Goal: Communication & Community: Answer question/provide support

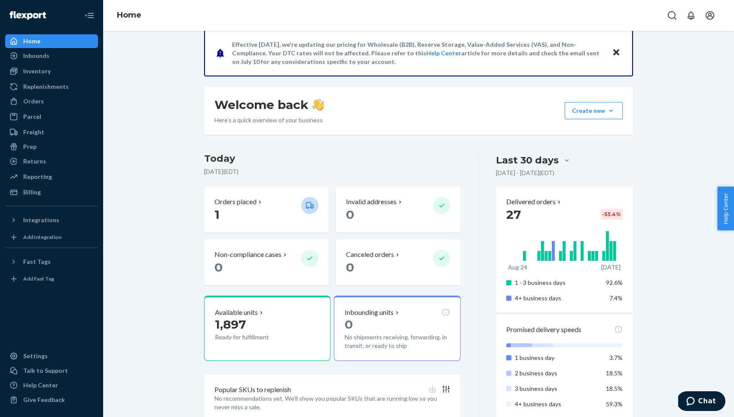
scroll to position [72, 0]
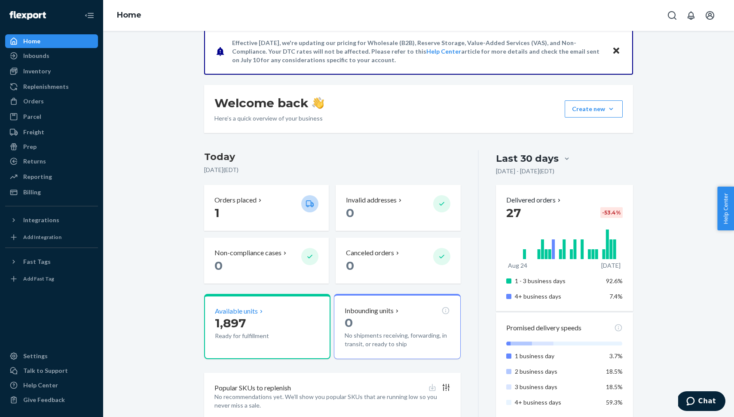
click at [259, 315] on icon at bounding box center [261, 311] width 7 height 7
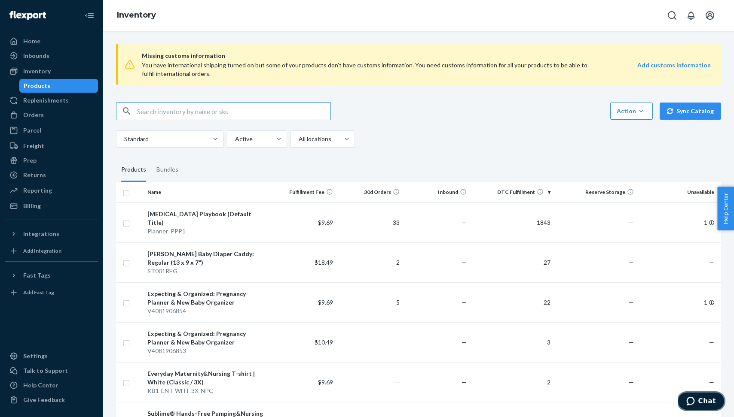
click at [705, 400] on span "Chat" at bounding box center [707, 402] width 18 height 8
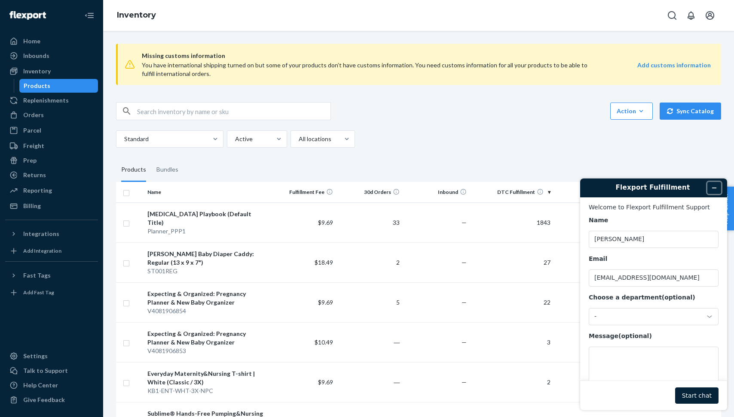
click at [714, 185] on icon "Minimize widget" at bounding box center [714, 188] width 6 height 6
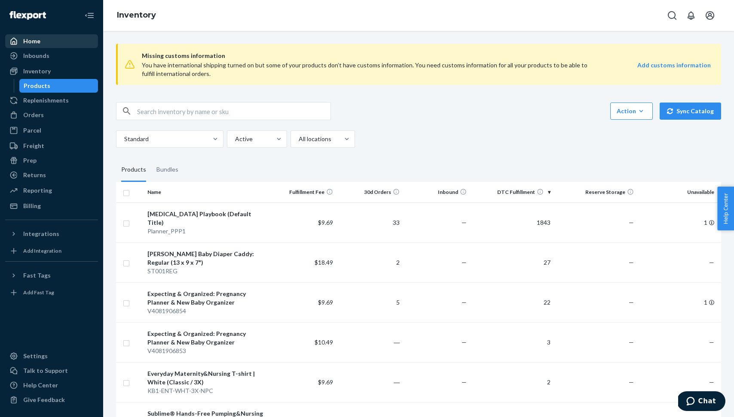
click at [57, 45] on div "Home" at bounding box center [51, 41] width 91 height 12
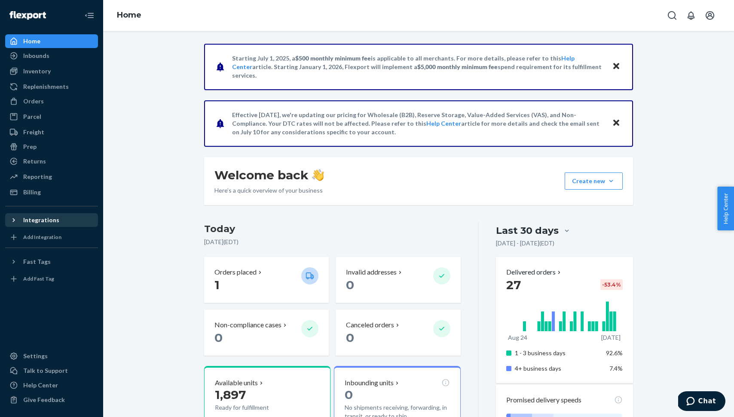
click at [45, 223] on div "Integrations" at bounding box center [41, 220] width 36 height 9
click at [54, 255] on div "Add Integration" at bounding box center [42, 251] width 38 height 7
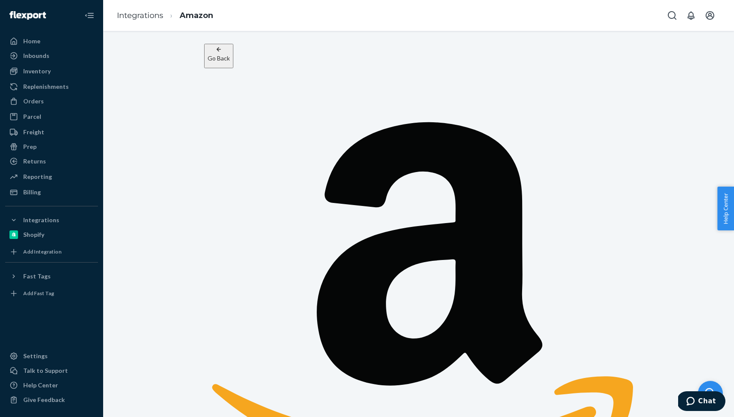
drag, startPoint x: 326, startPoint y: 174, endPoint x: 507, endPoint y: 177, distance: 181.3
click at [611, 146] on div "Connect Amazon Choose services to enable Send inventory to Amazon's fulfillment…" at bounding box center [418, 361] width 429 height 587
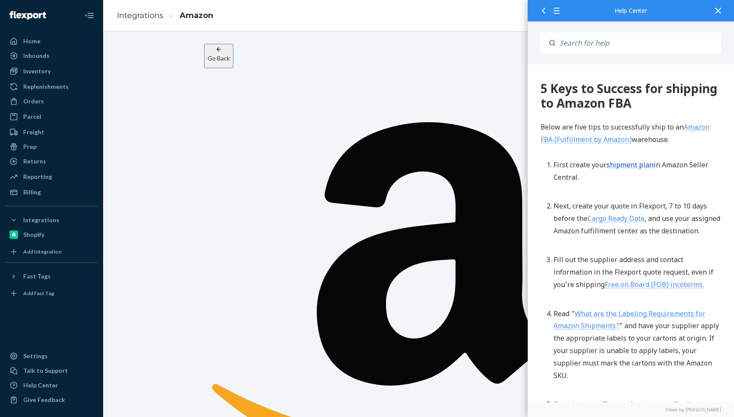
drag, startPoint x: 553, startPoint y: 123, endPoint x: 679, endPoint y: 146, distance: 128.0
click at [679, 146] on div "Below are five tips to successfully ship to an Amazon FBA (Fulfillment by Amazo…" at bounding box center [630, 272] width 180 height 302
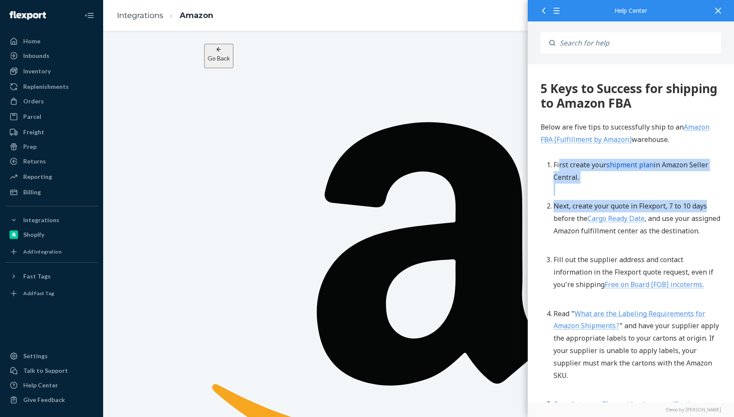
drag, startPoint x: 559, startPoint y: 163, endPoint x: 713, endPoint y: 208, distance: 161.1
click at [713, 208] on ol "First create your shipment plan in Amazon Seller Central. Next, create your quo…" at bounding box center [630, 291] width 180 height 265
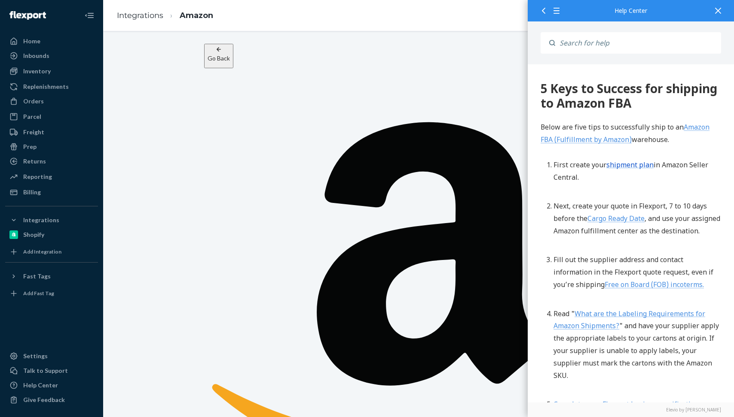
click at [708, 223] on li "Next, create your quote in Flexport, 7 to 10 days before the Cargo Ready Date ,…" at bounding box center [637, 224] width 168 height 49
drag, startPoint x: 675, startPoint y: 216, endPoint x: 691, endPoint y: 247, distance: 34.6
click at [690, 247] on li "Next, create your quote in Flexport, 7 to 10 days before the Cargo Ready Date ,…" at bounding box center [637, 224] width 168 height 49
click at [714, 248] on li "Next, create your quote in Flexport, 7 to 10 days before the Cargo Ready Date ,…" at bounding box center [637, 224] width 168 height 49
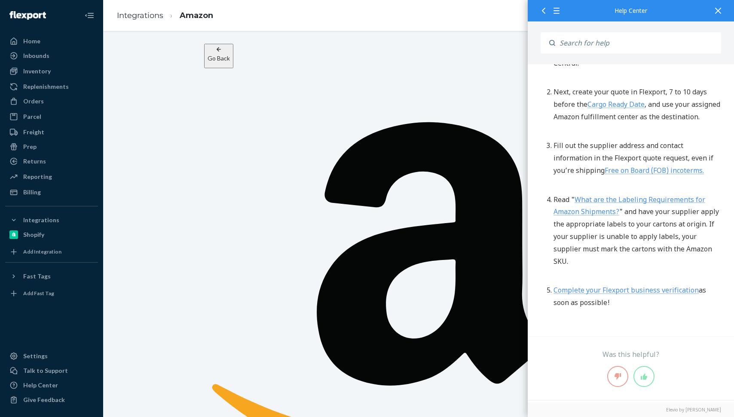
scroll to position [117, 0]
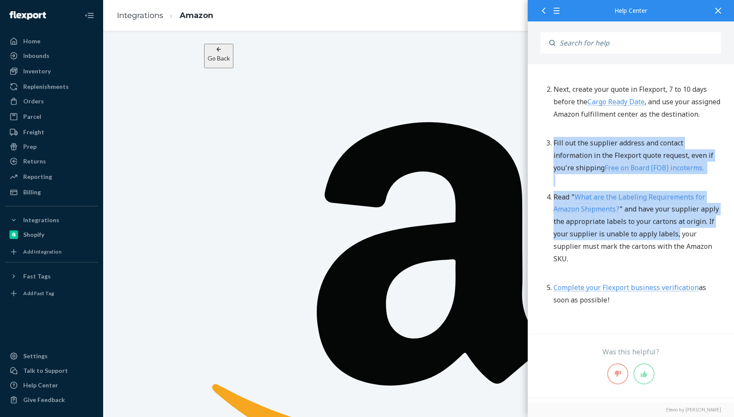
drag, startPoint x: 544, startPoint y: 156, endPoint x: 709, endPoint y: 251, distance: 190.5
click at [709, 251] on ol "First create your shipment plan in Amazon Seller Central. Next, create your quo…" at bounding box center [630, 175] width 180 height 265
click at [674, 248] on li "Read " What are the Labeling Requirements for Amazon Shipments? " and have your…" at bounding box center [637, 235] width 168 height 87
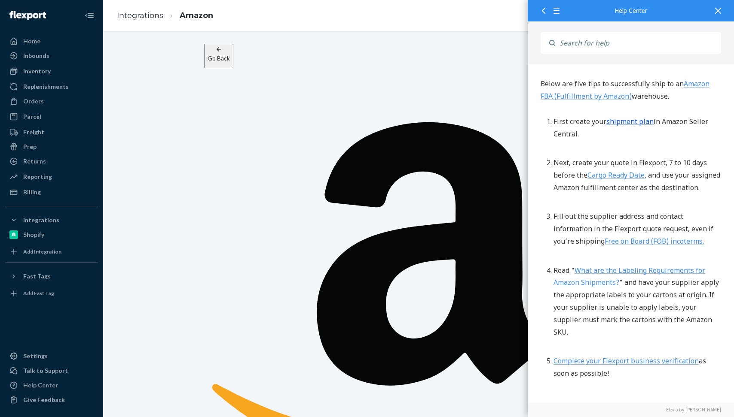
scroll to position [42, 0]
click at [445, 57] on div "Go Back Connect Amazon Choose services to enable Send inventory to Amazon's ful…" at bounding box center [418, 365] width 429 height 642
click at [719, 10] on icon at bounding box center [718, 11] width 6 height 6
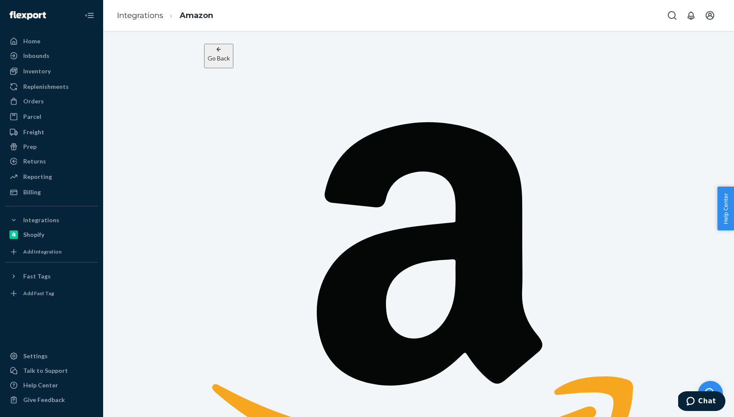
drag, startPoint x: 342, startPoint y: 263, endPoint x: 506, endPoint y: 275, distance: 165.0
click at [643, 253] on div "Go Back Connect Amazon Choose services to enable Send inventory to Amazon's ful…" at bounding box center [419, 365] width 618 height 642
click at [549, 193] on div "Connect Amazon Choose services to enable Send inventory to Amazon's fulfillment…" at bounding box center [418, 361] width 429 height 587
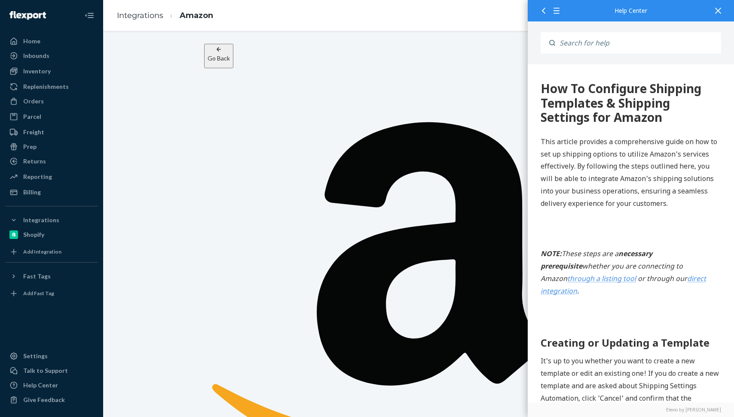
scroll to position [0, 0]
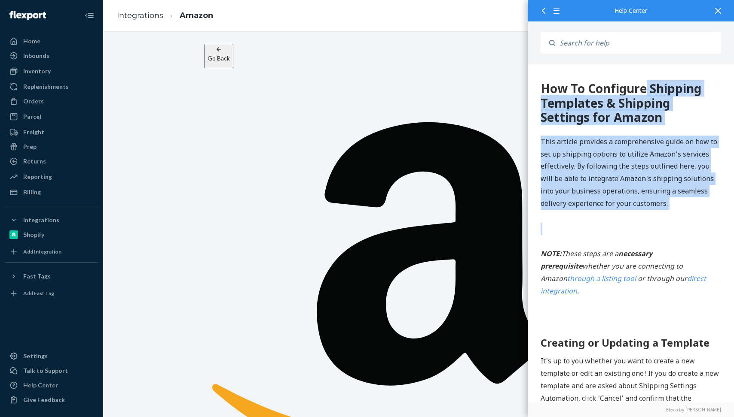
drag, startPoint x: 558, startPoint y: 94, endPoint x: 689, endPoint y: 224, distance: 184.0
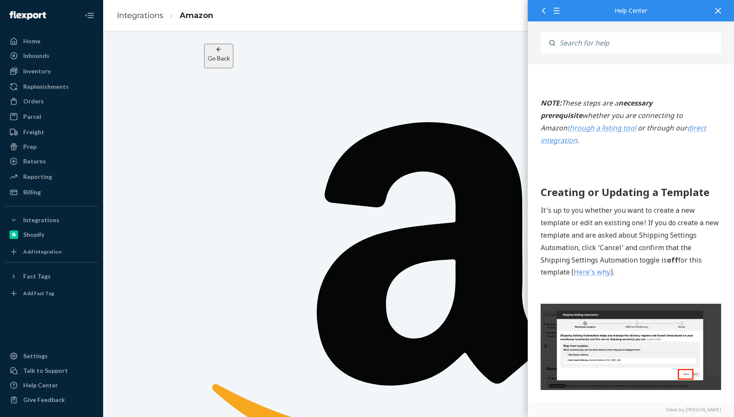
scroll to position [162, 0]
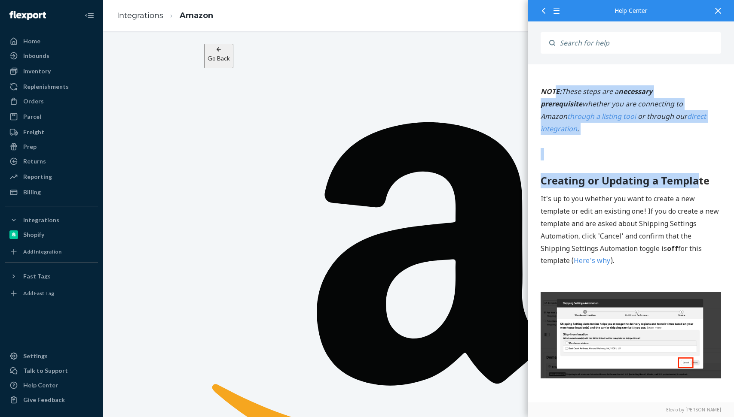
drag, startPoint x: 555, startPoint y: 92, endPoint x: 698, endPoint y: 163, distance: 159.8
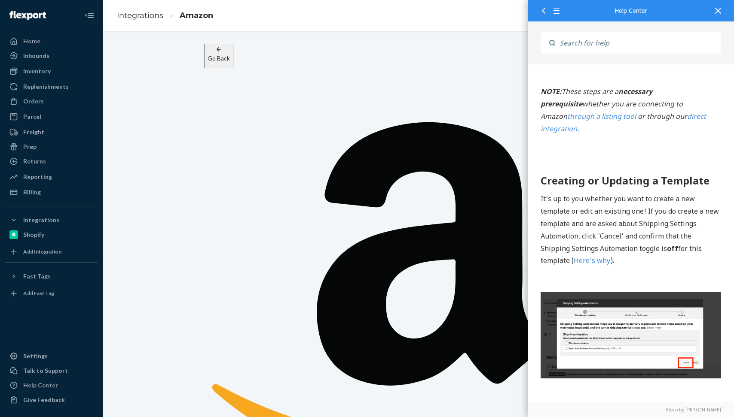
click at [659, 194] on p "It's up to you whether you want to create a new template or edit an existing on…" at bounding box center [630, 236] width 180 height 87
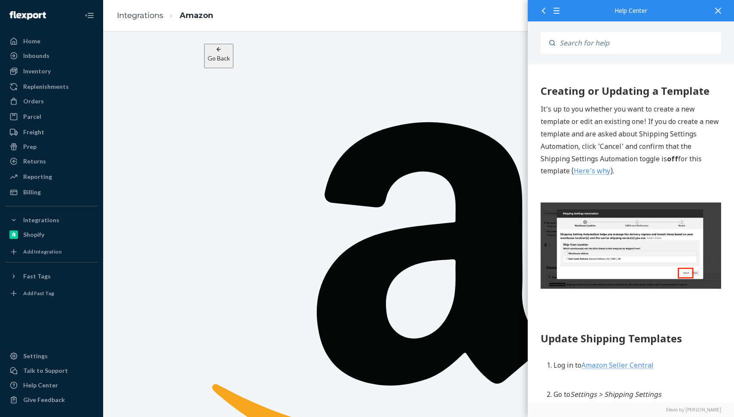
scroll to position [259, 0]
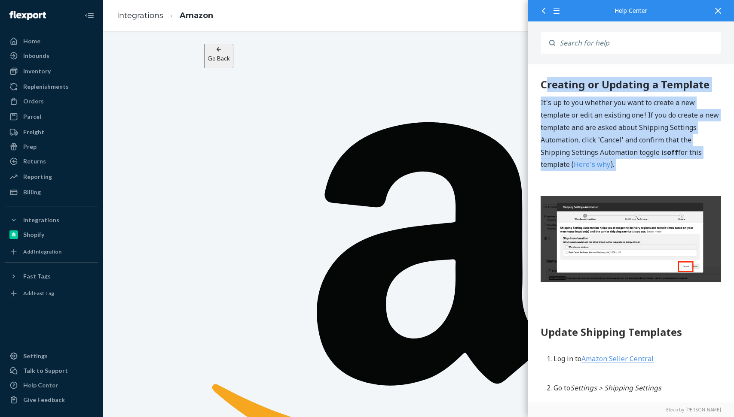
drag, startPoint x: 545, startPoint y: 72, endPoint x: 692, endPoint y: 161, distance: 172.1
click at [710, 167] on p "It's up to you whether you want to create a new template or edit an existing on…" at bounding box center [630, 140] width 180 height 87
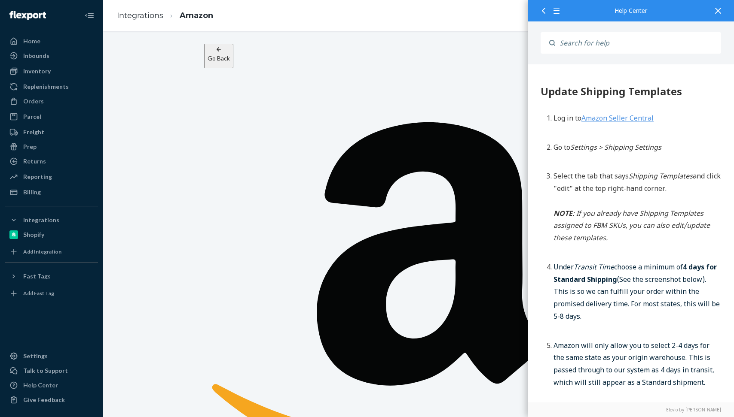
scroll to position [511, 0]
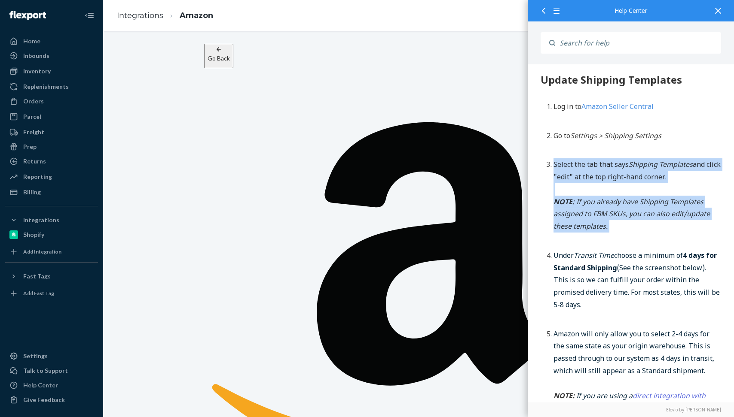
drag, startPoint x: 554, startPoint y: 152, endPoint x: 675, endPoint y: 219, distance: 137.9
click at [675, 219] on li "Select the tab that says Shipping Templates and click "edit" at the top right-h…" at bounding box center [637, 202] width 168 height 87
click at [658, 221] on li "Select the tab that says Shipping Templates and click "edit" at the top right-h…" at bounding box center [637, 202] width 168 height 87
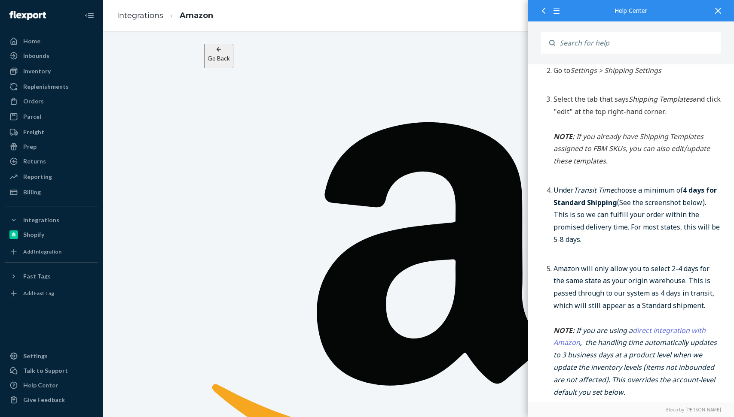
scroll to position [594, 0]
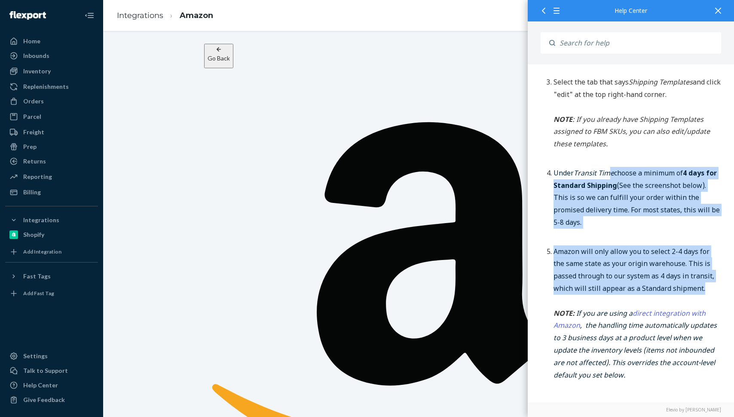
drag, startPoint x: 612, startPoint y: 158, endPoint x: 721, endPoint y: 278, distance: 162.3
click at [676, 205] on li "Under Transit Time choose a minimum of 4 days for Standard Shipping (See the sc…" at bounding box center [637, 205] width 168 height 74
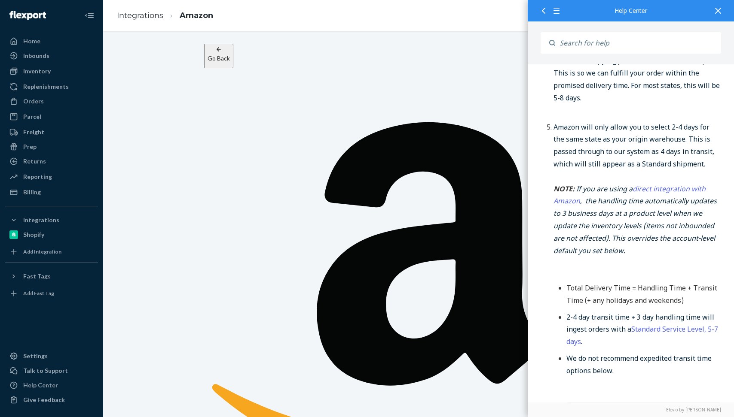
scroll to position [727, 0]
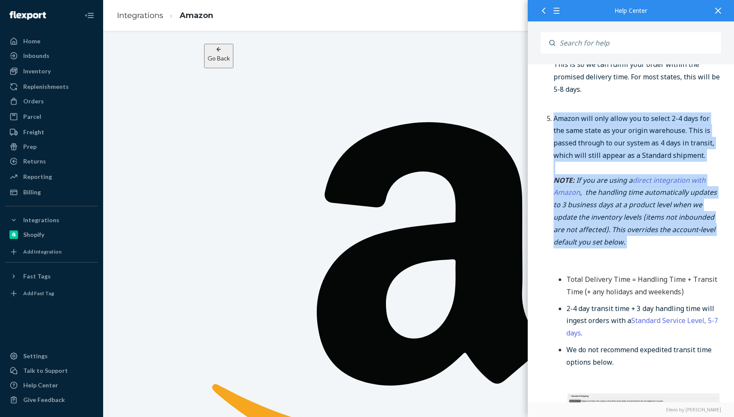
drag, startPoint x: 567, startPoint y: 110, endPoint x: 721, endPoint y: 237, distance: 199.8
click at [669, 234] on p "NOTE: If you are using a direct integration with Amazon , the handling time aut…" at bounding box center [637, 218] width 168 height 87
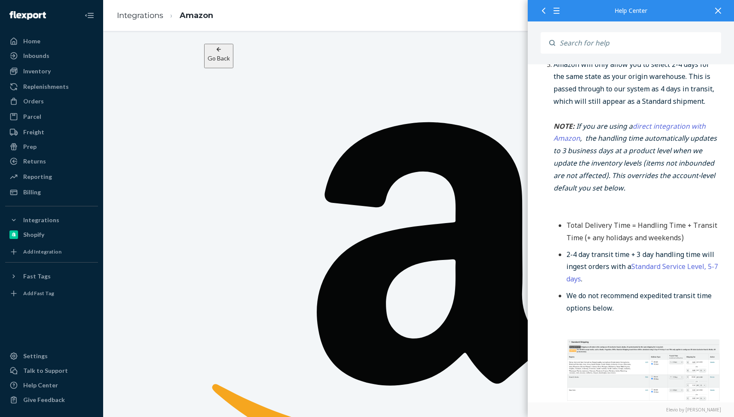
scroll to position [807, 0]
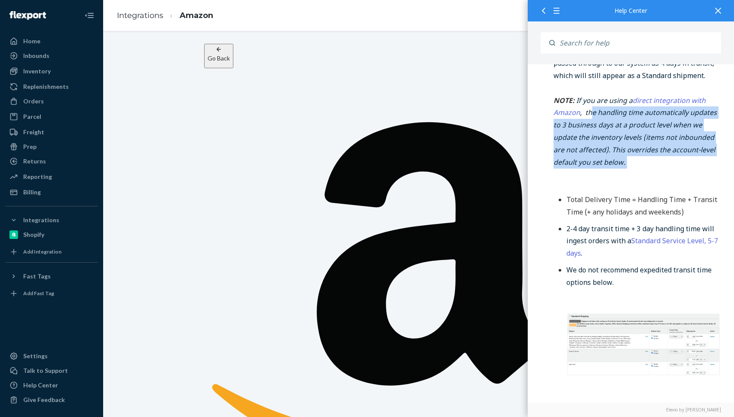
drag, startPoint x: 591, startPoint y: 97, endPoint x: 699, endPoint y: 175, distance: 133.5
click at [699, 175] on li "Amazon will only allow you to select 2-4 days for the same state as your origin…" at bounding box center [637, 219] width 168 height 372
click at [654, 162] on p "NOTE: If you are using a direct integration with Amazon , the handling time aut…" at bounding box center [637, 138] width 168 height 87
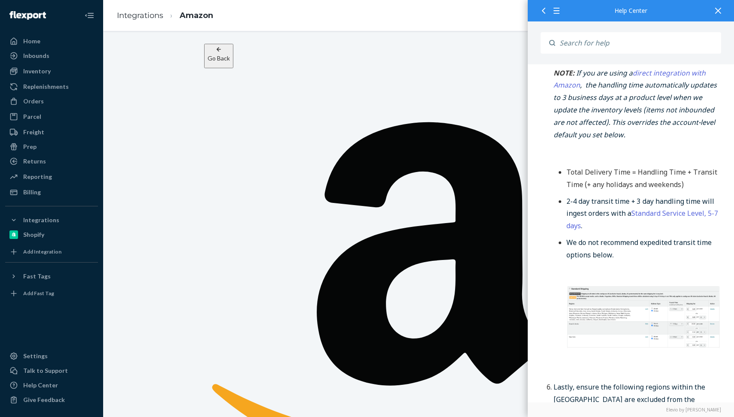
scroll to position [838, 0]
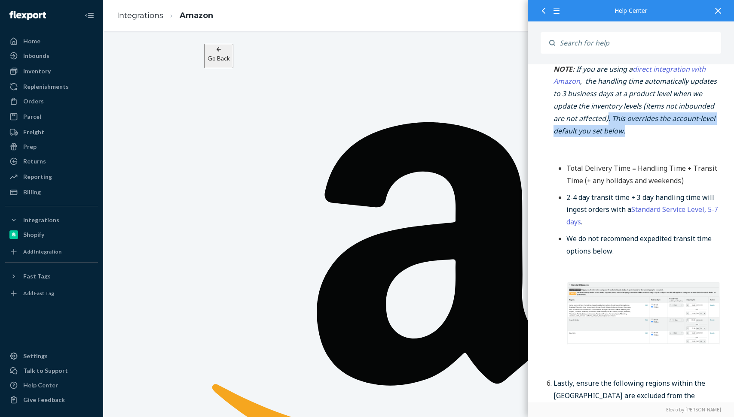
drag, startPoint x: 606, startPoint y: 103, endPoint x: 640, endPoint y: 115, distance: 36.0
click at [640, 115] on p "NOTE: If you are using a direct integration with Amazon , the handling time aut…" at bounding box center [637, 107] width 168 height 87
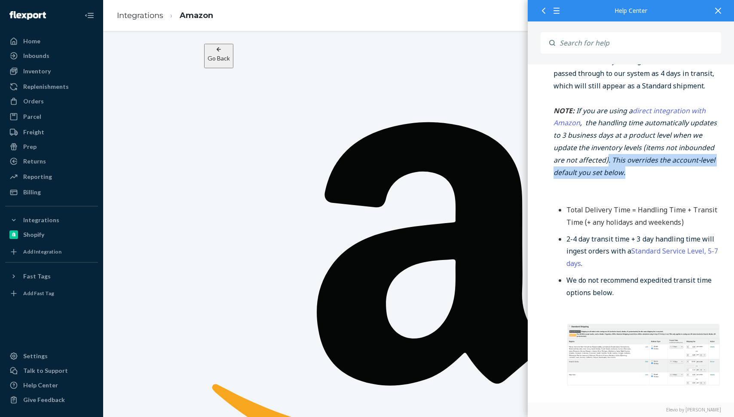
scroll to position [785, 0]
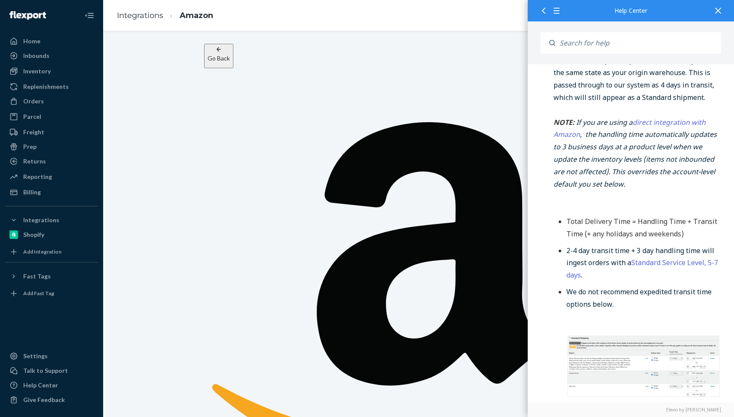
click at [633, 183] on p "NOTE: If you are using a direct integration with Amazon , the handling time aut…" at bounding box center [637, 160] width 168 height 87
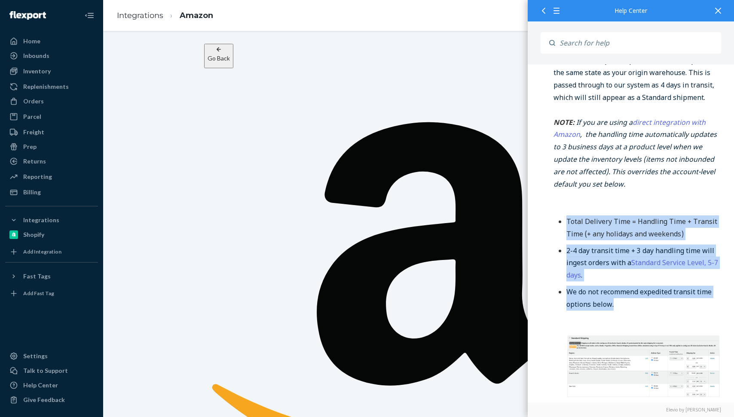
drag, startPoint x: 566, startPoint y: 208, endPoint x: 715, endPoint y: 292, distance: 170.0
click at [715, 292] on ul "Total Delivery Time = Handling Time + Transit Time (+ any holidays and weekends…" at bounding box center [637, 321] width 168 height 211
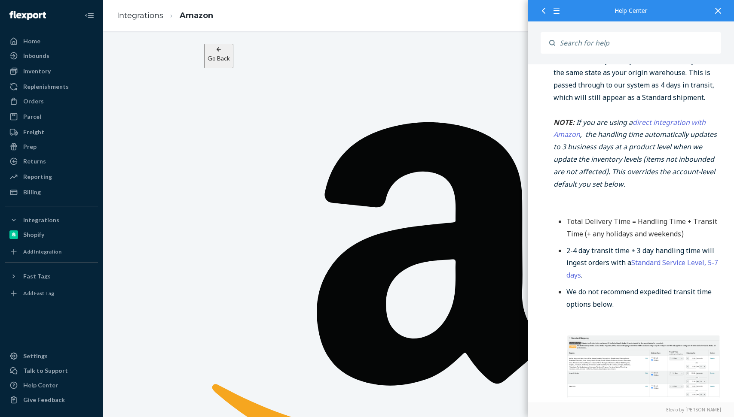
click at [666, 174] on p "NOTE: If you are using a direct integration with Amazon , the handling time aut…" at bounding box center [637, 160] width 168 height 87
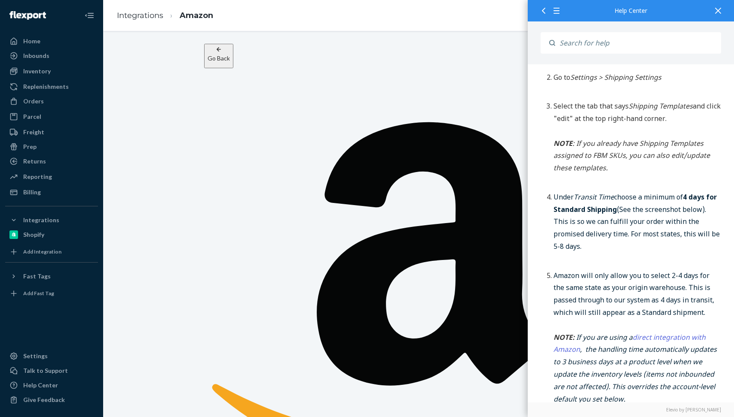
scroll to position [0, 0]
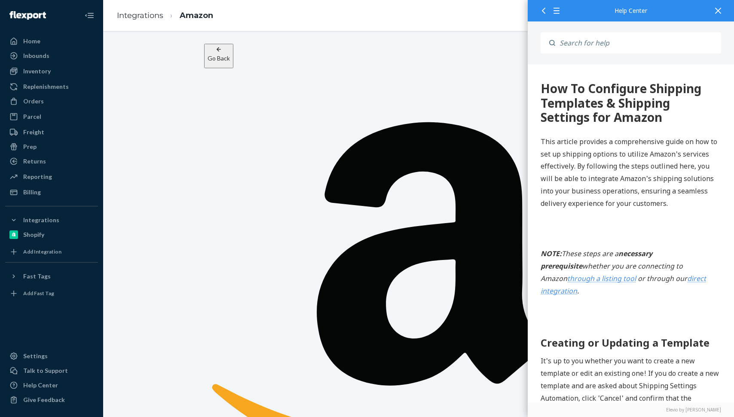
drag, startPoint x: 706, startPoint y: 2572, endPoint x: 533, endPoint y: 55, distance: 2522.7
copy div "How To Configure Shipping Templates & Shipping Settings for Amazon This article…"
click at [720, 10] on icon at bounding box center [718, 11] width 6 height 6
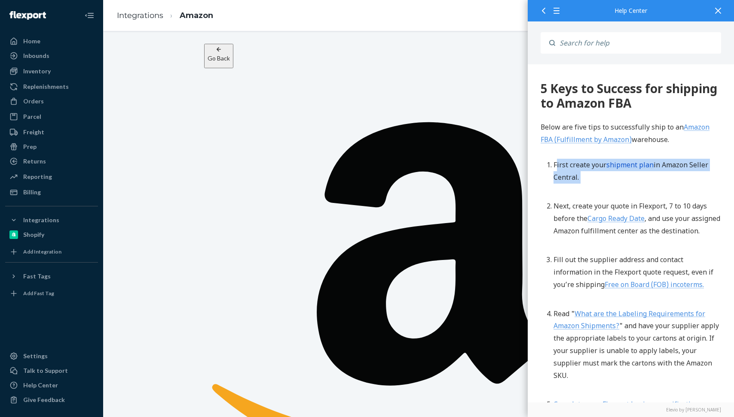
drag, startPoint x: 555, startPoint y: 165, endPoint x: 679, endPoint y: 186, distance: 126.0
click at [679, 186] on li "First create your shipment plan in Amazon Seller Central." at bounding box center [637, 177] width 168 height 37
drag, startPoint x: 555, startPoint y: 205, endPoint x: 682, endPoint y: 242, distance: 132.3
click at [682, 242] on li "Next, create your quote in Flexport, 7 to 10 days before the Cargo Ready Date ,…" at bounding box center [637, 224] width 168 height 49
click at [625, 219] on link "Cargo Ready Date" at bounding box center [615, 218] width 57 height 9
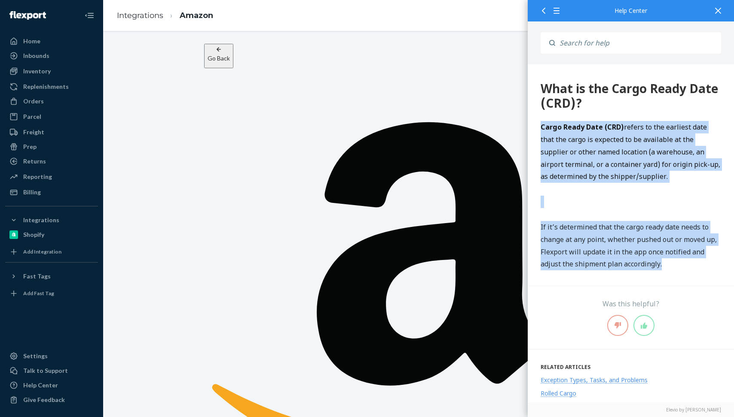
drag, startPoint x: 624, startPoint y: 120, endPoint x: 731, endPoint y: 259, distance: 175.5
click at [731, 259] on html "What is the Cargo Ready Date (CRD)? Cargo Ready Date (CRD) refers to the earlie…" at bounding box center [630, 173] width 206 height 219
click at [710, 173] on p "Cargo Ready Date (CRD) refers to the earliest date that the cargo is expected t…" at bounding box center [630, 152] width 180 height 62
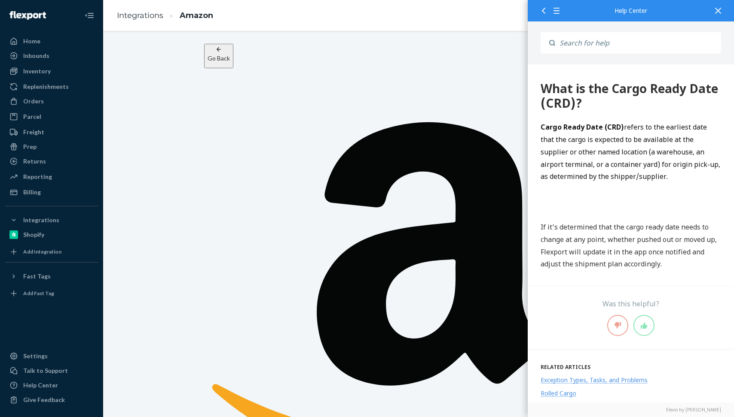
click at [542, 12] on icon at bounding box center [543, 11] width 3 height 6
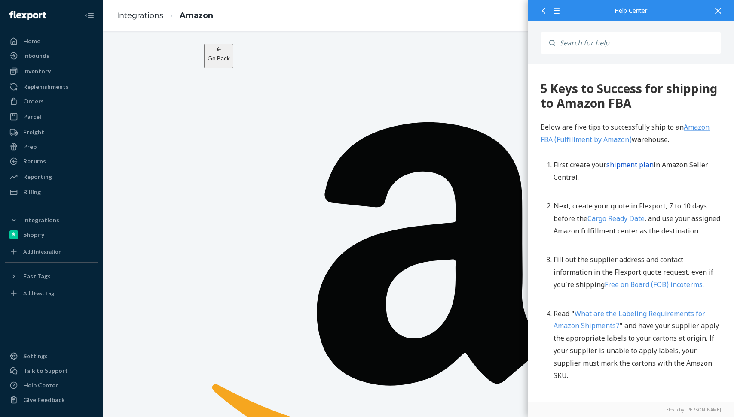
click at [700, 127] on link "Amazon FBA (Fulfillment by Amazon)" at bounding box center [624, 133] width 169 height 22
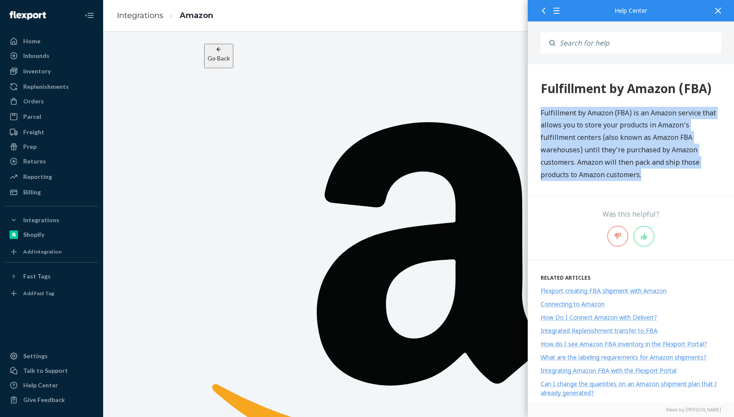
drag, startPoint x: 533, startPoint y: 114, endPoint x: 679, endPoint y: 180, distance: 160.9
click at [679, 180] on div "Fulfillment by Amazon (FBA) Fulfillment by Amazon (FBA) is an Amazon service th…" at bounding box center [630, 128] width 206 height 129
click at [710, 160] on p "Fulfillment by Amazon (FBA) is an Amazon service that allows you to store your …" at bounding box center [630, 144] width 180 height 74
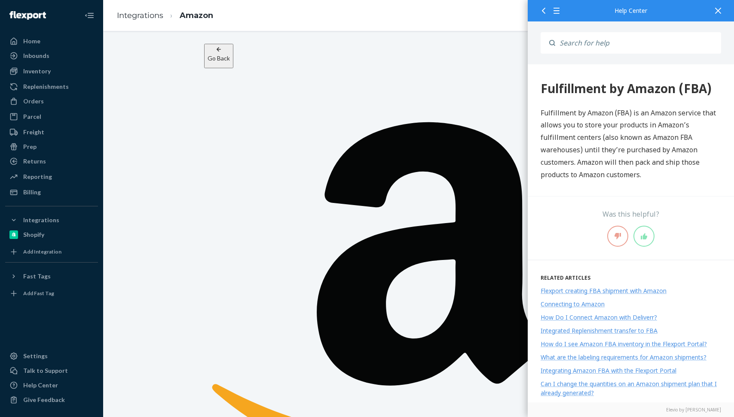
click at [617, 290] on div "Flexport creating FBA shipment with Amazon" at bounding box center [603, 291] width 126 height 8
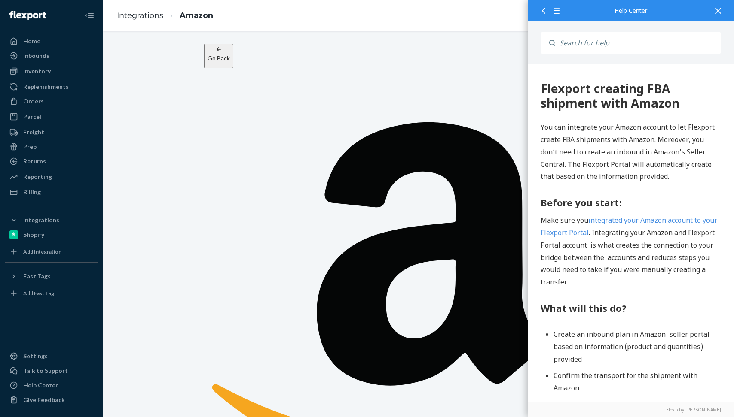
click at [723, 12] on div at bounding box center [717, 10] width 19 height 21
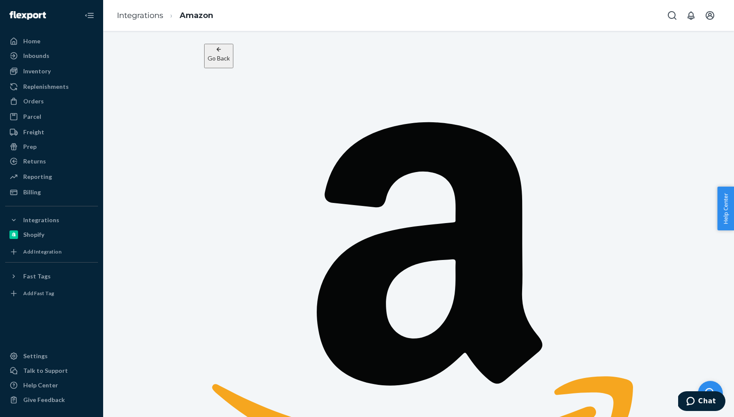
checkbox input "true"
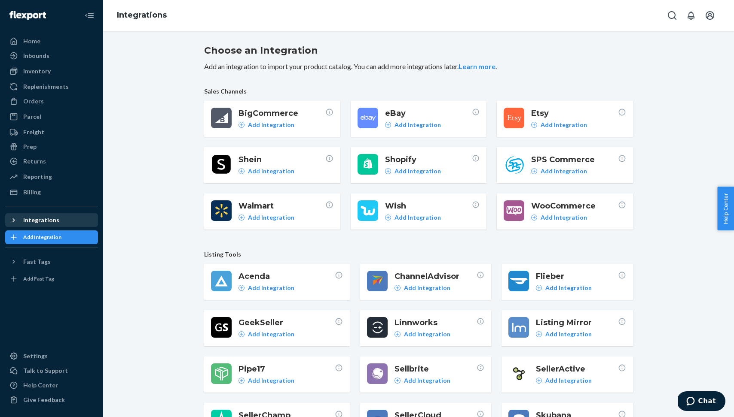
click at [18, 219] on div at bounding box center [16, 220] width 14 height 9
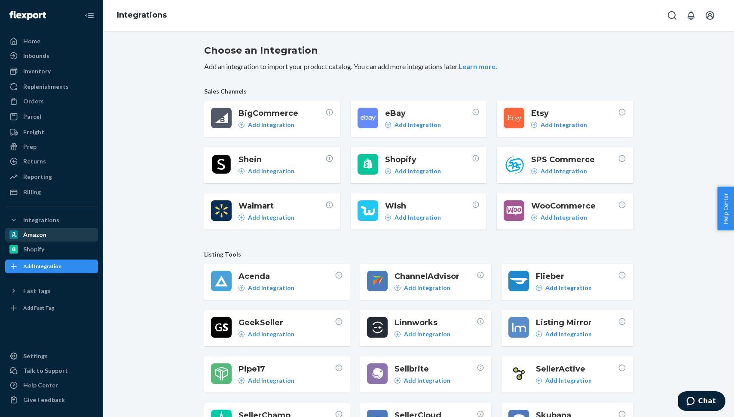
click at [32, 232] on div "Amazon" at bounding box center [34, 235] width 23 height 9
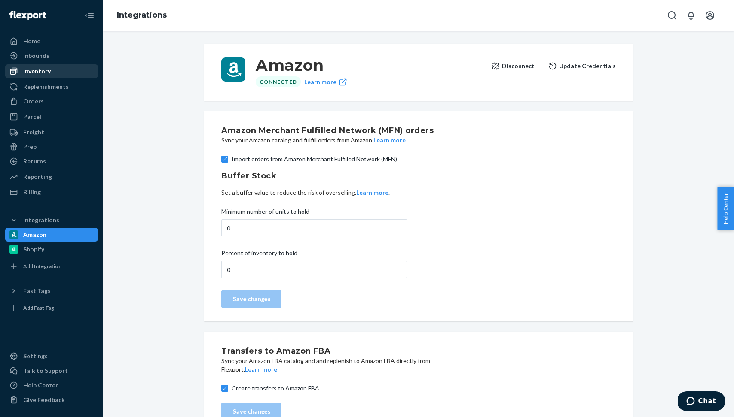
click at [43, 77] on div "Inventory" at bounding box center [51, 71] width 91 height 12
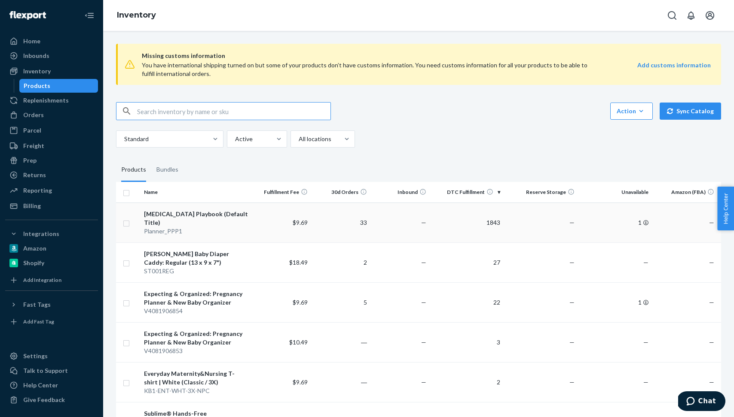
click at [210, 212] on div "[MEDICAL_DATA] Playbook (Default Title)" at bounding box center [196, 218] width 104 height 17
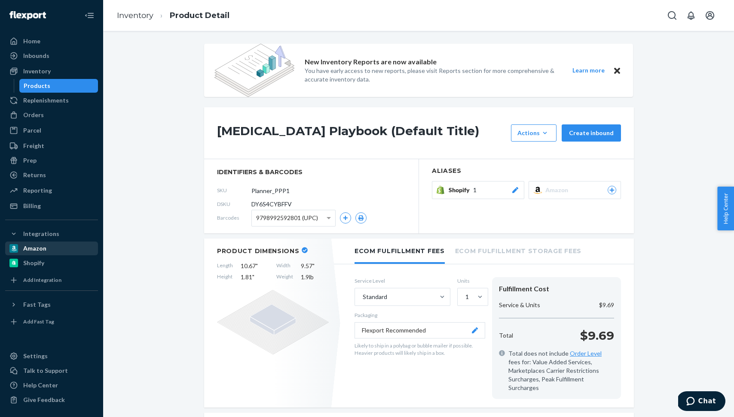
click at [41, 250] on div "Amazon" at bounding box center [34, 248] width 23 height 9
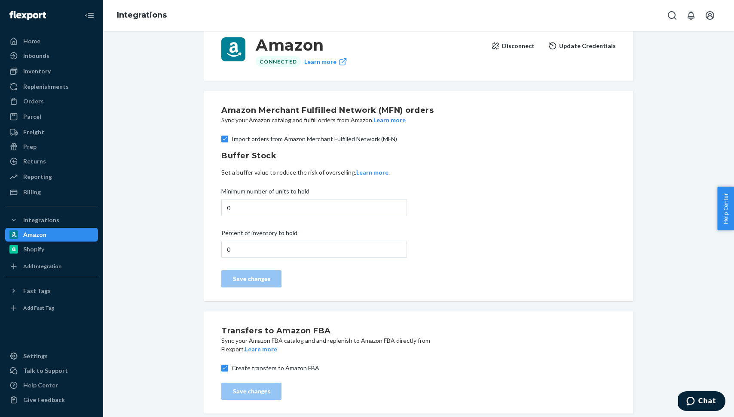
scroll to position [22, 0]
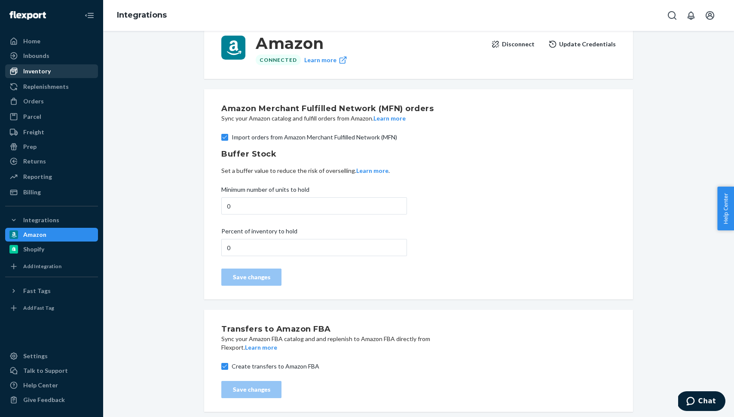
click at [44, 70] on div "Inventory" at bounding box center [36, 71] width 27 height 9
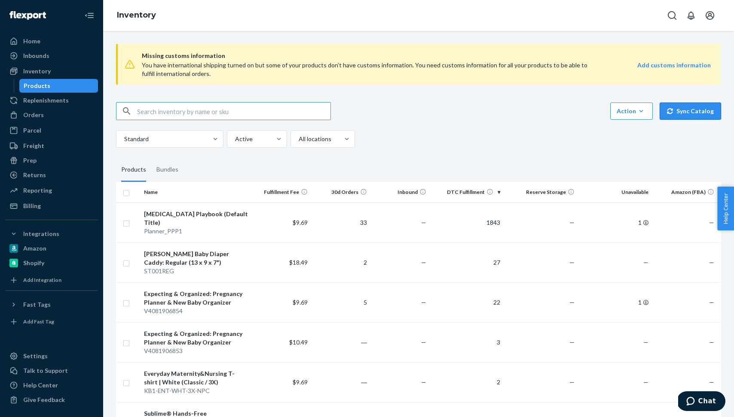
click at [702, 107] on button "Sync Catalog" at bounding box center [689, 111] width 61 height 17
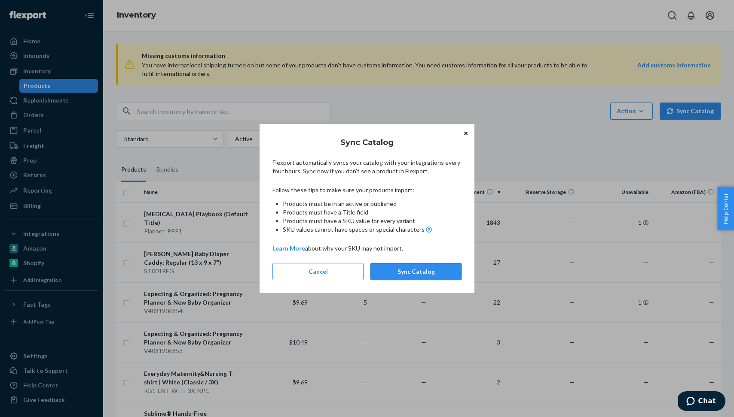
click at [435, 271] on button "Sync Catalog" at bounding box center [415, 271] width 91 height 17
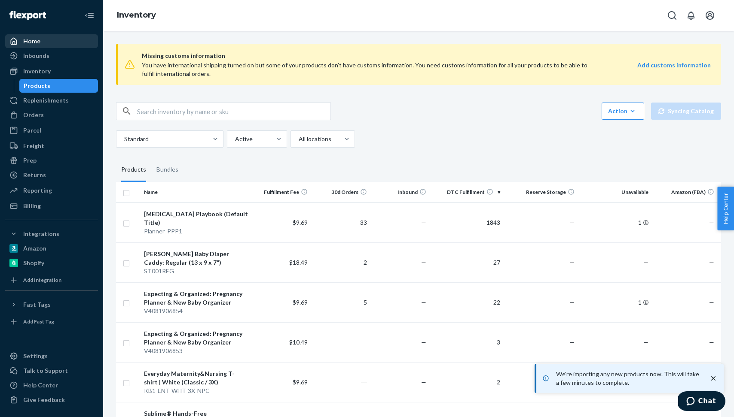
click at [51, 47] on link "Home" at bounding box center [51, 41] width 93 height 14
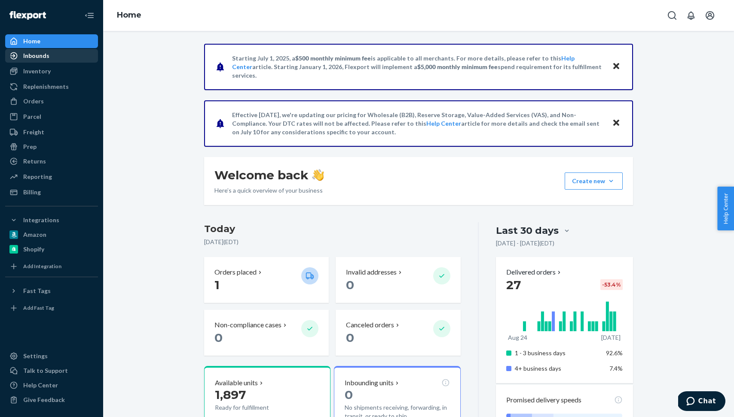
click at [51, 60] on div "Inbounds" at bounding box center [51, 56] width 91 height 12
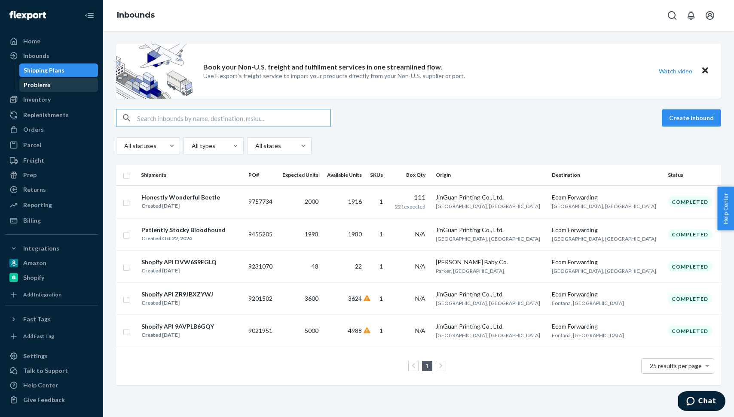
click at [57, 87] on div "Problems" at bounding box center [58, 85] width 77 height 12
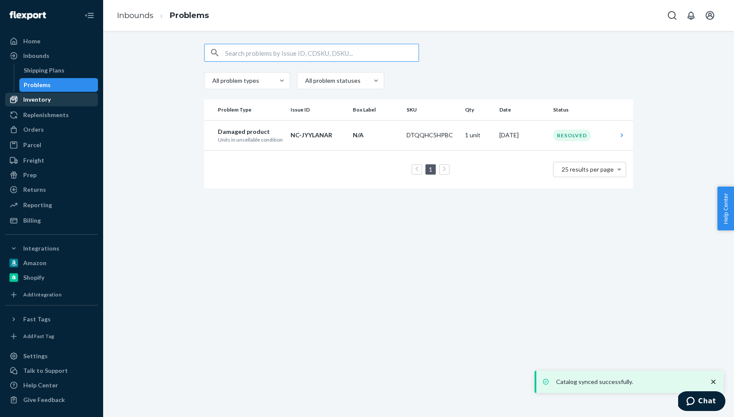
click at [51, 99] on div "Inventory" at bounding box center [51, 100] width 91 height 12
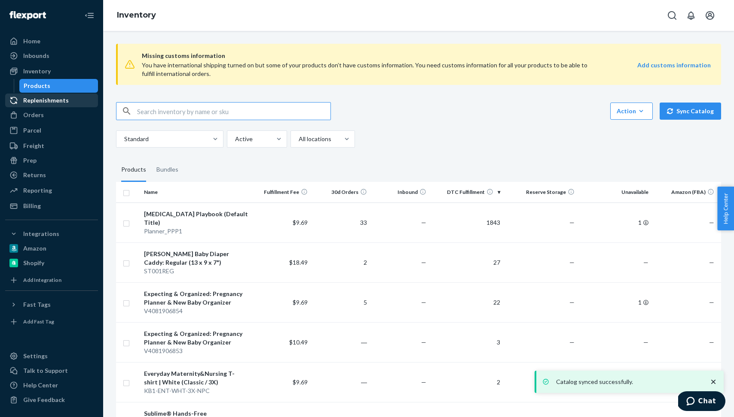
click at [51, 99] on div "Replenishments" at bounding box center [46, 100] width 46 height 9
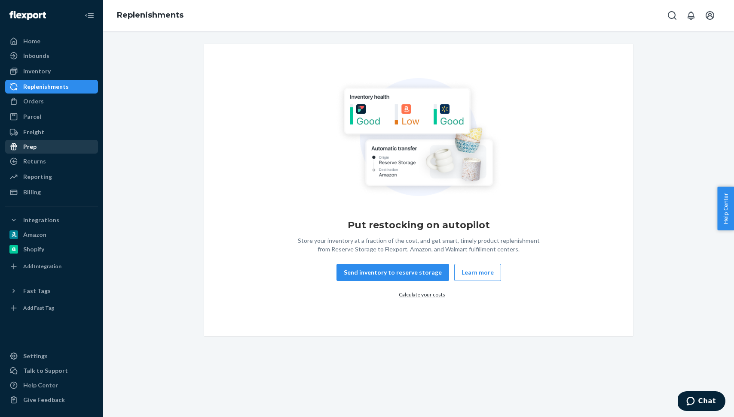
click at [50, 144] on div "Prep" at bounding box center [51, 147] width 91 height 12
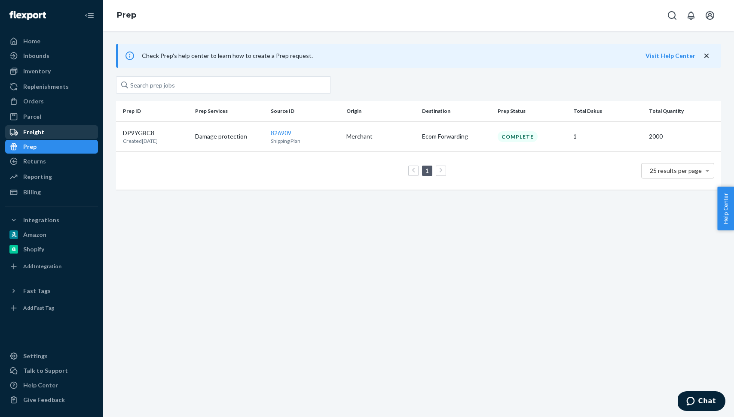
click at [52, 134] on div "Freight" at bounding box center [51, 132] width 91 height 12
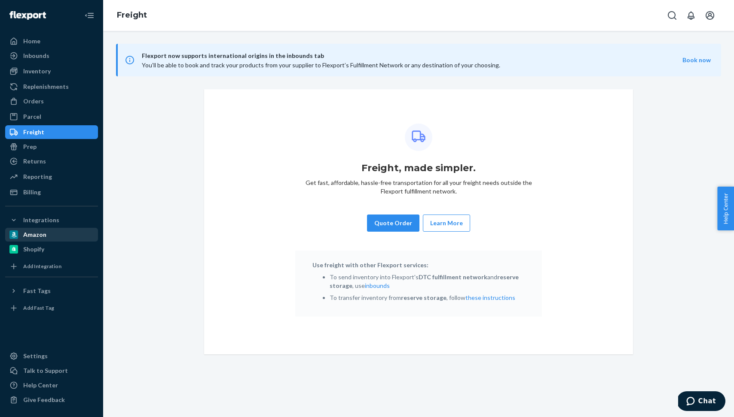
click at [55, 235] on div "Amazon" at bounding box center [51, 235] width 91 height 12
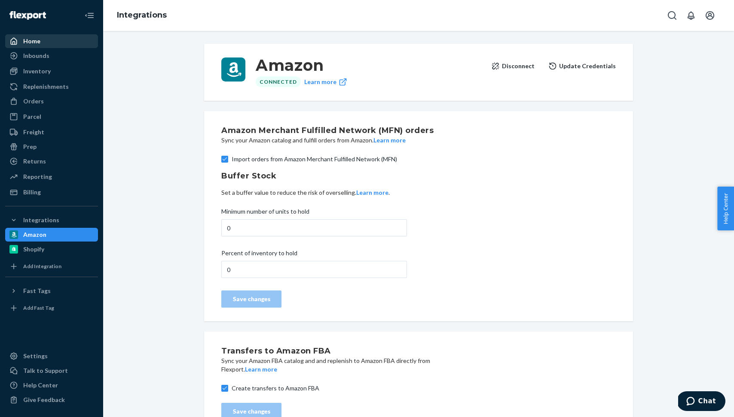
click at [54, 38] on div "Home" at bounding box center [51, 41] width 91 height 12
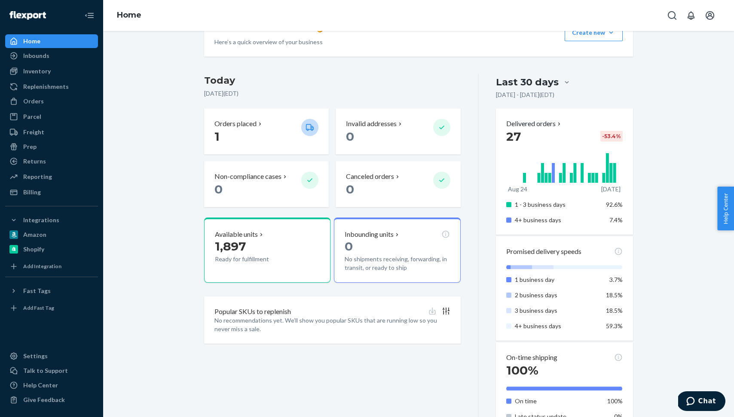
scroll to position [129, 0]
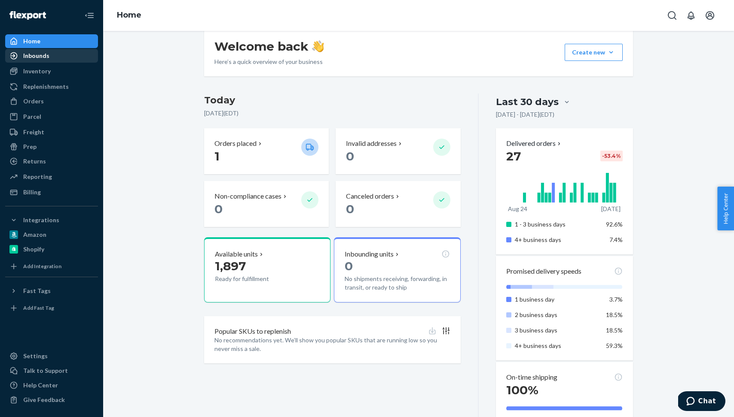
click at [62, 60] on div "Inbounds" at bounding box center [51, 56] width 91 height 12
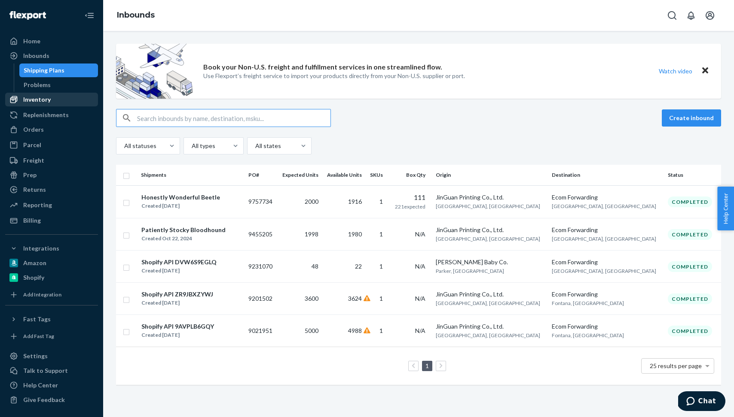
click at [56, 101] on div "Inventory" at bounding box center [51, 100] width 91 height 12
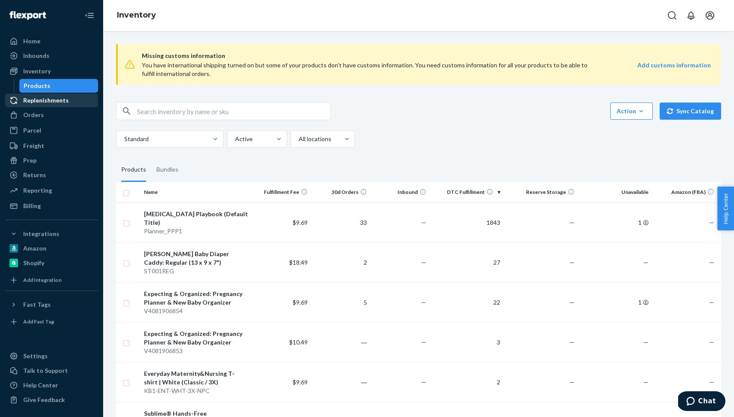
click at [50, 98] on div "Replenishments" at bounding box center [46, 100] width 46 height 9
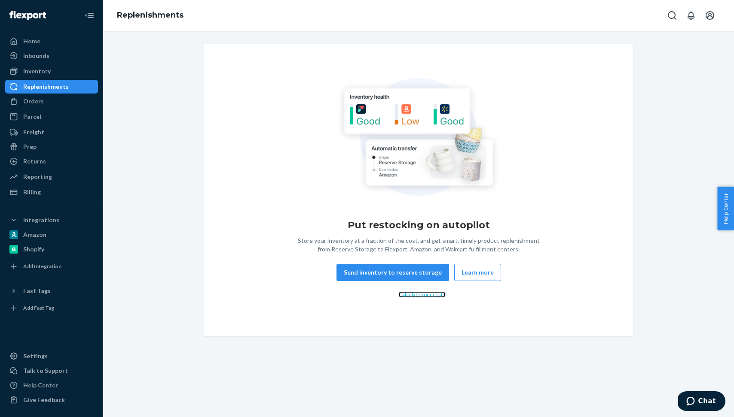
click at [433, 297] on link "Calculate your costs" at bounding box center [422, 295] width 46 height 6
click at [58, 73] on div "Inventory" at bounding box center [51, 71] width 91 height 12
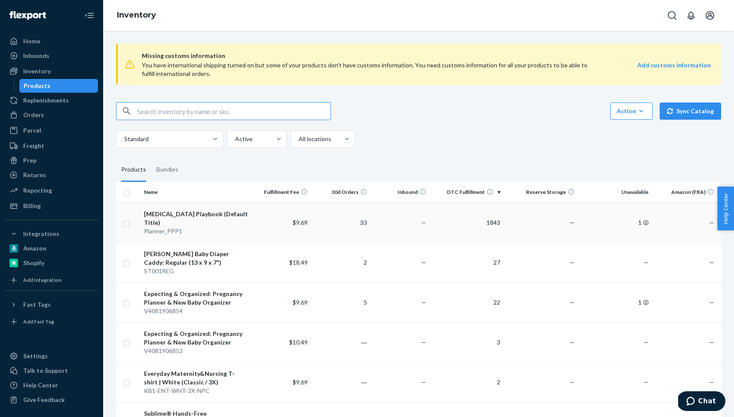
click at [222, 213] on div "[MEDICAL_DATA] Playbook (Default Title)" at bounding box center [196, 218] width 104 height 17
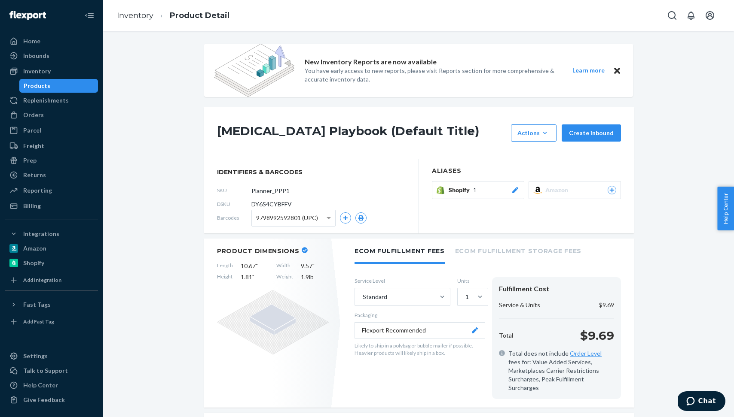
click at [612, 189] on icon at bounding box center [612, 190] width 8 height 5
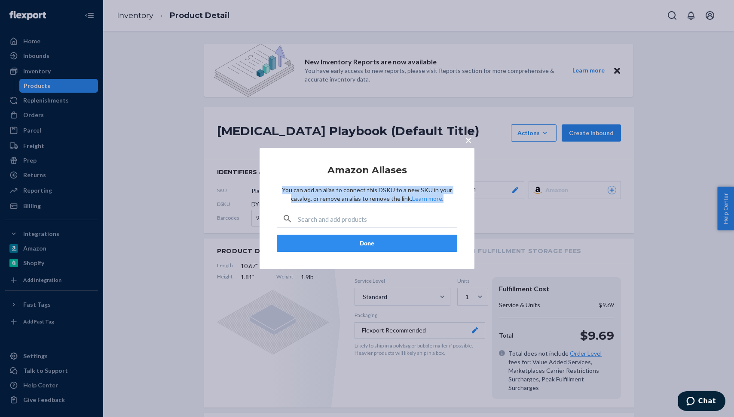
drag, startPoint x: 278, startPoint y: 193, endPoint x: 461, endPoint y: 201, distance: 183.6
click at [461, 201] on div "× Amazon Aliases You can add an alias to connect this DSKU to a new SKU in your…" at bounding box center [366, 208] width 215 height 121
click at [457, 164] on div "× Amazon Aliases You can add an alias to connect this DSKU to a new SKU in your…" at bounding box center [366, 208] width 215 height 121
click at [470, 141] on span "×" at bounding box center [468, 140] width 7 height 15
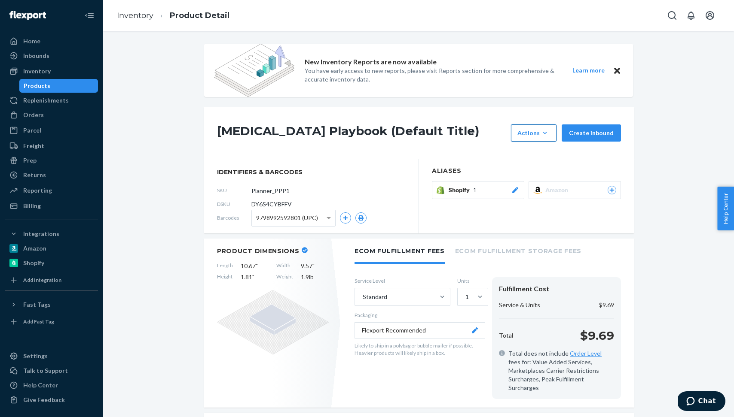
click at [545, 134] on icon "button" at bounding box center [544, 133] width 9 height 9
click at [545, 131] on icon "button" at bounding box center [544, 133] width 9 height 9
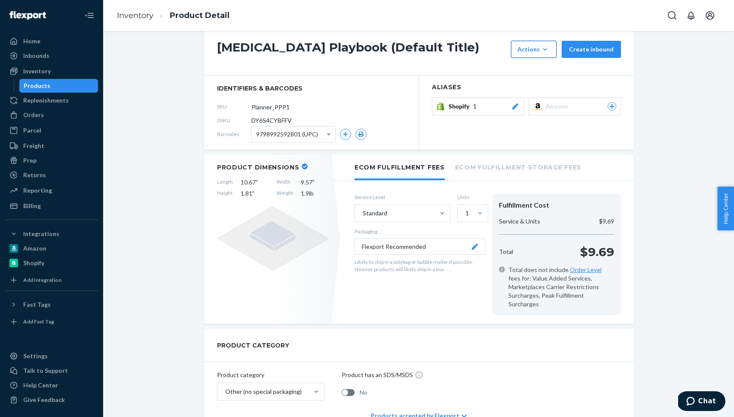
scroll to position [155, 0]
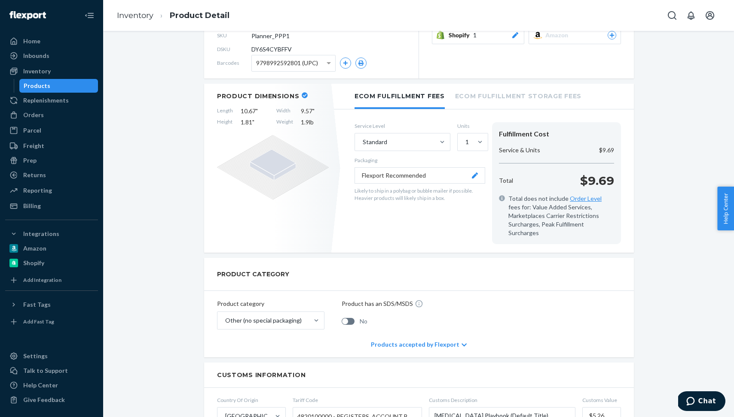
click at [438, 339] on div "Products accepted by Flexport" at bounding box center [419, 345] width 96 height 26
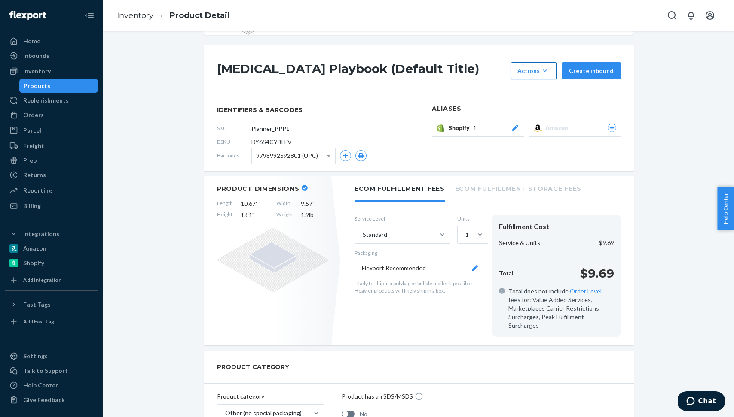
scroll to position [0, 0]
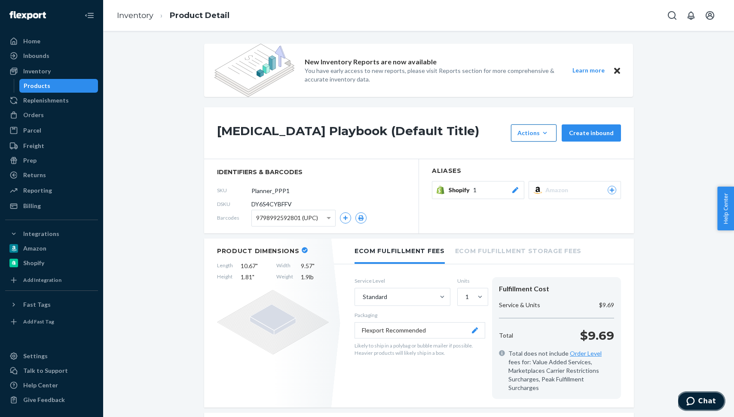
click at [704, 399] on span "Chat" at bounding box center [707, 402] width 18 height 8
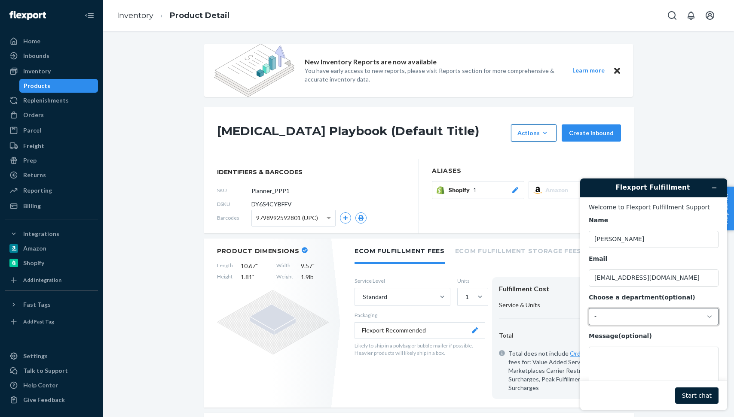
click at [677, 317] on div "-" at bounding box center [648, 317] width 108 height 8
click at [666, 354] on li "Messaging (Chat Team)" at bounding box center [652, 352] width 126 height 15
click at [637, 359] on textarea "Message (optional)" at bounding box center [653, 371] width 130 height 48
drag, startPoint x: 297, startPoint y: 192, endPoint x: 253, endPoint y: 191, distance: 44.3
click at [253, 191] on form "Planner_PPP1" at bounding box center [289, 190] width 76 height 17
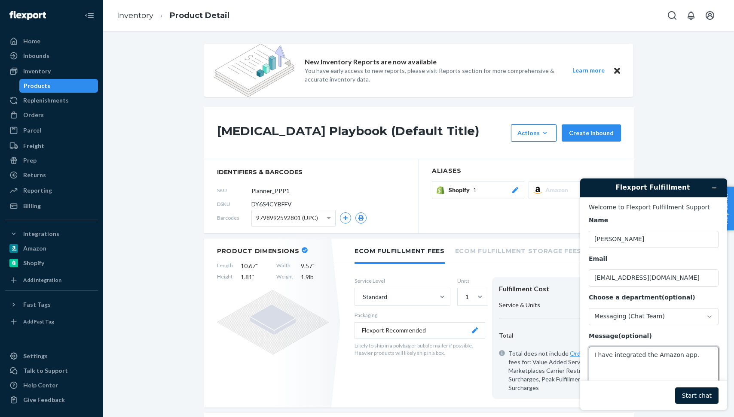
click at [698, 361] on textarea "I have integrated the Amazon app." at bounding box center [653, 371] width 130 height 48
click at [709, 378] on textarea "I have integrated the Amazon app. It's my understanding that I can get my sku t…" at bounding box center [653, 370] width 130 height 48
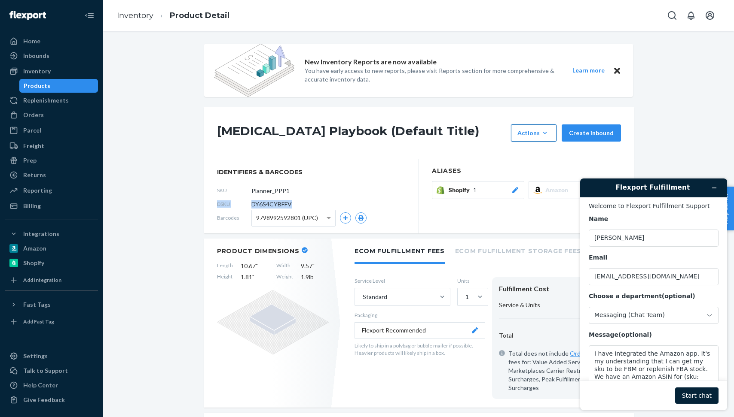
drag, startPoint x: 300, startPoint y: 202, endPoint x: 213, endPoint y: 201, distance: 87.6
click at [213, 201] on section "identifiers & barcodes SKU Planner_PPP1 DSKU DY6S4CYBFFV Barcodes 9798992592801…" at bounding box center [311, 196] width 215 height 74
copy div "DSKU DY6S4CYBFFV"
click at [700, 378] on textarea "I have integrated the Amazon app. It's my understanding that I can get my sku t…" at bounding box center [653, 370] width 130 height 48
click at [698, 378] on textarea "I have integrated the Amazon app. It's my understanding that I can get my sku t…" at bounding box center [653, 370] width 130 height 48
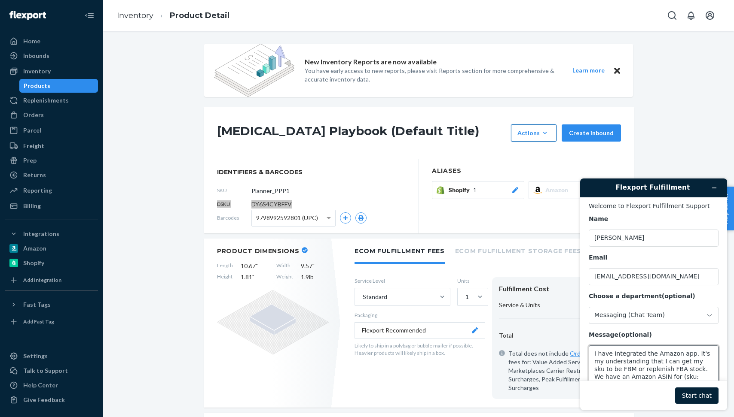
paste textarea "DSKU DY6S4CYBFFV"
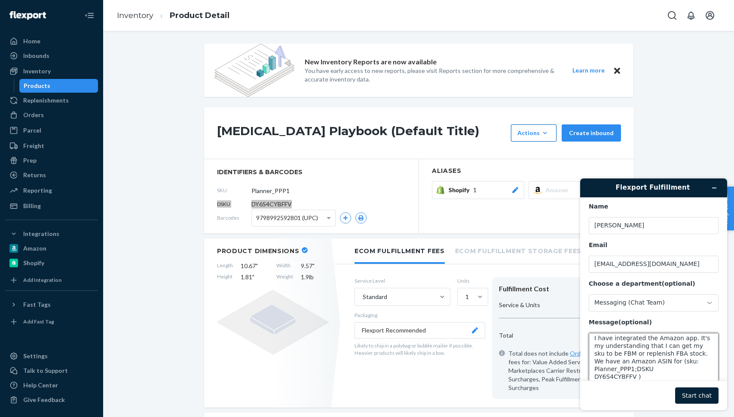
click at [634, 368] on textarea "I have integrated the Amazon app. It's my understanding that I can get my sku t…" at bounding box center [653, 357] width 130 height 48
click at [654, 378] on textarea "I have integrated the Amazon app. It's my understanding that I can get my sku t…" at bounding box center [653, 357] width 130 height 48
click at [643, 362] on textarea "I have integrated the Amazon app. It's my understanding that I can get my sku t…" at bounding box center [653, 357] width 130 height 48
click at [665, 380] on textarea "I have integrated the Amazon app. It's my understanding that I can get my sku t…" at bounding box center [653, 357] width 130 height 48
click at [609, 369] on textarea "I have integrated the Amazon app. It's my understanding that I can get my sku t…" at bounding box center [653, 357] width 130 height 48
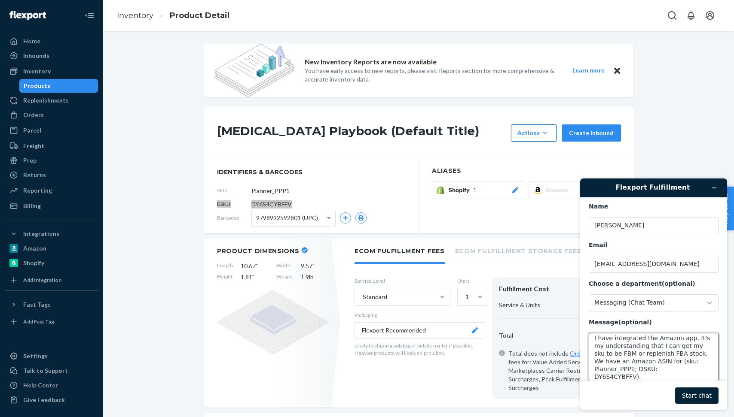
click at [664, 378] on textarea "I have integrated the Amazon app. It's my understanding that I can get my sku t…" at bounding box center [653, 357] width 130 height 48
click at [608, 376] on textarea "I have integrated the Amazon app. It's my understanding that I can get my sku t…" at bounding box center [653, 357] width 130 height 48
click at [668, 378] on textarea "I have integrated the Amazon app. It's my understanding that I can get my sku t…" at bounding box center [653, 357] width 130 height 48
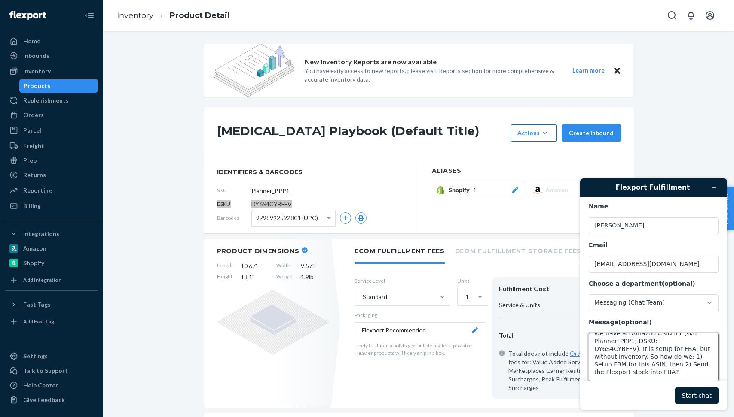
click at [640, 348] on textarea "I have integrated the Amazon app. It's my understanding that I can get my sku t…" at bounding box center [653, 357] width 130 height 48
type textarea "I have integrated the Amazon app. It's my understanding that I can get my sku t…"
click at [708, 396] on button "Start chat" at bounding box center [696, 396] width 43 height 16
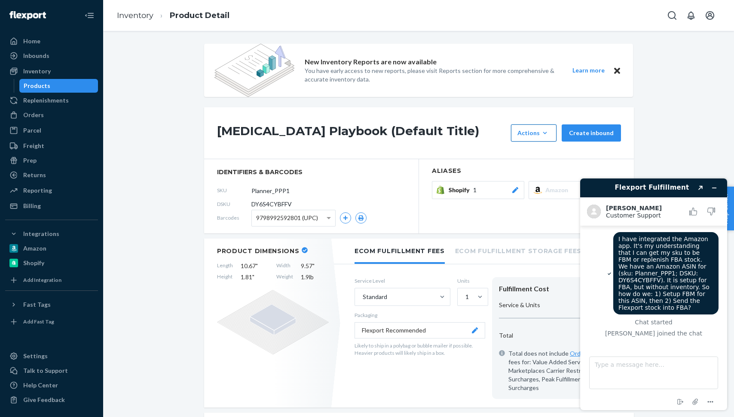
click at [554, 189] on span "Amazon" at bounding box center [558, 190] width 26 height 9
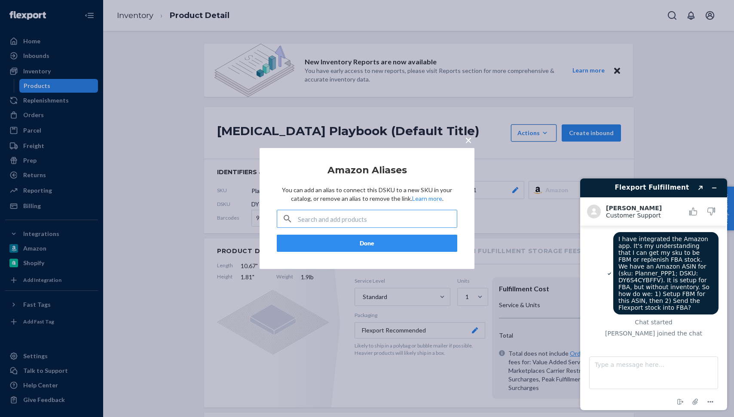
click at [670, 117] on div "× Amazon Aliases You can add an alias to connect this DSKU to a new SKU in your…" at bounding box center [367, 208] width 734 height 417
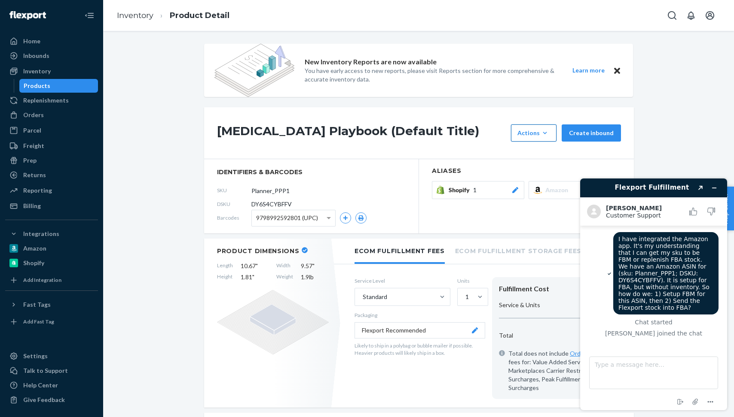
click at [565, 189] on span "Amazon" at bounding box center [558, 190] width 26 height 9
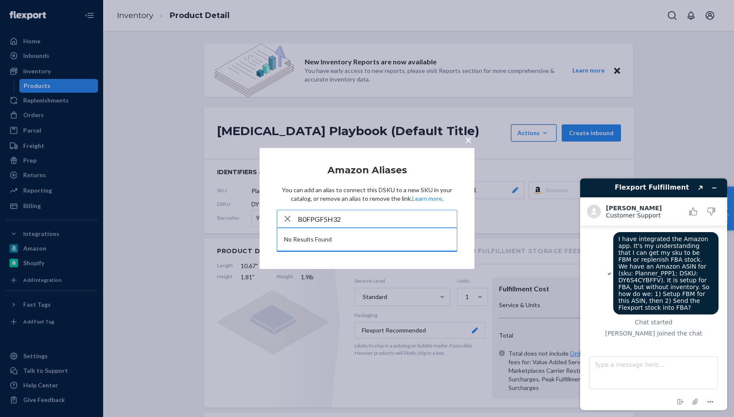
click at [398, 213] on input "B0FPGF5H32" at bounding box center [377, 218] width 159 height 17
type input "B0FPGF5H32"
drag, startPoint x: 466, startPoint y: 141, endPoint x: 429, endPoint y: 188, distance: 59.9
click at [430, 187] on div "× Amazon Aliases You can add an alias to connect this DSKU to a new SKU in your…" at bounding box center [366, 208] width 215 height 121
drag, startPoint x: 328, startPoint y: 191, endPoint x: 456, endPoint y: 189, distance: 127.6
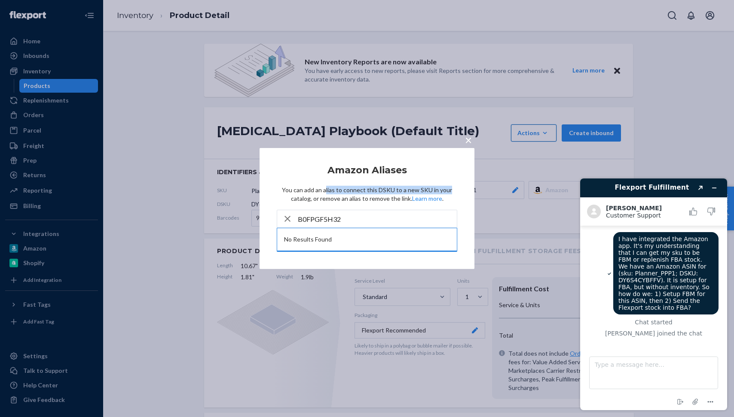
click at [456, 189] on p "You can add an alias to connect this DSKU to a new SKU in your catalog, or remo…" at bounding box center [367, 194] width 180 height 17
click at [447, 173] on h2 "Amazon Aliases" at bounding box center [367, 170] width 180 height 10
click at [468, 139] on span "×" at bounding box center [468, 140] width 7 height 15
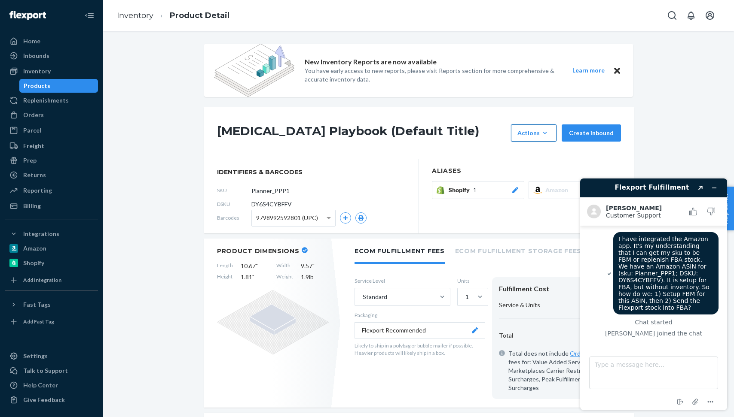
click at [647, 362] on textarea "Type a message here..." at bounding box center [653, 373] width 129 height 33
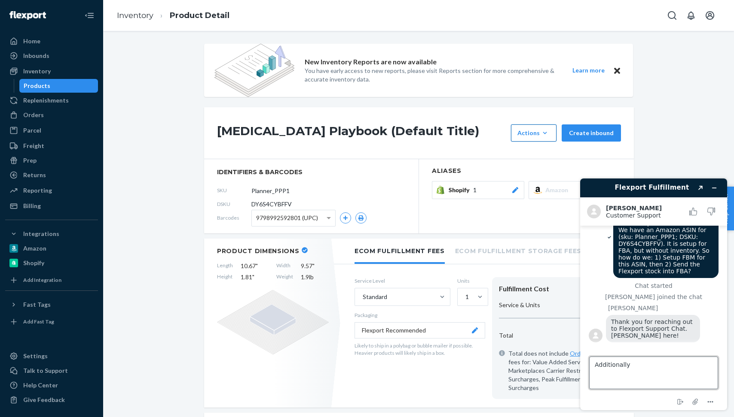
scroll to position [39, 0]
type textarea "A"
type textarea "Hello!"
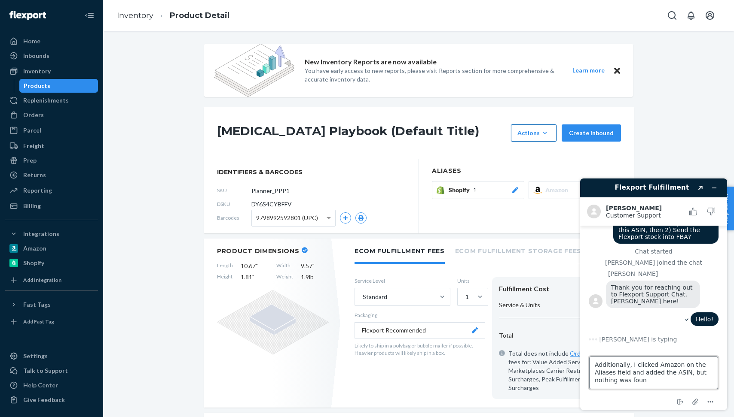
type textarea "Additionally, I clicked Amazon on the Aliases field and added the ASIN, but not…"
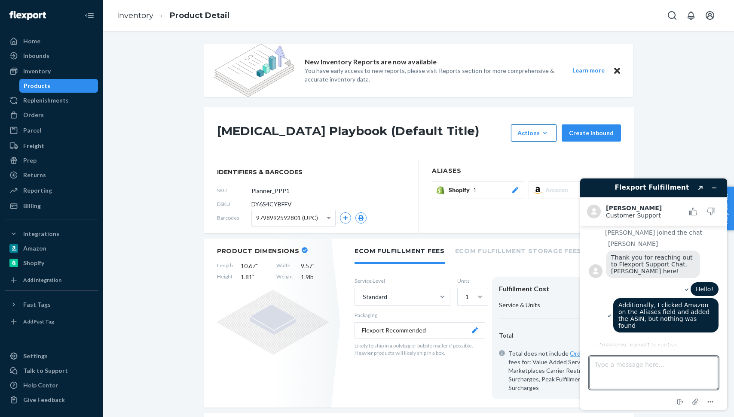
click at [660, 289] on div "Hello!" at bounding box center [653, 291] width 130 height 16
click at [621, 383] on textarea "Type a message here..." at bounding box center [653, 373] width 129 height 33
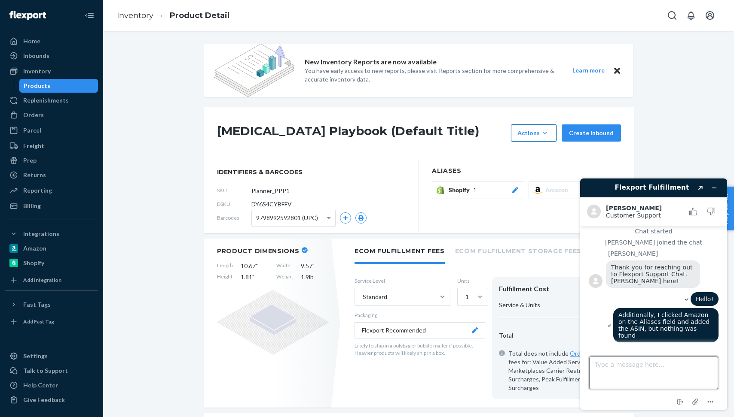
scroll to position [85, 0]
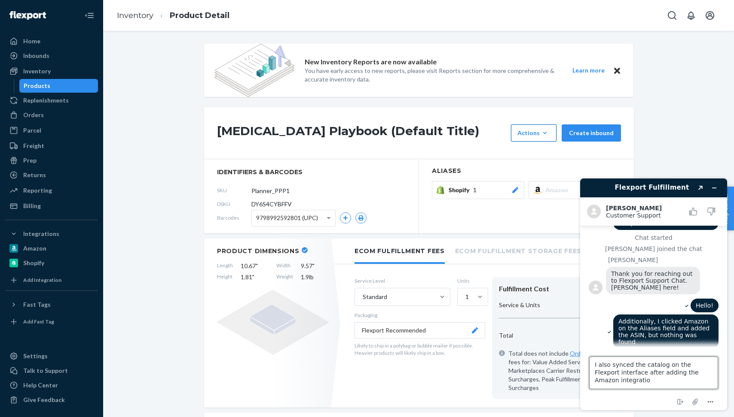
type textarea "I also synced the catalog on the Flexport interface after adding the Amazon int…"
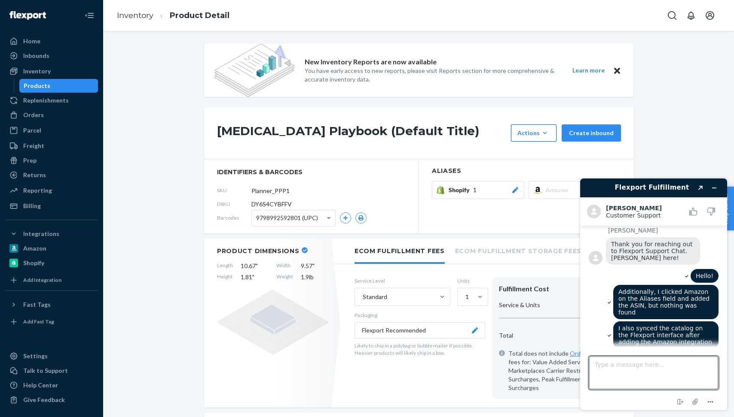
click at [646, 276] on div "Hello!" at bounding box center [653, 277] width 130 height 16
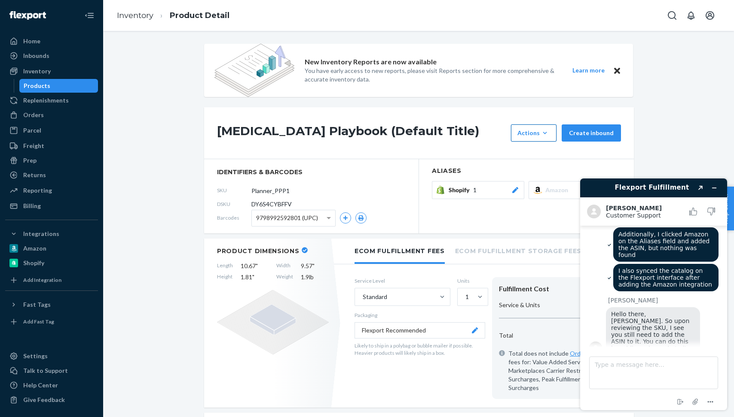
scroll to position [174, 0]
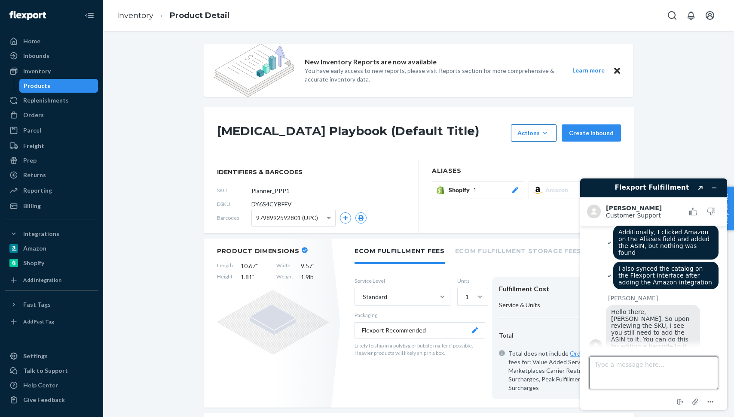
click at [630, 367] on textarea "Type a message here..." at bounding box center [653, 373] width 129 height 33
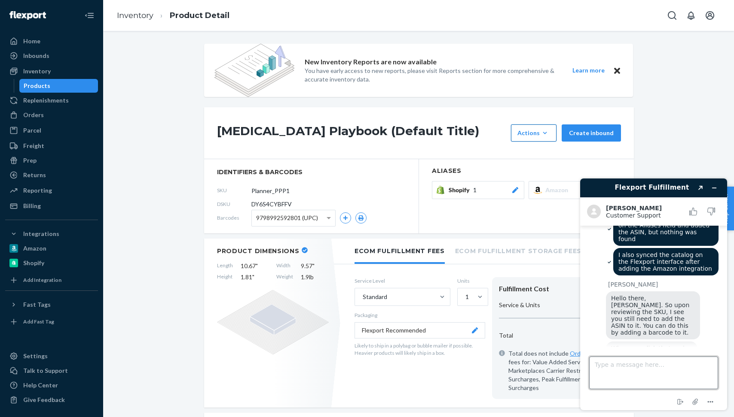
scroll to position [238, 0]
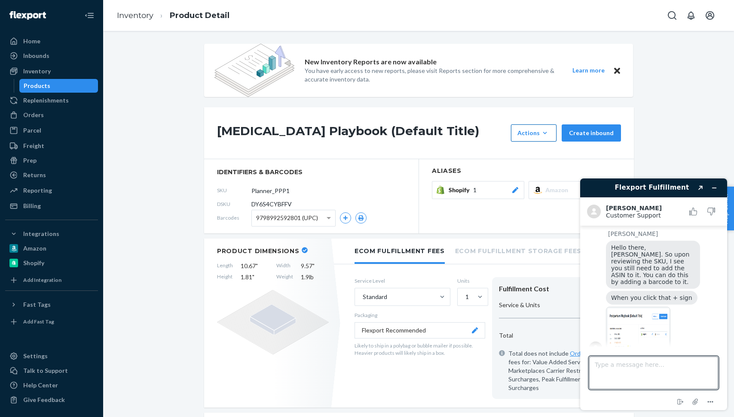
click at [640, 319] on img at bounding box center [638, 331] width 64 height 49
click at [329, 217] on span at bounding box center [328, 218] width 4 height 3
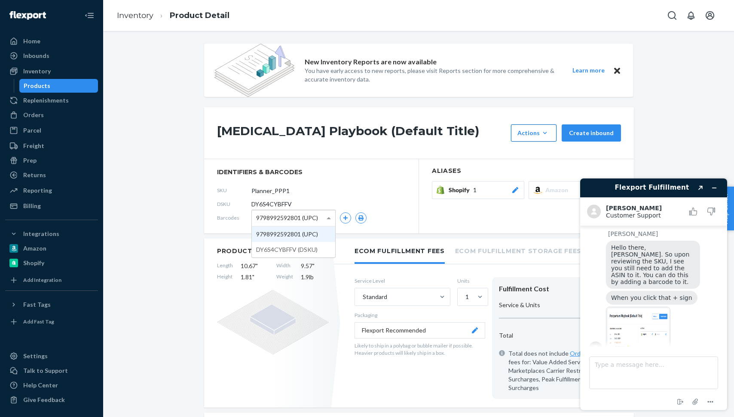
click at [385, 131] on h1 "[MEDICAL_DATA] Playbook (Default Title)" at bounding box center [361, 133] width 289 height 17
click at [346, 216] on icon "button" at bounding box center [345, 218] width 5 height 5
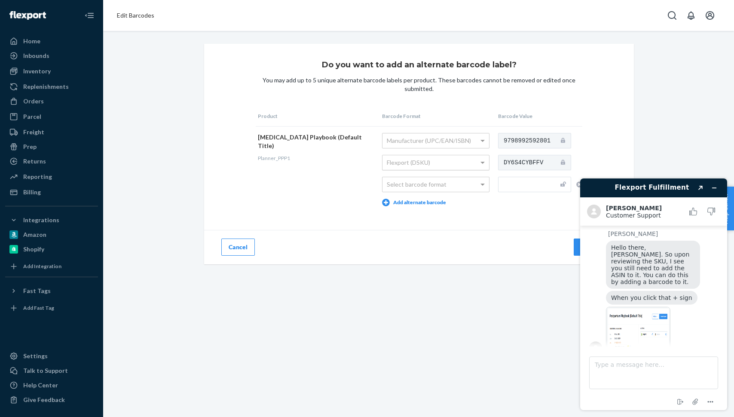
click at [478, 163] on span at bounding box center [483, 162] width 11 height 15
click at [480, 162] on span at bounding box center [482, 163] width 4 height 3
click at [450, 139] on div "Manufacturer (UPC/EAN/ISBN)" at bounding box center [435, 141] width 107 height 15
click at [458, 184] on div "Select barcode format" at bounding box center [435, 184] width 107 height 15
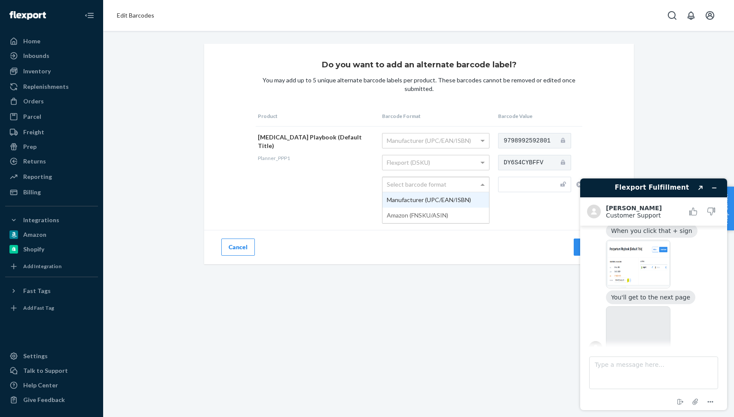
scroll to position [305, 0]
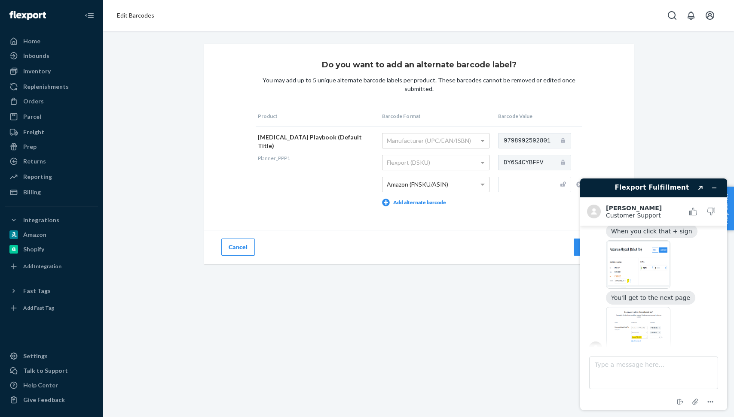
click at [526, 186] on input "text" at bounding box center [534, 184] width 73 height 15
paste input "B0FPGF5H32"
type input "B0FPGF5H32"
drag, startPoint x: 540, startPoint y: 184, endPoint x: 473, endPoint y: 185, distance: 67.0
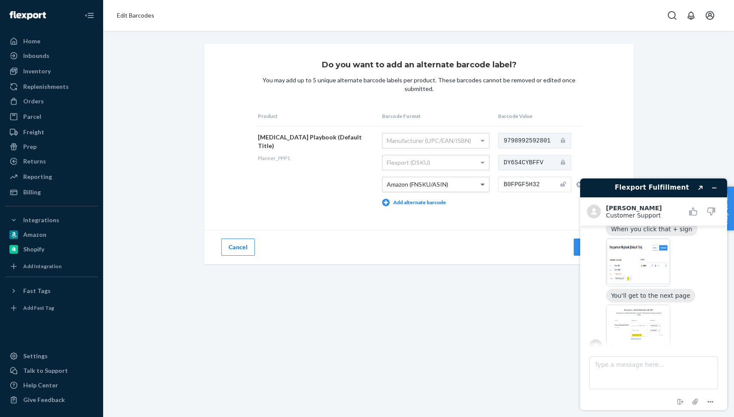
click at [473, 185] on tr "[MEDICAL_DATA] Playbook (Default Title) Planner_PPP1 Manufacturer (UPC/EAN/ISBN…" at bounding box center [419, 169] width 326 height 87
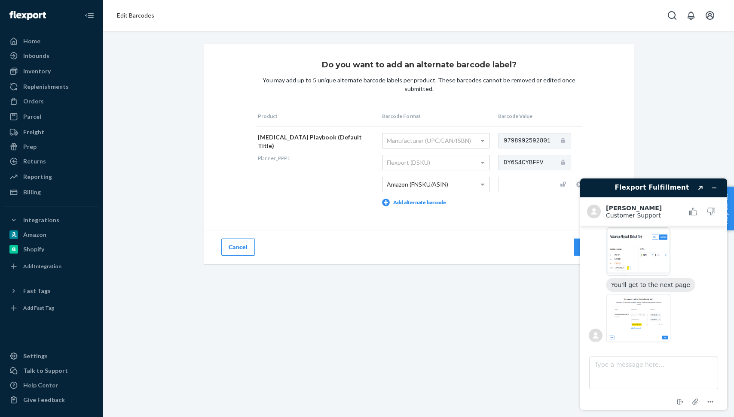
scroll to position [335, 0]
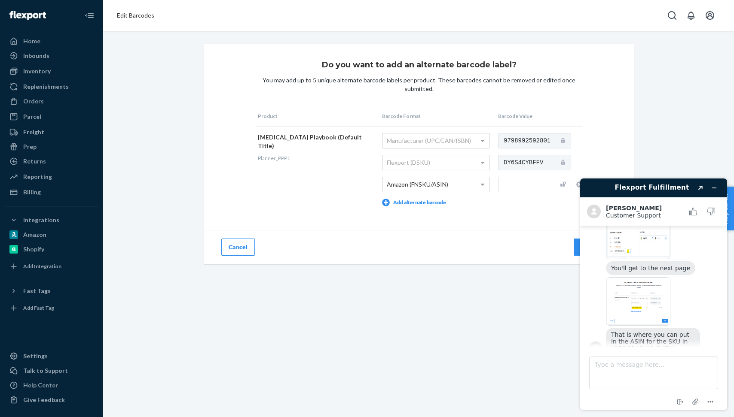
click at [504, 184] on input "text" at bounding box center [534, 184] width 73 height 15
paste input "B0FPGF5H32"
click at [507, 219] on div "Do you want to add an alternate barcode label? You may add up to 5 unique alter…" at bounding box center [418, 154] width 429 height 221
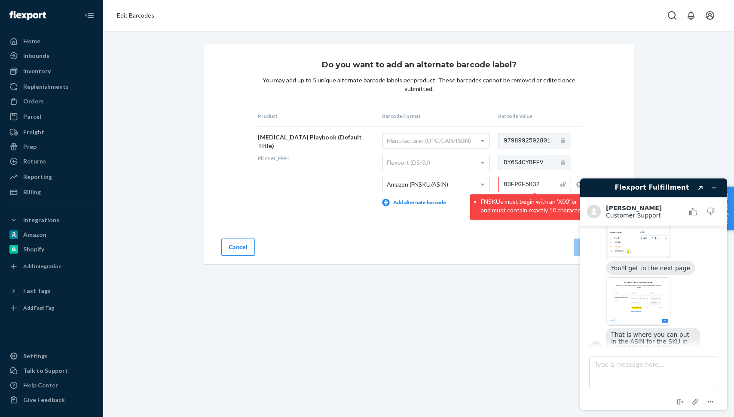
click at [499, 185] on input "B0FPGF5H32" at bounding box center [534, 184] width 73 height 15
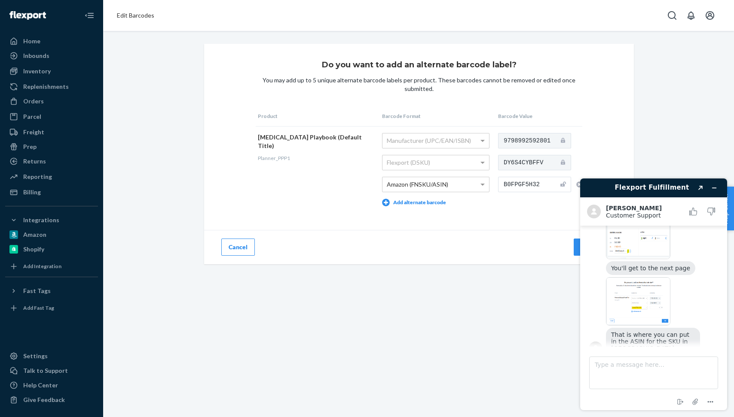
type input "B0FPGF5H32"
click at [502, 227] on div "Do you want to add an alternate barcode label? You may add up to 5 unique alter…" at bounding box center [418, 154] width 429 height 221
click at [645, 281] on img at bounding box center [638, 301] width 64 height 49
click at [653, 366] on textarea "Type a message here..." at bounding box center [653, 373] width 129 height 33
type textarea "Ah"
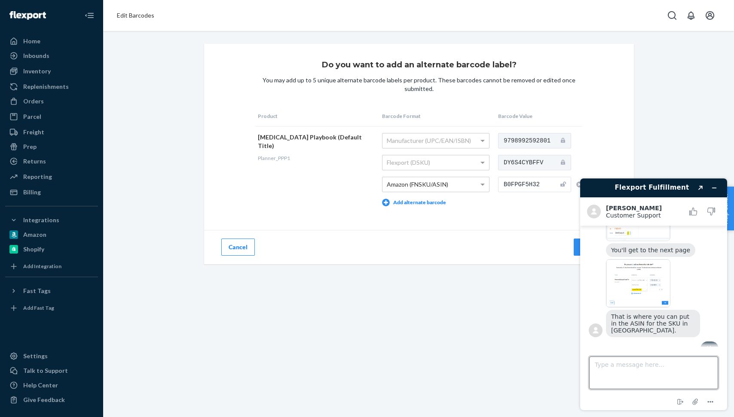
scroll to position [353, 0]
click at [715, 189] on icon "Minimize widget" at bounding box center [714, 188] width 6 height 6
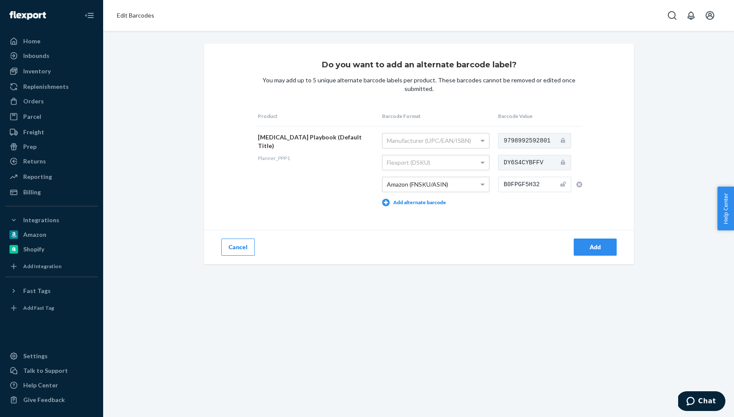
click at [590, 244] on div "Add" at bounding box center [595, 247] width 28 height 9
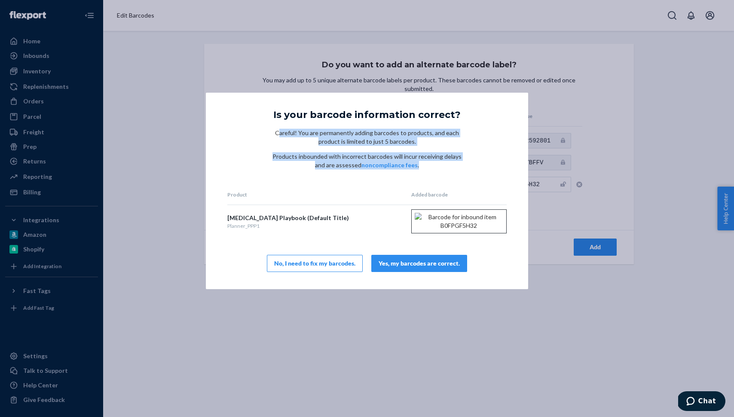
drag, startPoint x: 280, startPoint y: 133, endPoint x: 466, endPoint y: 168, distance: 189.7
click at [466, 168] on div "Is your barcode information correct? Careful! You are permanently adding barcod…" at bounding box center [367, 191] width 322 height 197
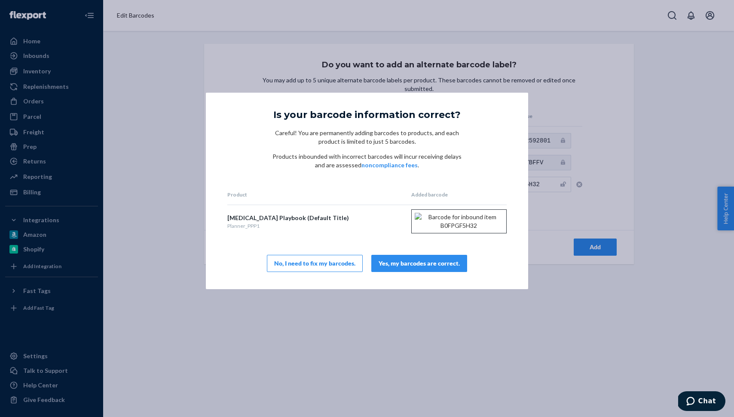
click at [501, 177] on div "Is your barcode information correct? Careful! You are permanently adding barcod…" at bounding box center [367, 191] width 322 height 197
click at [398, 354] on div "Is your barcode information correct? Careful! You are permanently adding barcod…" at bounding box center [367, 208] width 734 height 417
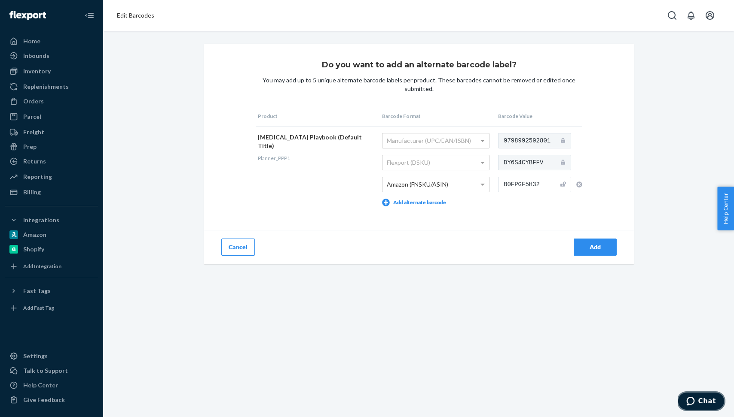
click at [706, 402] on span "Chat" at bounding box center [707, 402] width 18 height 8
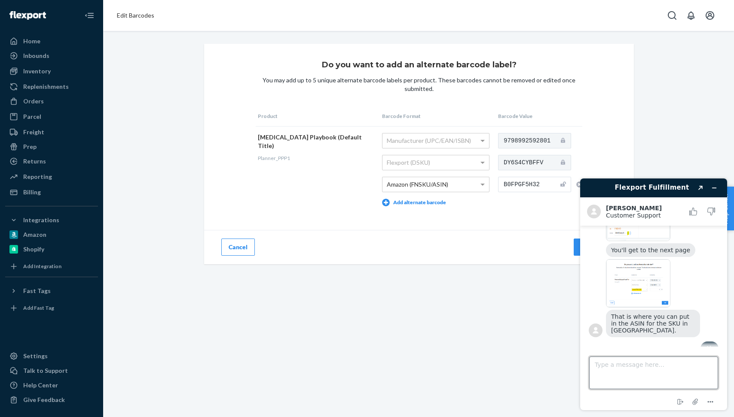
click at [669, 378] on textarea "Type a message here..." at bounding box center [653, 373] width 129 height 33
type textarea "So it is actually in Flexport with the Flexport Barcode."
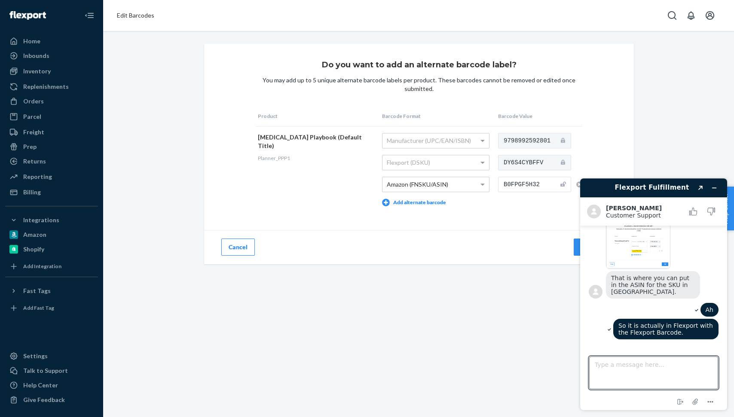
click at [593, 319] on div "So it is actually in Flexport with the Flexport Barcode." at bounding box center [653, 330] width 130 height 23
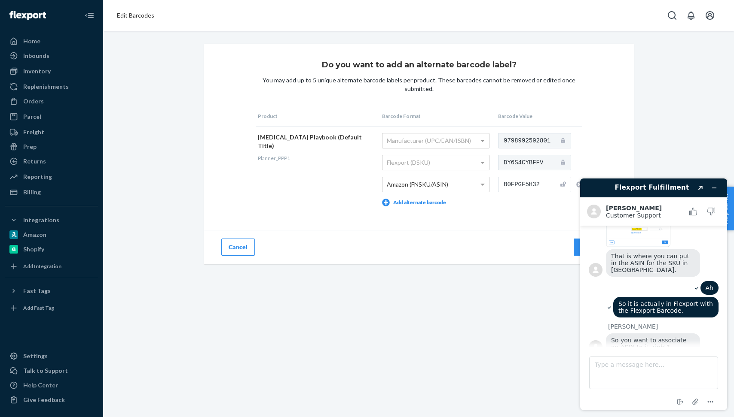
scroll to position [412, 0]
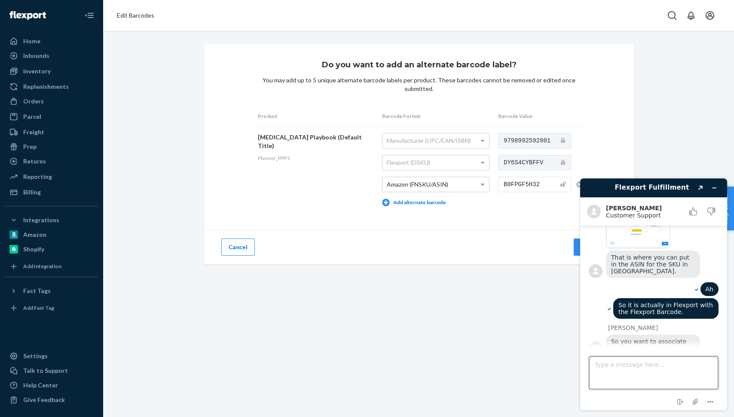
click at [643, 361] on textarea "Type a message here..." at bounding box center [653, 373] width 129 height 33
type textarea "Yes"
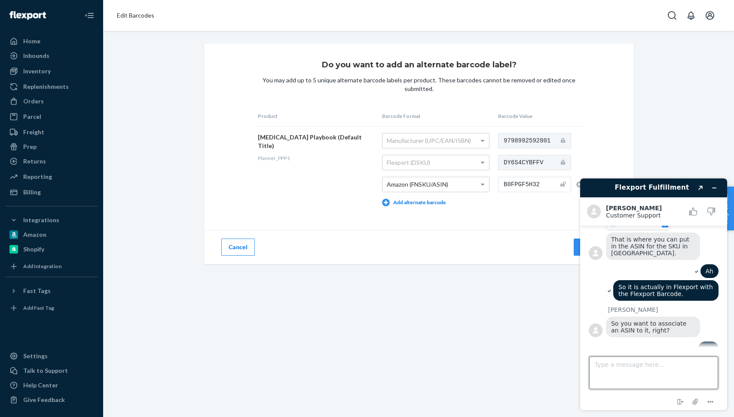
scroll to position [432, 0]
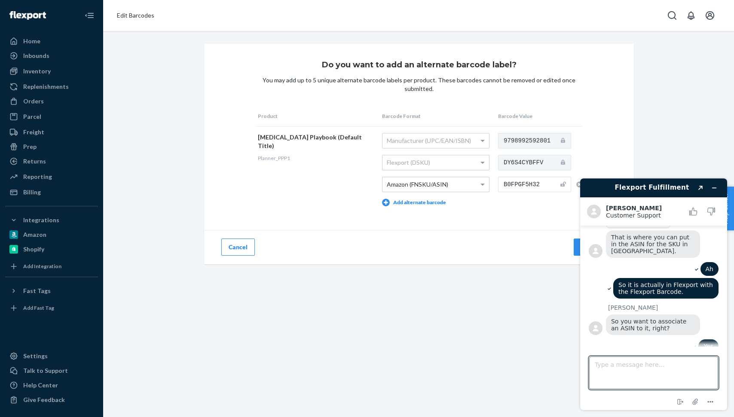
click at [636, 341] on div "Yes" at bounding box center [653, 348] width 130 height 16
click at [633, 366] on textarea "Type a message here..." at bounding box center [653, 373] width 129 height 33
click at [713, 192] on button "Minimize widget" at bounding box center [714, 188] width 14 height 12
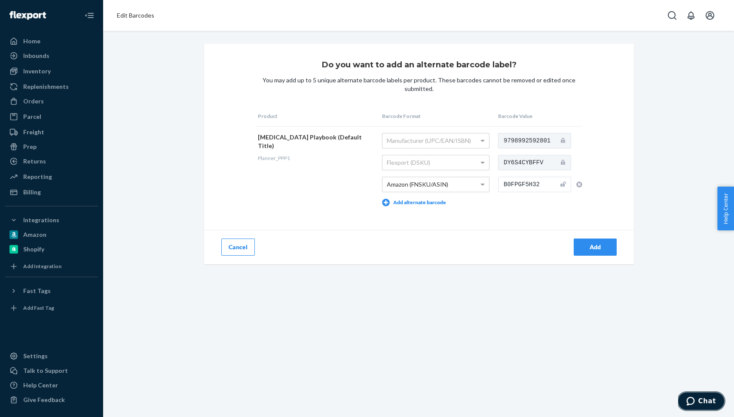
click at [694, 401] on icon "Chat" at bounding box center [690, 401] width 9 height 9
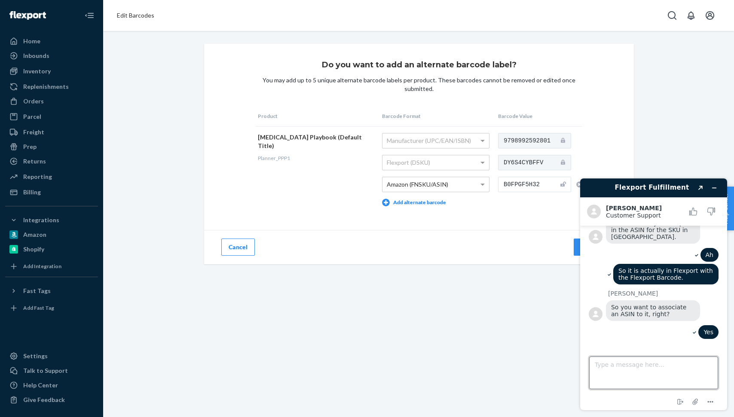
click at [640, 369] on textarea "Type a message here..." at bounding box center [653, 373] width 129 height 33
click at [706, 301] on div "So you want to associate an ASIN to it, right?" at bounding box center [662, 312] width 113 height 23
click at [717, 186] on button "Minimize widget" at bounding box center [714, 188] width 14 height 12
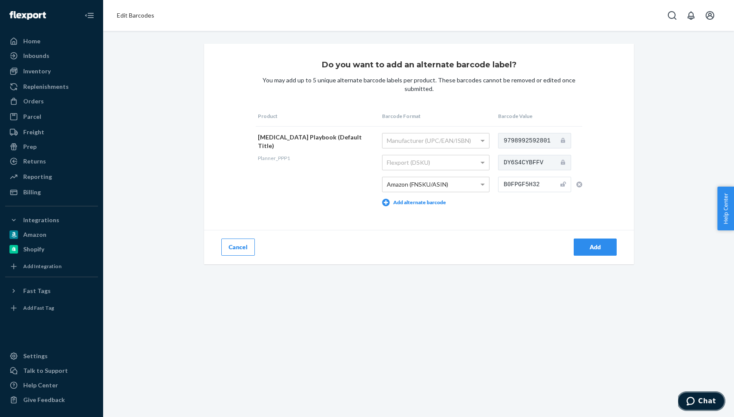
click at [704, 401] on span "Chat" at bounding box center [707, 402] width 18 height 8
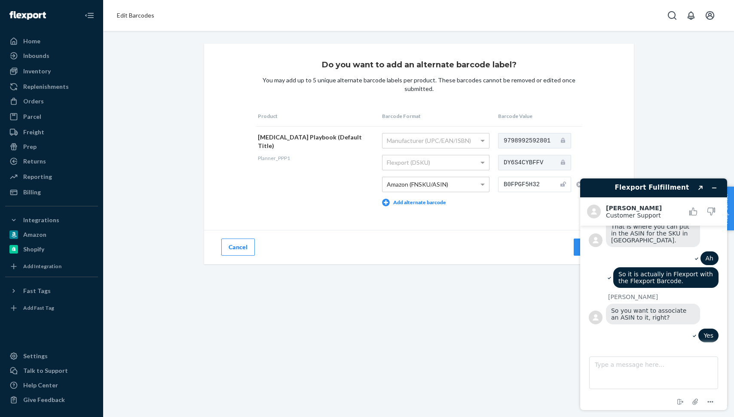
scroll to position [430, 0]
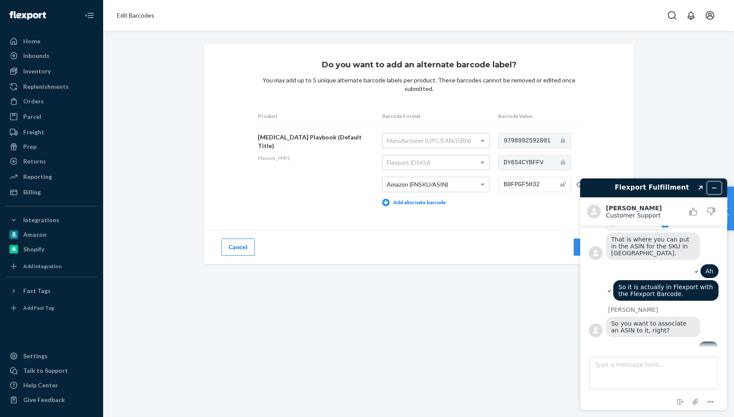
click at [716, 187] on icon "Minimize widget" at bounding box center [714, 188] width 6 height 6
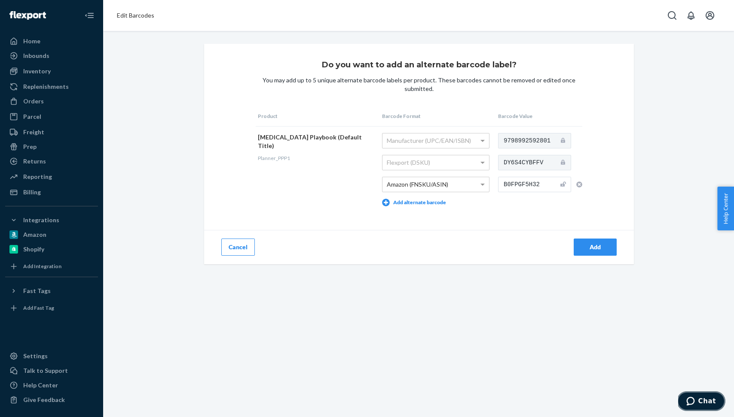
click at [694, 397] on icon "Chat" at bounding box center [690, 401] width 9 height 9
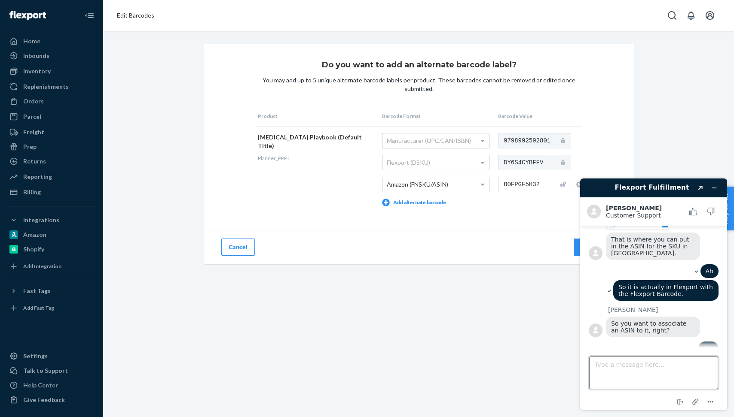
click at [641, 369] on textarea "Type a message here..." at bounding box center [653, 373] width 129 height 33
type textarea "So I select add then?"
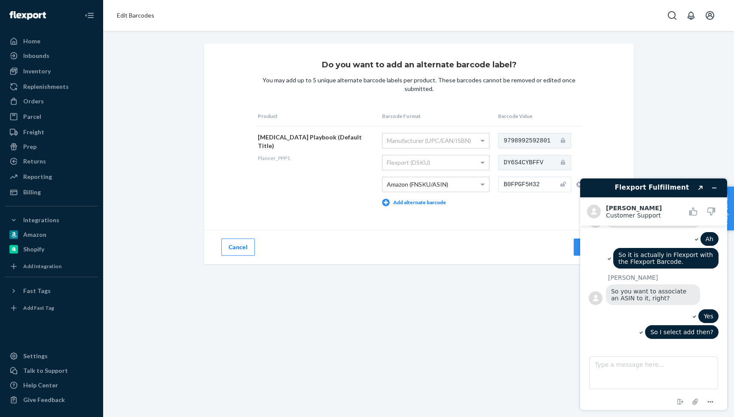
click at [622, 326] on div "So I select add then?" at bounding box center [653, 334] width 130 height 16
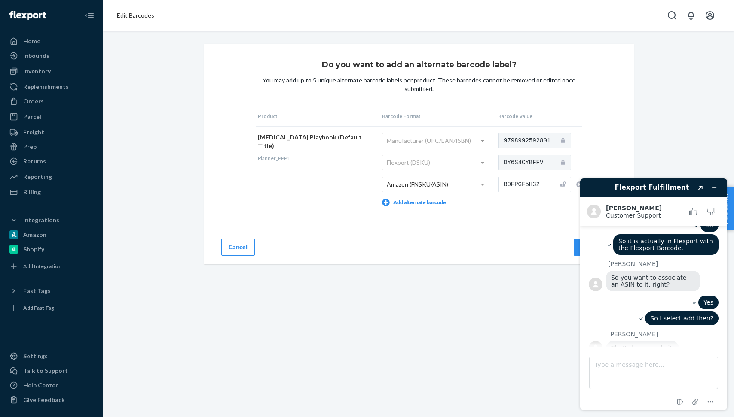
scroll to position [478, 0]
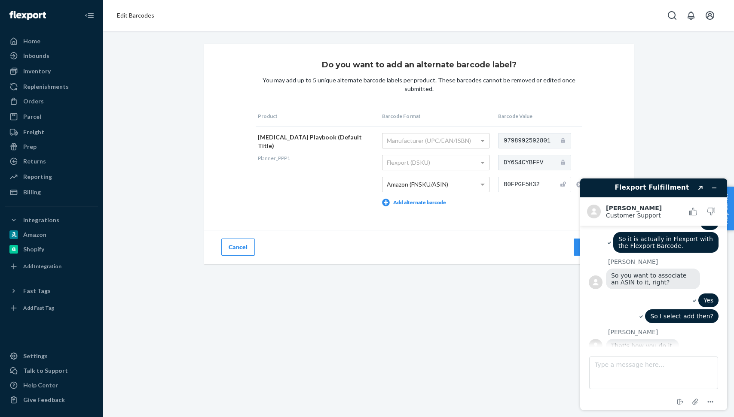
click at [577, 250] on div "Flexport Fulfillment Created with Sketch. [PERSON_NAME] Customer Support Custom…" at bounding box center [653, 295] width 161 height 246
click at [711, 186] on icon "Minimize widget" at bounding box center [714, 188] width 6 height 6
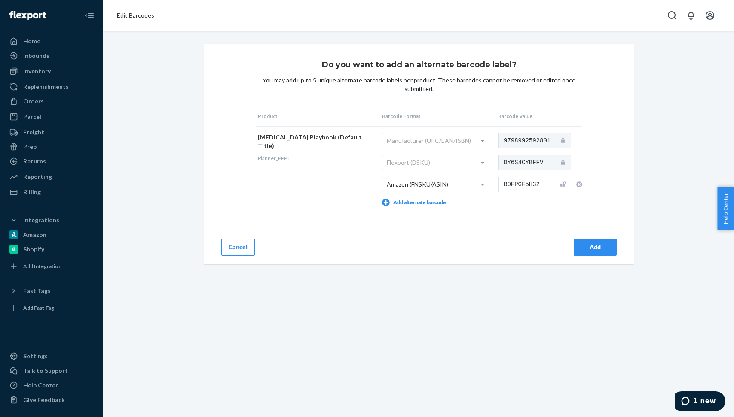
click at [591, 244] on div "Add" at bounding box center [595, 247] width 28 height 9
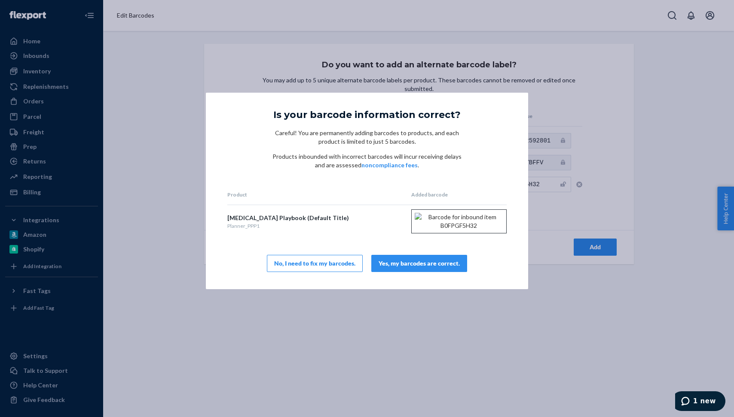
click at [435, 268] on div "Yes, my barcodes are correct." at bounding box center [418, 263] width 81 height 9
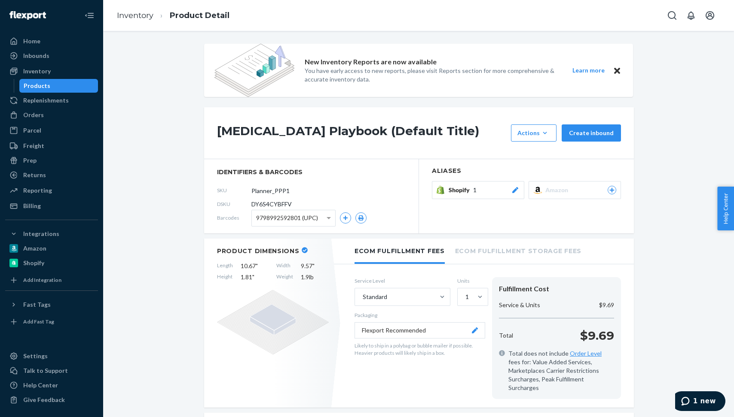
click at [612, 192] on icon at bounding box center [611, 190] width 5 height 5
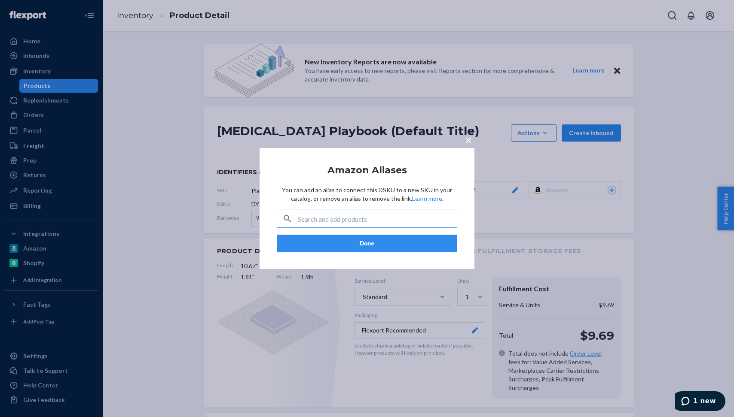
click at [412, 221] on input "text" at bounding box center [377, 218] width 159 height 17
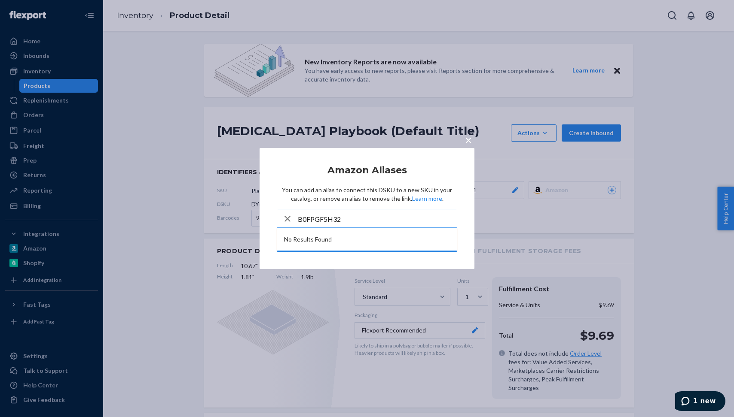
type input "B0FPGF5H32"
click at [469, 143] on span "×" at bounding box center [468, 140] width 7 height 15
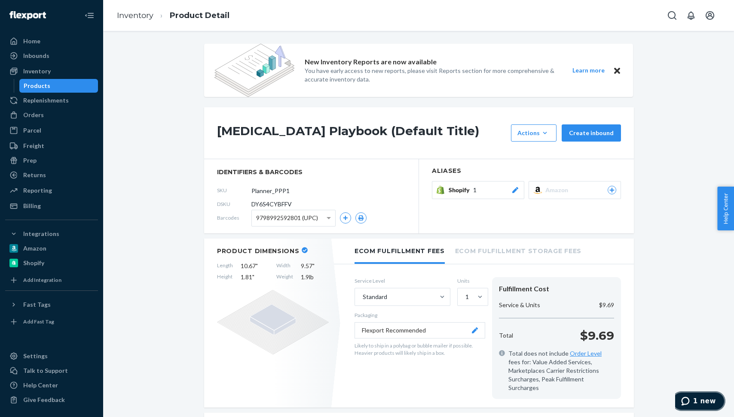
click at [698, 396] on button "1 new" at bounding box center [698, 402] width 54 height 20
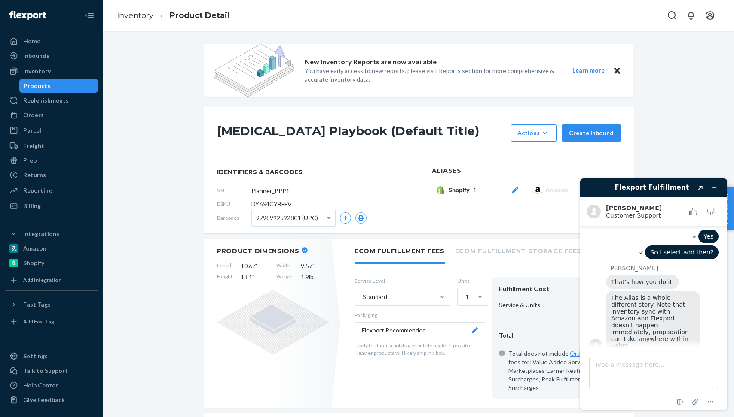
click at [684, 265] on div "[PERSON_NAME] That's how you do it. The Alias is a whole different story. Note …" at bounding box center [653, 310] width 130 height 90
drag, startPoint x: 623, startPoint y: 291, endPoint x: 699, endPoint y: 319, distance: 80.6
click at [699, 319] on div "The Alias is a whole different story. Note that inventory sync with Amazon and …" at bounding box center [653, 322] width 94 height 62
click at [702, 275] on div "That's how you do it." at bounding box center [662, 283] width 113 height 16
click at [640, 377] on textarea "Type a message here..." at bounding box center [653, 373] width 129 height 33
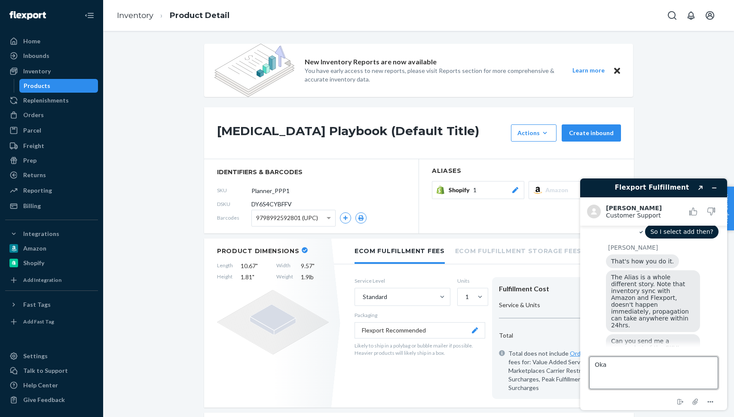
scroll to position [563, 0]
type textarea "O"
click at [613, 364] on textarea "Type a message here..." at bounding box center [653, 373] width 129 height 33
type textarea "Sure"
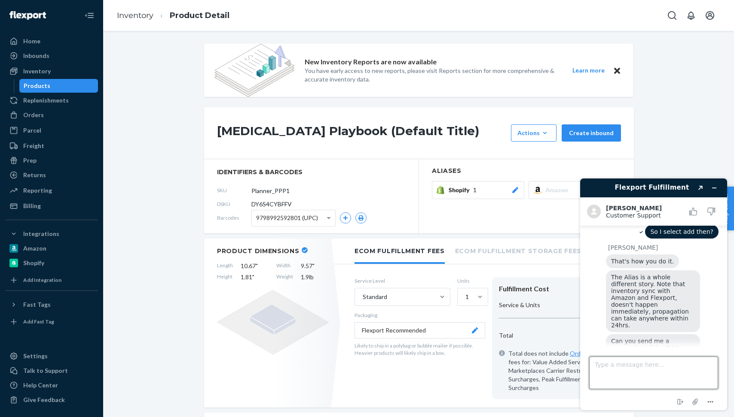
scroll to position [581, 0]
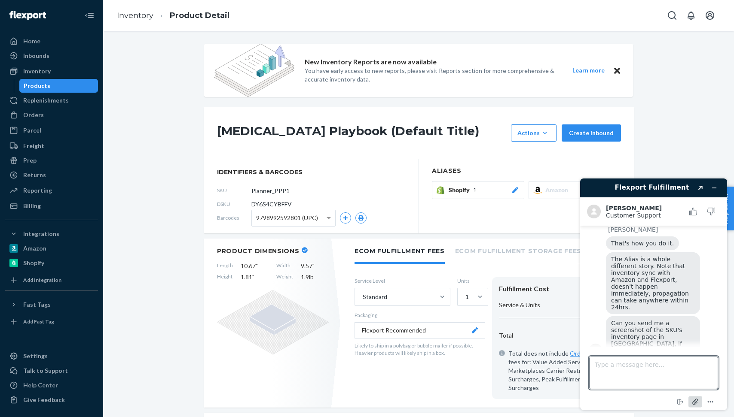
click at [696, 404] on icon "Attach file" at bounding box center [695, 402] width 16 height 16
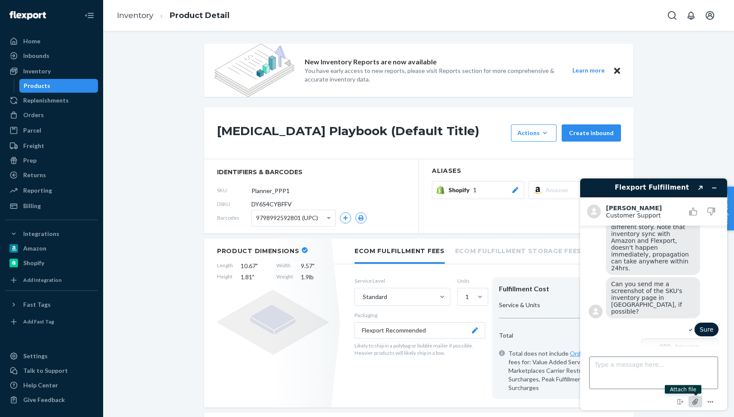
scroll to position [631, 0]
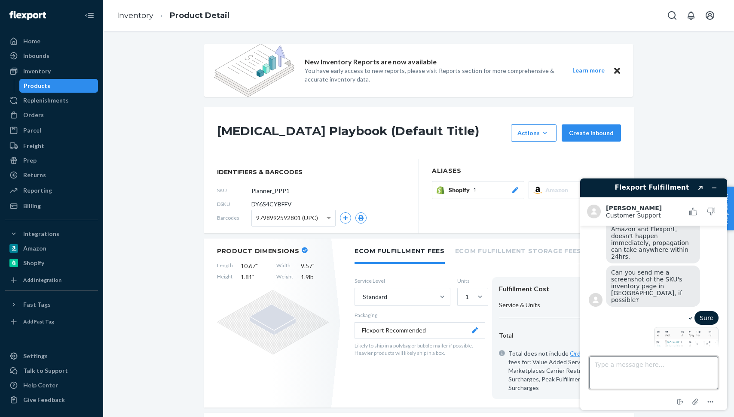
click at [628, 367] on textarea "Type a message here..." at bounding box center [653, 373] width 129 height 33
type textarea "I"
click at [606, 311] on div "Sure" at bounding box center [653, 344] width 130 height 67
click at [609, 380] on textarea "Type a message here..." at bounding box center [653, 373] width 129 height 33
type textarea "There is a Shopify Alias for this sku"
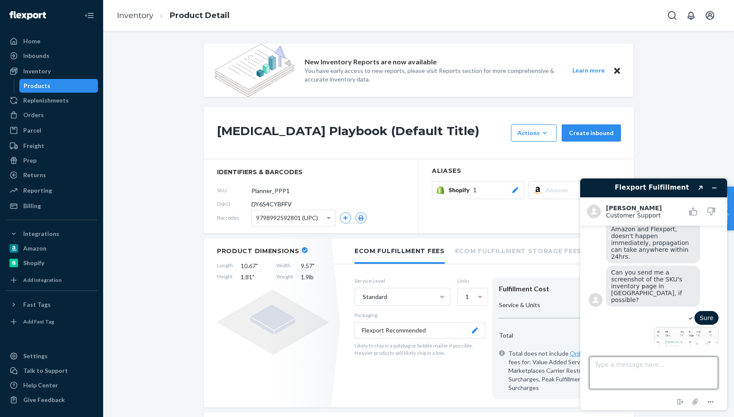
scroll to position [654, 0]
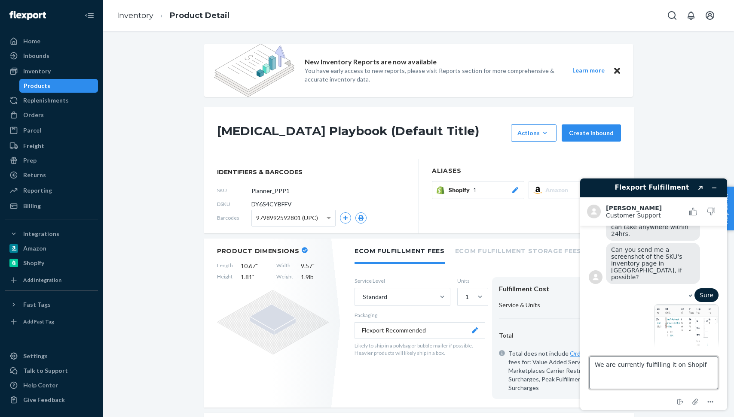
type textarea "We are currently fulfilling it on Shopify"
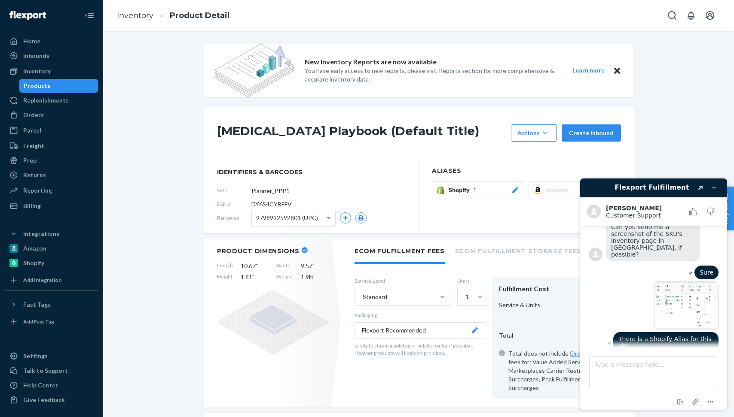
click at [594, 355] on div "We are currently fulfilling it on Shopify" at bounding box center [653, 366] width 130 height 23
click at [602, 282] on div at bounding box center [653, 307] width 130 height 51
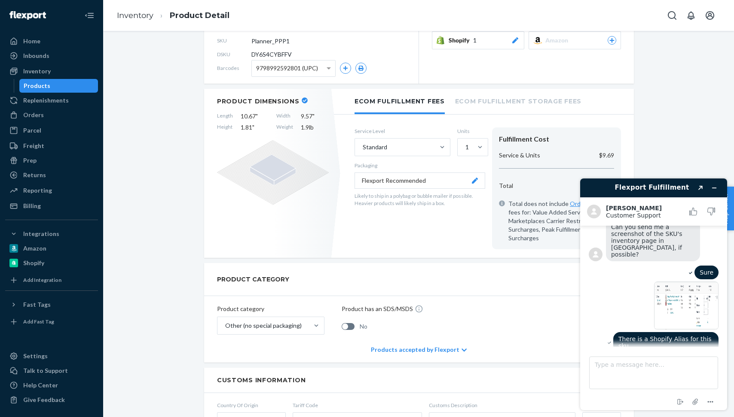
scroll to position [140, 0]
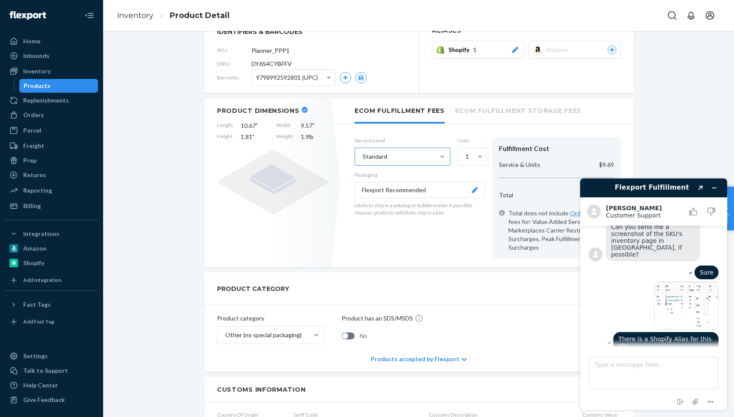
click at [434, 155] on div "Standard" at bounding box center [394, 156] width 79 height 17
click at [362, 155] on input "Standard" at bounding box center [362, 156] width 1 height 9
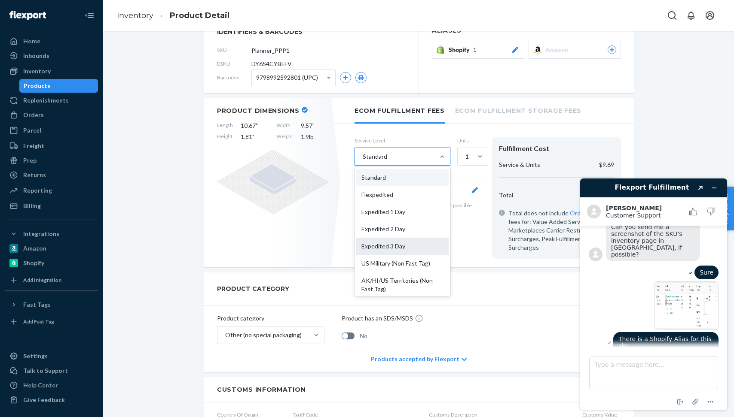
click at [419, 245] on div "Expedited 3 Day" at bounding box center [402, 246] width 92 height 17
click at [362, 161] on input "option Expedited 3 Day focused, 5 of 10. 10 results available. Use Up and Down …" at bounding box center [362, 156] width 1 height 9
click at [424, 177] on div "Standard" at bounding box center [402, 177] width 92 height 17
click at [362, 161] on input "option Expedited 3 Day, selected. option Standard focused, 1 of 10. 10 results …" at bounding box center [362, 156] width 1 height 9
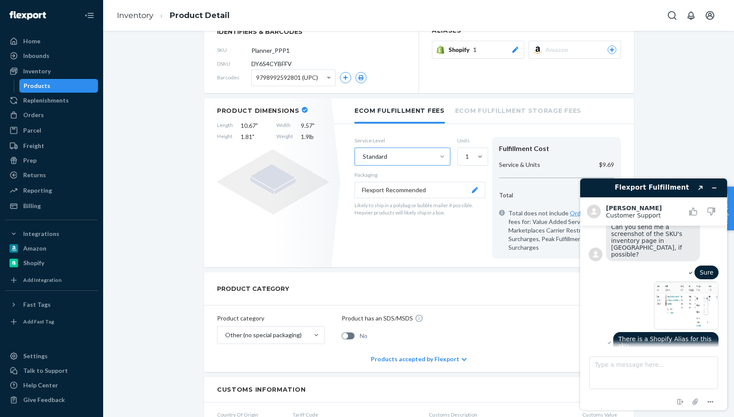
click at [706, 128] on div "New Inventory Reports are now available You have early access to new reports, p…" at bounding box center [419, 341] width 618 height 877
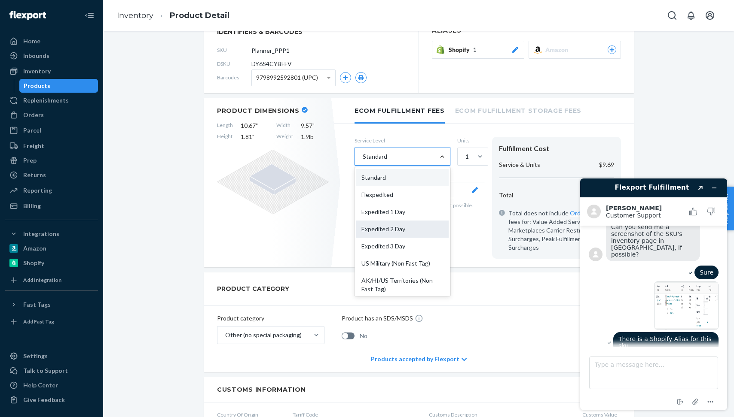
click at [410, 229] on div "Expedited 2 Day" at bounding box center [402, 229] width 92 height 17
click at [362, 161] on input "option Standard, selected. option Expedited 2 Day focused, 4 of 10. 10 results …" at bounding box center [362, 156] width 1 height 9
click at [417, 212] on div "Expedited 1 Day" at bounding box center [402, 212] width 92 height 17
click at [362, 161] on input "option Expedited 2 Day, selected. option Expedited 1 Day focused, 3 of 10. 10 r…" at bounding box center [362, 156] width 1 height 9
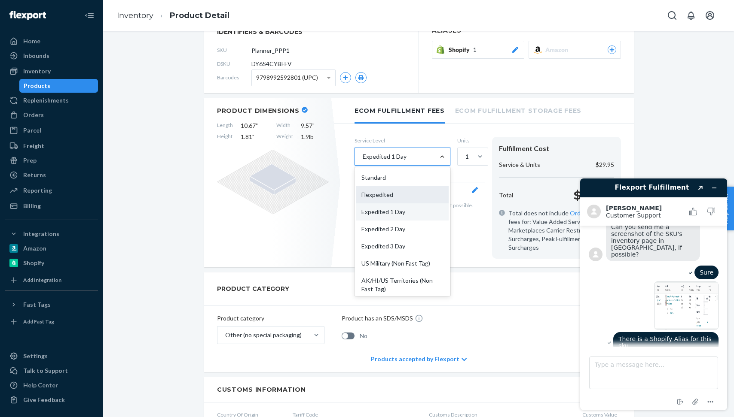
click at [426, 195] on div "Flexpedited" at bounding box center [402, 194] width 92 height 17
click at [362, 161] on input "option Expedited 1 Day, selected. option Flexpedited focused, 2 of 10. 10 resul…" at bounding box center [362, 156] width 1 height 9
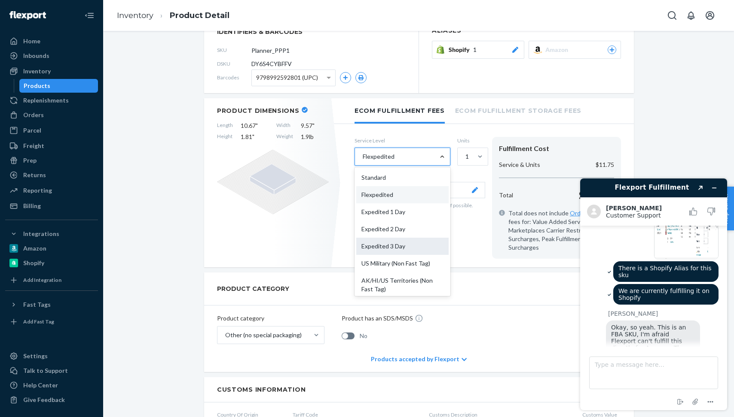
scroll to position [750, 0]
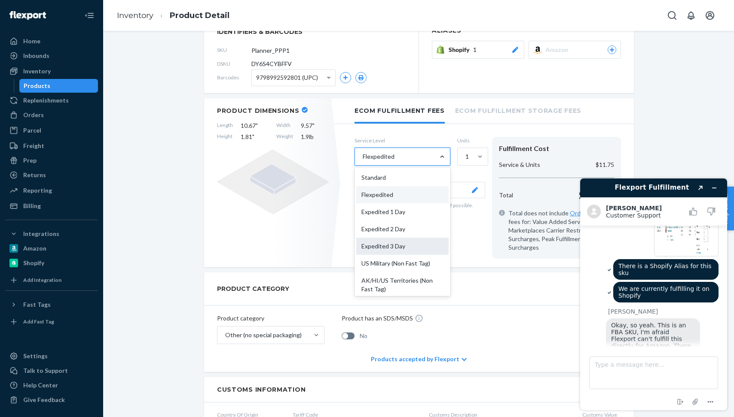
click at [419, 242] on div "Expedited 3 Day" at bounding box center [402, 246] width 92 height 17
click at [362, 161] on input "option Flexpedited, selected. option Expedited 3 Day focused, 5 of 10. 10 resul…" at bounding box center [362, 156] width 1 height 9
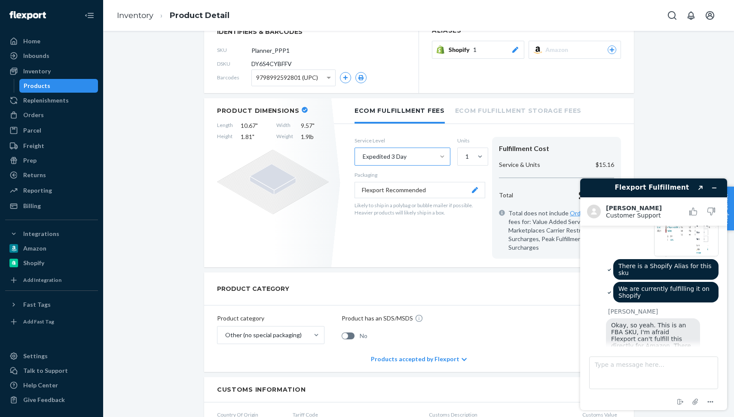
drag, startPoint x: 646, startPoint y: 320, endPoint x: 696, endPoint y: 337, distance: 52.7
click at [696, 337] on div "Okay, so yeah. This is an FBA SKU, I'm afraid Flexport can't fulfill this direc…" at bounding box center [653, 353] width 94 height 69
click at [707, 328] on div "Okay, so yeah. This is an FBA SKU, I'm afraid Flexport can't fulfill this direc…" at bounding box center [662, 354] width 113 height 71
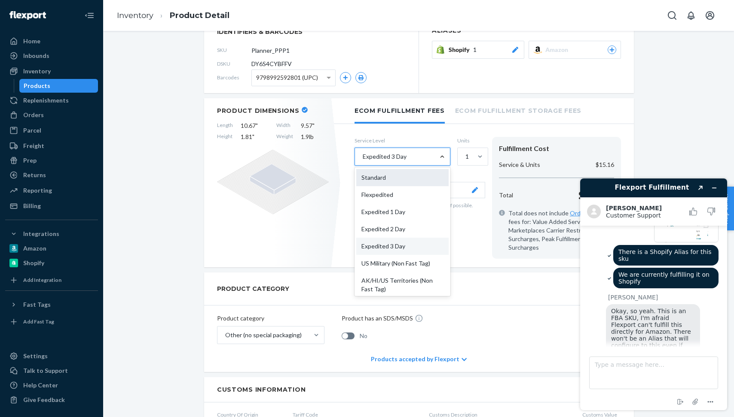
click at [416, 177] on div "Standard" at bounding box center [402, 177] width 92 height 17
click at [362, 161] on input "option Expedited 3 Day, selected. option Standard focused, 1 of 10. 10 results …" at bounding box center [362, 156] width 1 height 9
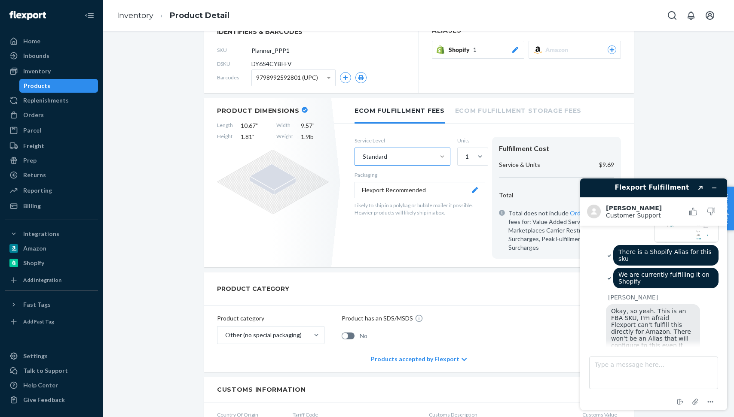
click at [708, 119] on div "New Inventory Reports are now available You have early access to new reports, p…" at bounding box center [419, 341] width 618 height 877
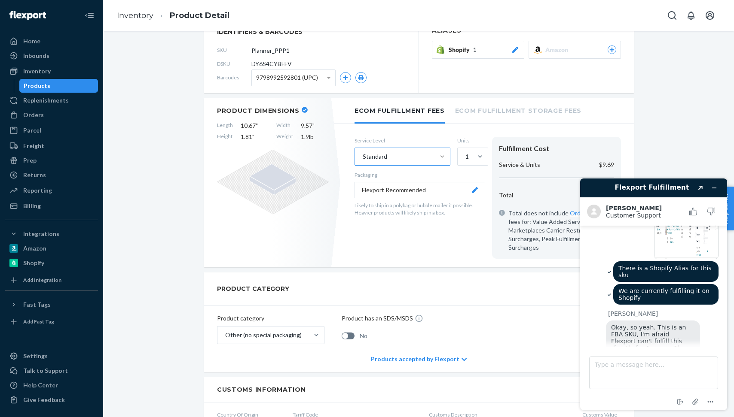
scroll to position [805, 0]
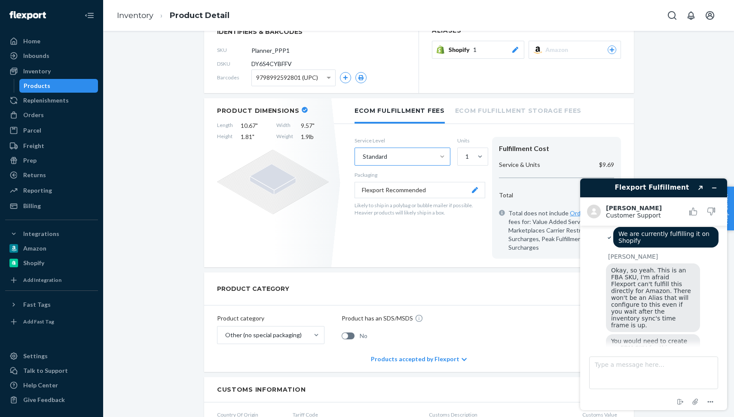
drag, startPoint x: 613, startPoint y: 296, endPoint x: 693, endPoint y: 338, distance: 90.3
click at [693, 338] on div "You would need to create an FBM SKU for this same exact one, so that can be syn…" at bounding box center [653, 366] width 94 height 62
click at [706, 335] on div "You would need to create an FBM SKU for this same exact one, so that can be syn…" at bounding box center [662, 367] width 113 height 64
drag, startPoint x: 615, startPoint y: 329, endPoint x: 690, endPoint y: 338, distance: 75.6
click at [690, 338] on div "You would need to create an FBM SKU for this same exact one, so that can be syn…" at bounding box center [653, 366] width 94 height 62
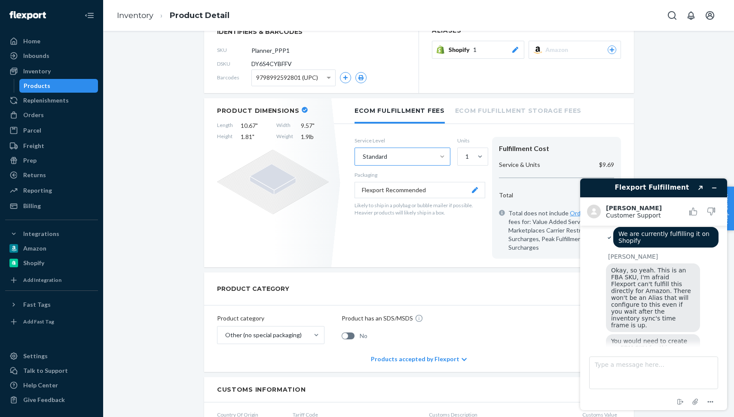
click at [705, 335] on div "You would need to create an FBM SKU for this same exact one, so that can be syn…" at bounding box center [662, 367] width 113 height 64
click at [664, 370] on textarea "Type a message here..." at bounding box center [653, 373] width 129 height 33
drag, startPoint x: 688, startPoint y: 337, endPoint x: 678, endPoint y: 313, distance: 26.2
click at [678, 335] on div "You would need to create an FBM SKU for this same exact one, so that can be syn…" at bounding box center [653, 366] width 94 height 62
copy span ". Or, you can keep it as is, and let the orders channel through to Shopify down…"
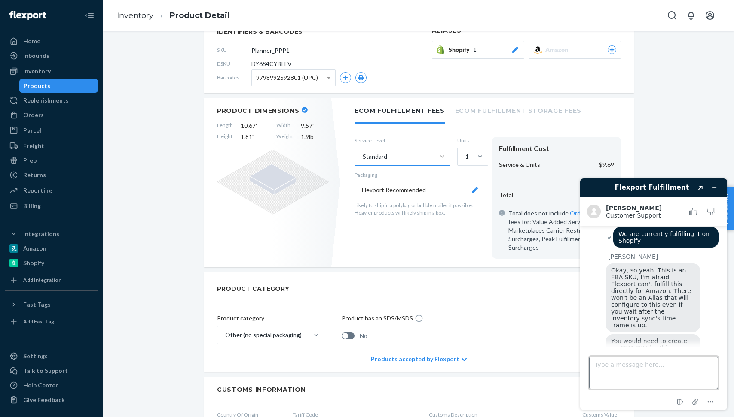
click at [640, 375] on textarea "Type a message here..." at bounding box center [653, 373] width 129 height 33
paste textarea ". Or, you can keep it as is, and let the orders channel through to Shopify down…"
type textarea "When you say: ". Or, you can keep it as is, and let the orders channel through …"
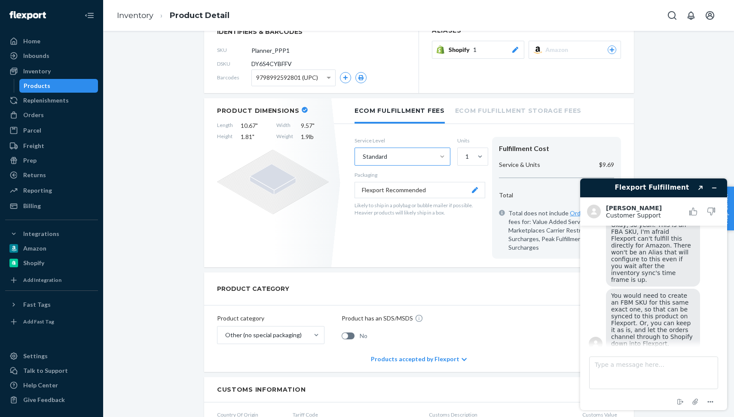
click at [600, 355] on div "When you say: ". Or, you can keep it as is, and let the orders channel through …" at bounding box center [653, 376] width 130 height 43
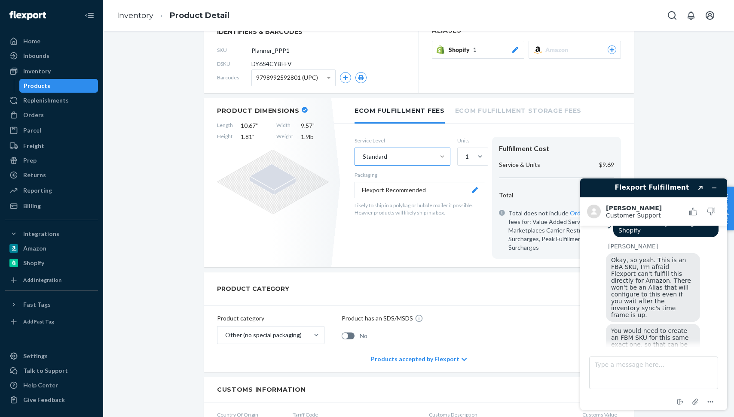
scroll to position [807, 0]
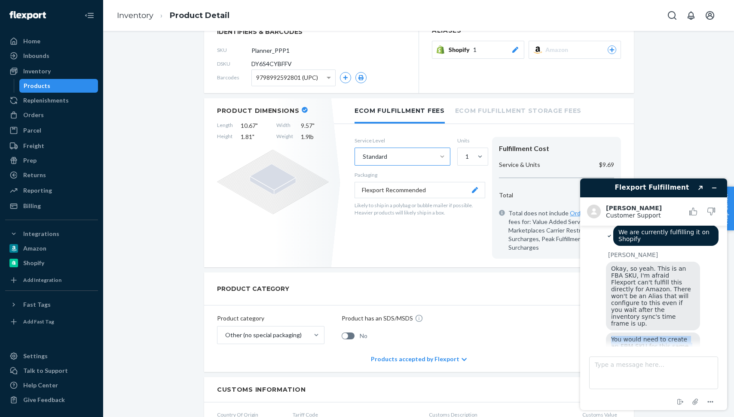
drag, startPoint x: 608, startPoint y: 292, endPoint x: 679, endPoint y: 314, distance: 74.3
click at [679, 333] on div "You would need to create an FBM SKU for this same exact one, so that can be syn…" at bounding box center [653, 364] width 94 height 62
copy span "You would need to create an FBM SKU for this same exact one, so that can be syn…"
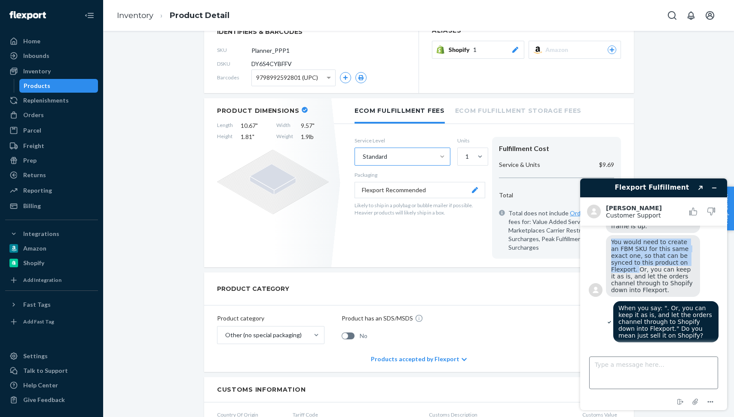
scroll to position [949, 0]
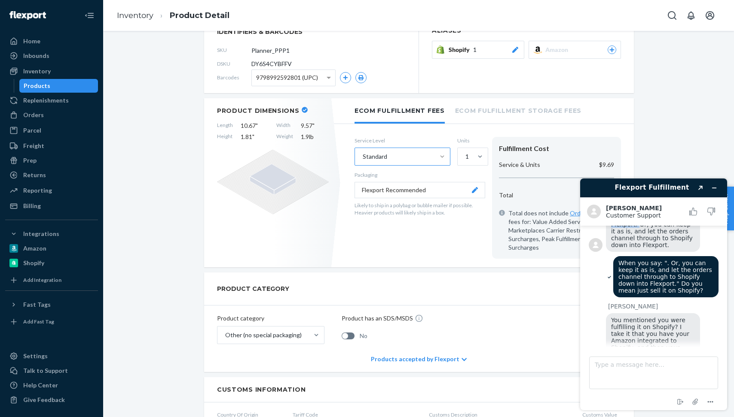
drag, startPoint x: 668, startPoint y: 272, endPoint x: 688, endPoint y: 335, distance: 66.6
click at [688, 335] on div "You mentioned you were fulfilling it on Shopify? I take it that you have your A…" at bounding box center [653, 358] width 94 height 89
click at [673, 317] on span "You mentioned you were fulfilling it on Shopify? I take it that you have your A…" at bounding box center [652, 358] width 83 height 82
drag, startPoint x: 624, startPoint y: 309, endPoint x: 688, endPoint y: 340, distance: 70.9
click at [688, 340] on div "You mentioned you were fulfilling it on Shopify? I take it that you have your A…" at bounding box center [653, 358] width 94 height 89
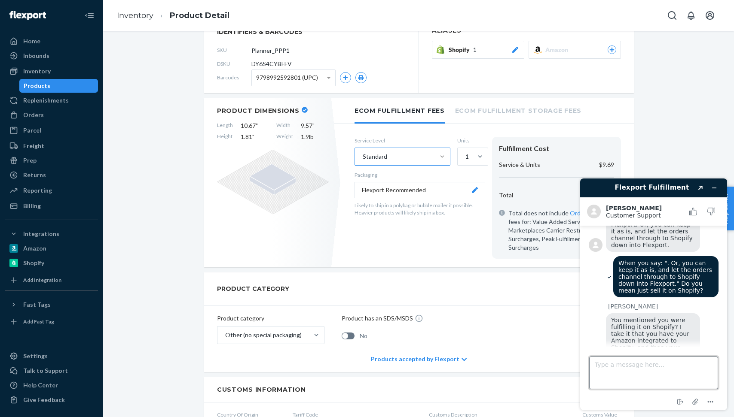
click at [655, 365] on textarea "Type a message here..." at bounding box center [653, 373] width 129 height 33
type textarea "Yes. I have Marketplace Connect from Shopify integrated with Amazon"
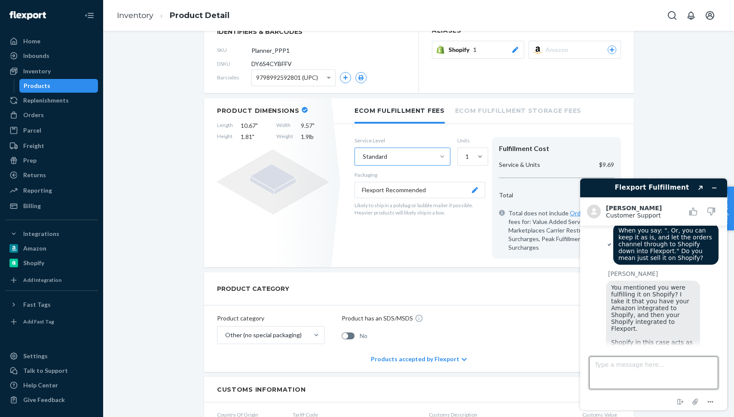
scroll to position [981, 0]
type textarea "for MCF"
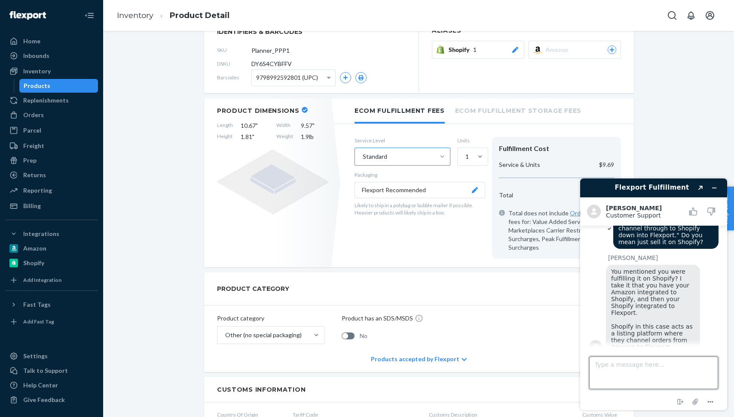
scroll to position [997, 0]
click at [661, 389] on div "for MCF" at bounding box center [653, 397] width 130 height 16
click at [640, 362] on textarea "Type a message here..." at bounding box center [653, 373] width 129 height 33
type textarea "So either way, I would create a separate sku with the same ASIN, correct?"
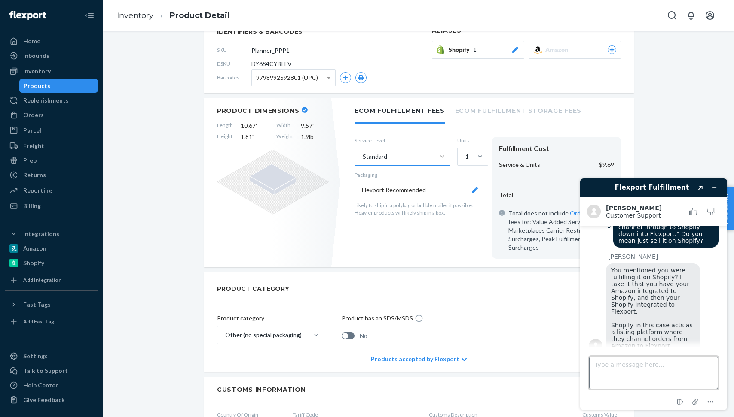
scroll to position [1042, 0]
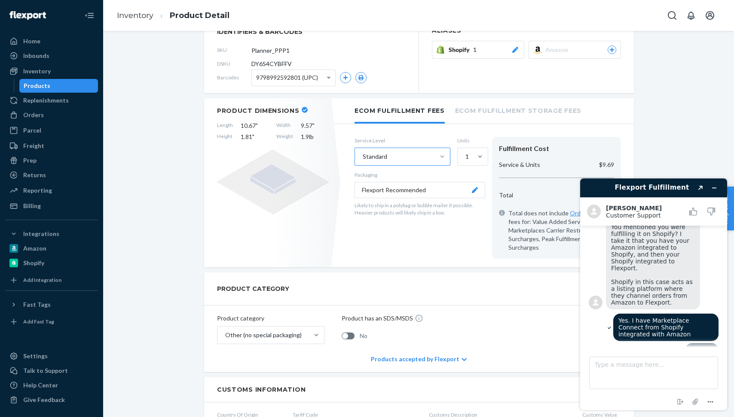
click at [596, 344] on div "for MCF" at bounding box center [653, 352] width 130 height 16
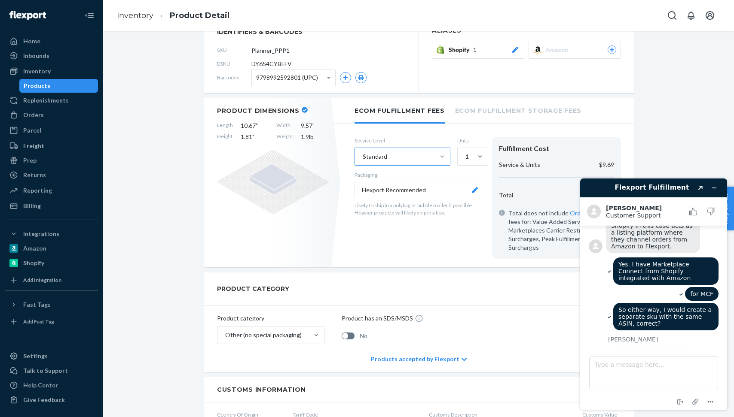
scroll to position [1097, 0]
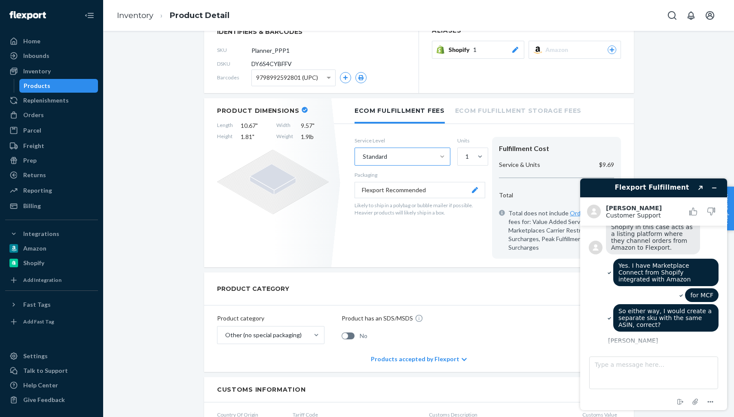
drag, startPoint x: 622, startPoint y: 292, endPoint x: 688, endPoint y: 340, distance: 81.9
click at [688, 348] on div "Uhm that is if you want Flexport to fulfill this directly for Amazon, yes. But …" at bounding box center [653, 379] width 94 height 62
click at [714, 348] on div "Uhm that is if you want Flexport to fulfill this directly for Amazon, yes. But …" at bounding box center [662, 380] width 113 height 64
click at [647, 373] on textarea "Type a message here..." at bounding box center [653, 373] width 129 height 33
type textarea "I"
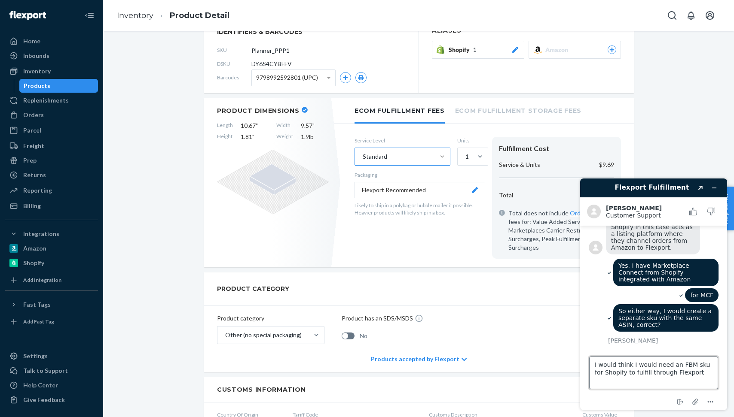
type textarea "I would think I would need an FBM sku for Shopify to fulfill through Flexport."
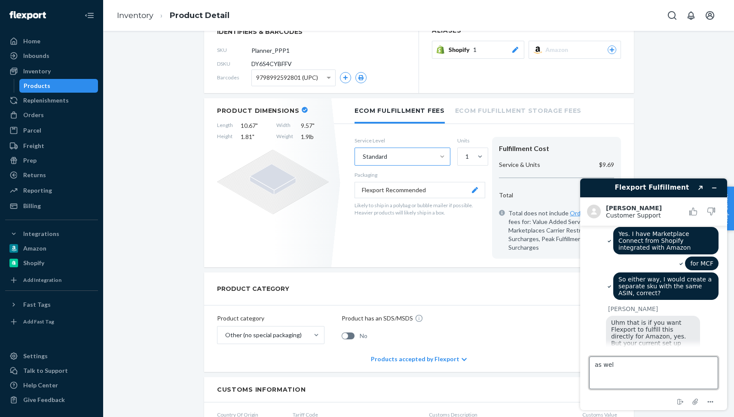
type textarea "as well"
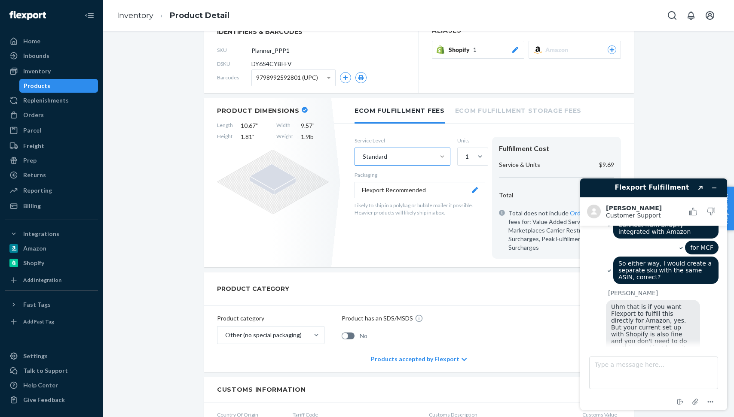
click at [661, 396] on div "as well" at bounding box center [653, 404] width 130 height 16
click at [652, 364] on textarea "Type a message here..." at bounding box center [653, 373] width 129 height 33
type textarea "("
click at [621, 396] on div "as well" at bounding box center [653, 404] width 130 height 16
click at [627, 379] on textarea "Type a message here..." at bounding box center [653, 373] width 129 height 33
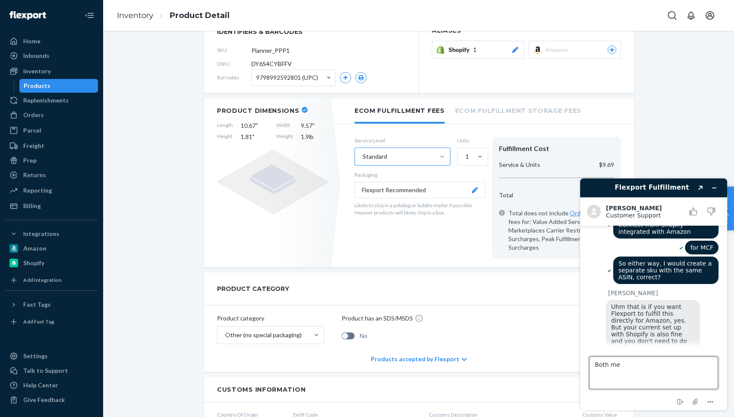
scroll to position [1147, 0]
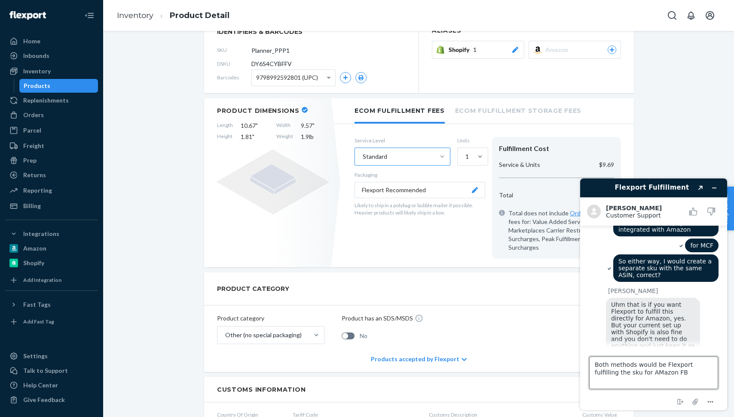
type textarea "Both methods would be Flexport fulfilling the sku for AMazon FBM"
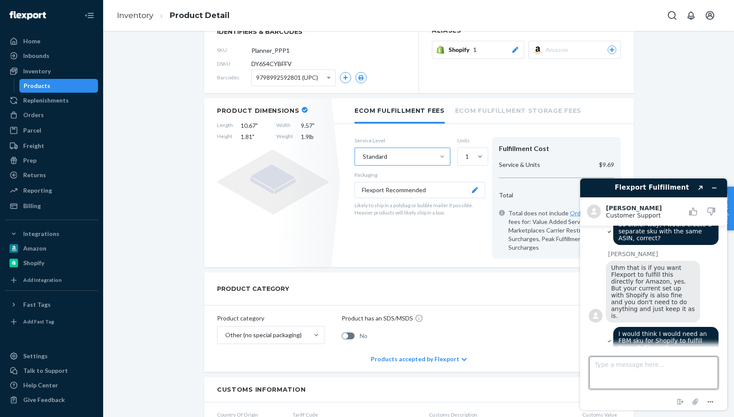
scroll to position [1168, 0]
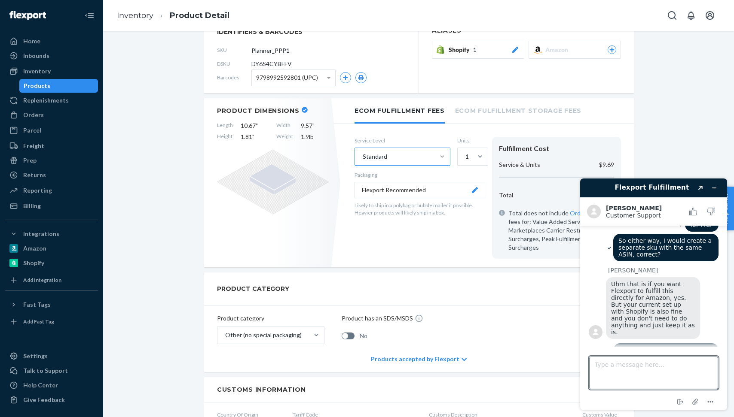
click at [598, 389] on div "Both methods would be Flexport fulfilling the sku for AMazon FBM" at bounding box center [653, 404] width 130 height 30
click at [604, 373] on textarea "Type a message here..." at bounding box center [653, 373] width 129 height 33
type textarea "Marketplace connect would sync the order with the Shopify Interface"
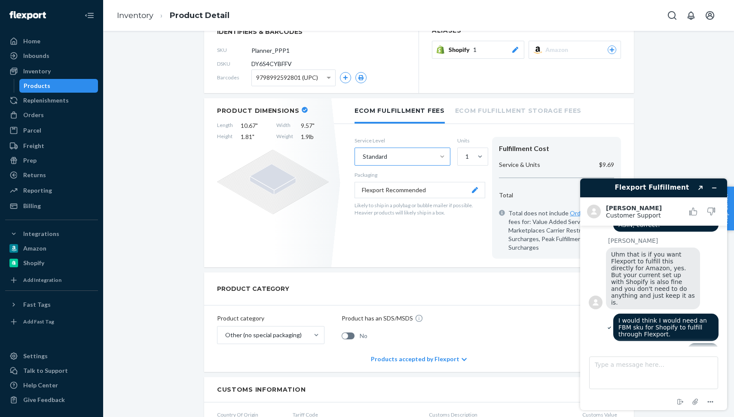
click at [590, 359] on div "Both methods would be Flexport fulfilling the sku for AMazon FBM" at bounding box center [653, 374] width 130 height 30
click at [643, 368] on textarea "Type a message here..." at bounding box center [653, 373] width 129 height 33
type textarea "I'm sorry. Not MCF"
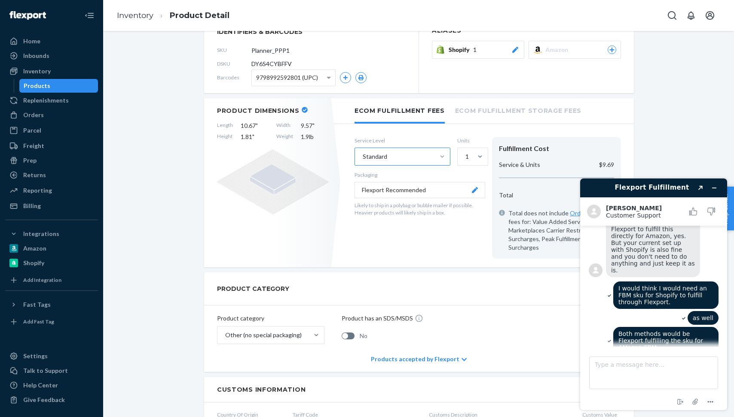
click at [623, 387] on div "I'm sorry. Not MCF" at bounding box center [653, 395] width 130 height 16
click at [661, 369] on textarea "Type a message here..." at bounding box center [653, 373] width 129 height 33
type textarea "All stock is in Flexport regardless"
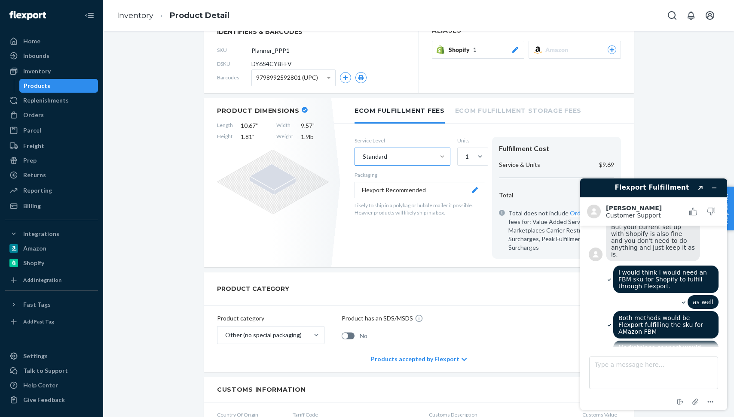
click at [608, 371] on div "I'm sorry. Not MCF" at bounding box center [653, 379] width 130 height 16
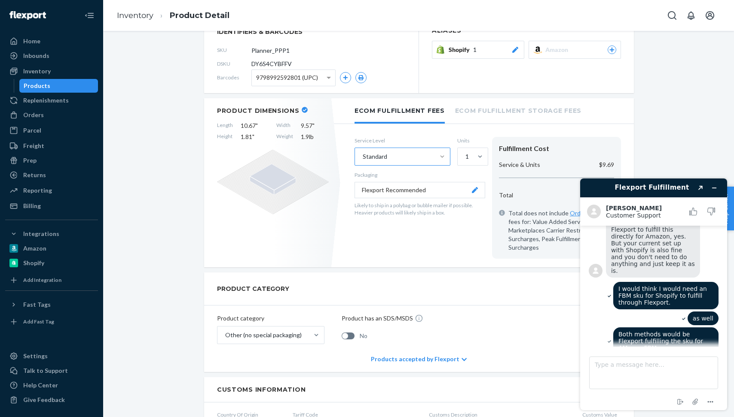
scroll to position [1300, 0]
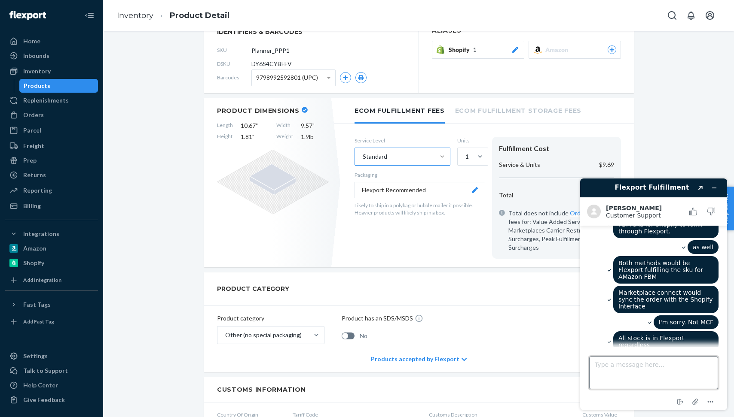
click at [654, 367] on textarea "Type a message here..." at bounding box center [653, 373] width 129 height 33
type textarea "ok"
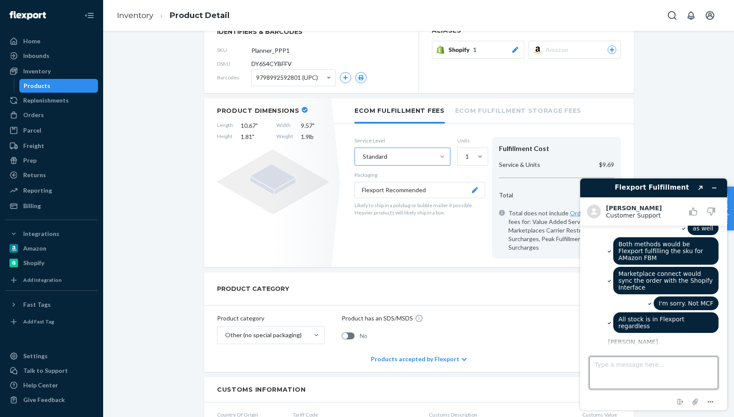
scroll to position [1319, 0]
click at [668, 369] on textarea "Type a message here..." at bounding box center [653, 373] width 129 height 33
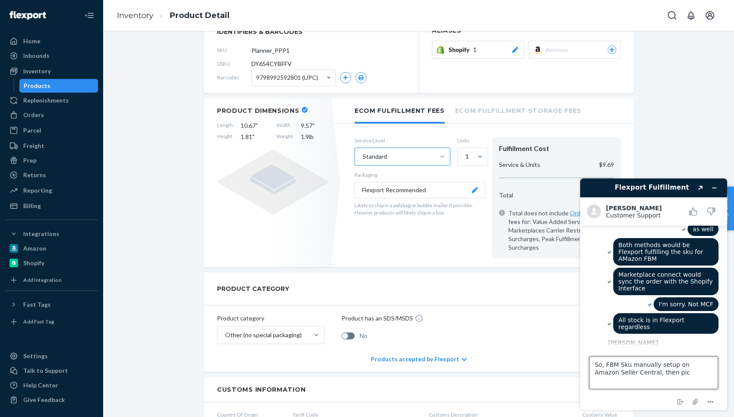
type textarea "So, FBM Sku manually setup on Amazon Seller Central, then pick"
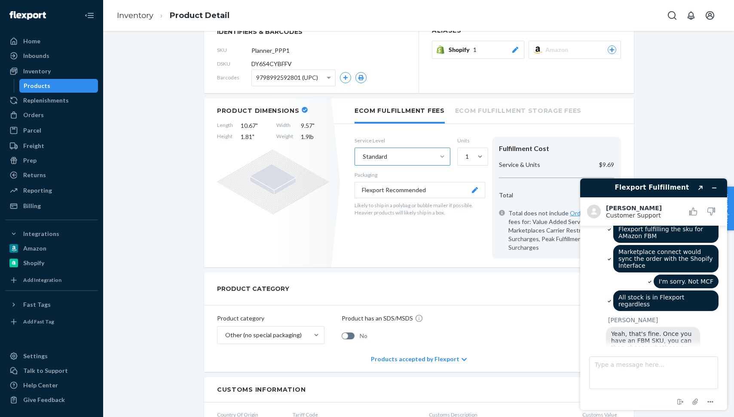
click at [589, 402] on div "So, FBM Sku manually setup on Amazon Seller Central, then pick" at bounding box center [653, 417] width 130 height 30
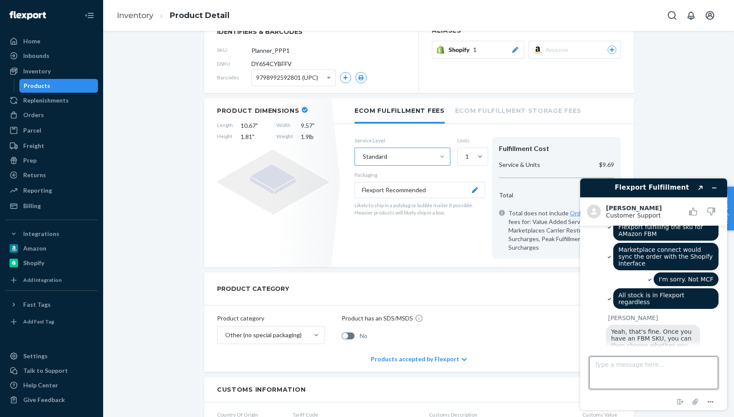
click at [617, 367] on textarea "Type a message here..." at bounding box center [653, 373] width 129 height 33
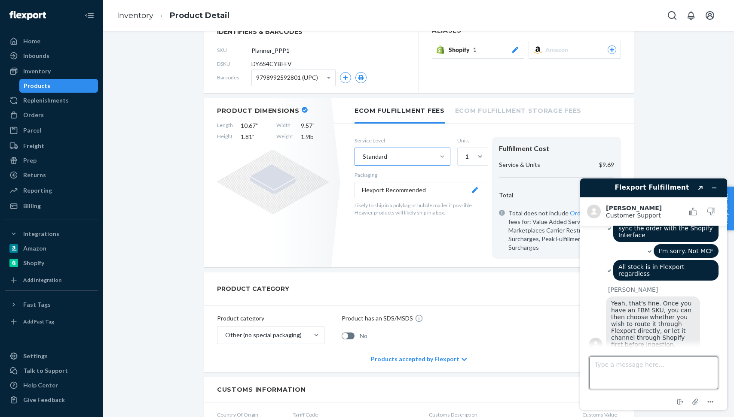
scroll to position [1371, 0]
type textarea "D"
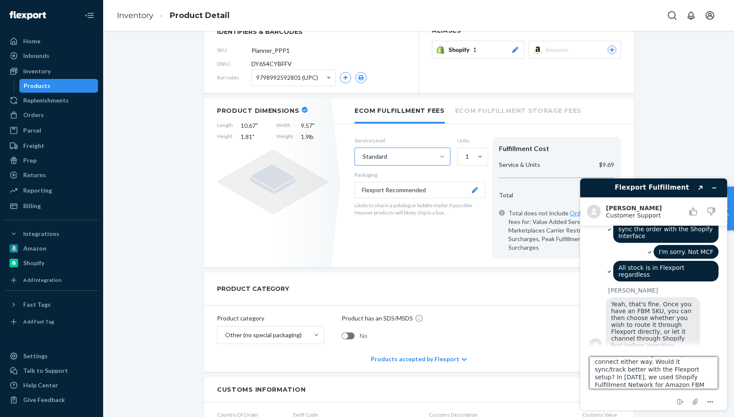
scroll to position [26, 0]
type textarea "I'm assuming Shopify would still sync these orders through Marketplace connect …"
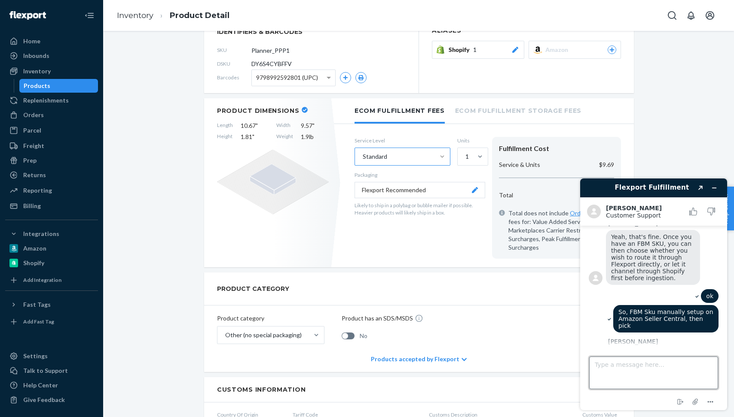
scroll to position [1437, 0]
click at [641, 373] on textarea "Type a message here..." at bounding box center [653, 373] width 129 height 33
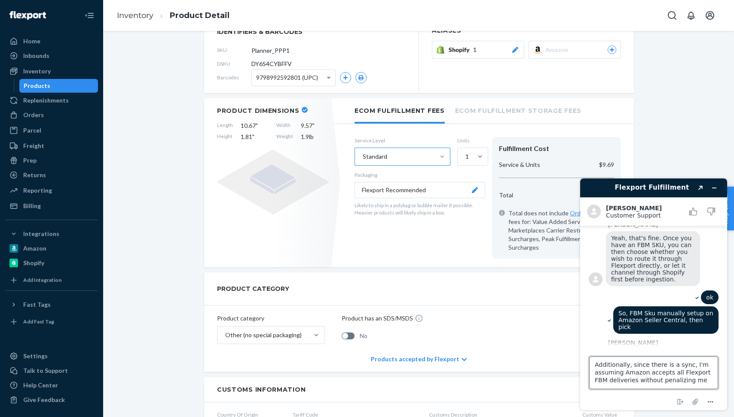
type textarea "Additionally, since there is a sync, I'm assuming Amazon accepts all Flexport F…"
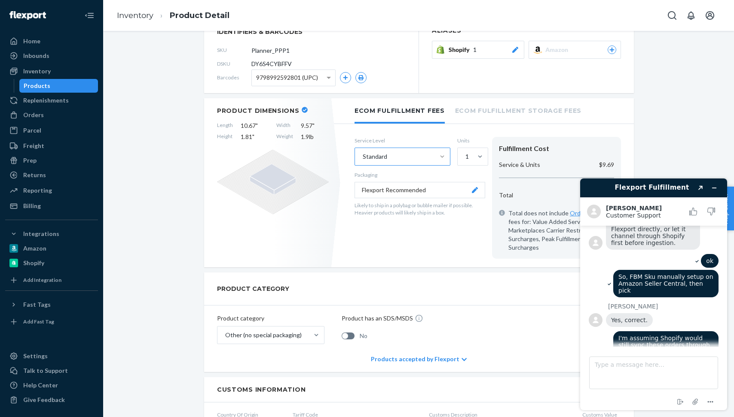
click at [600, 332] on div "I'm assuming Shopify would still sync these orders through Marketplace connect …" at bounding box center [653, 367] width 130 height 71
click at [614, 376] on textarea "Type a message here..." at bounding box center [653, 373] width 129 height 33
type textarea "L"
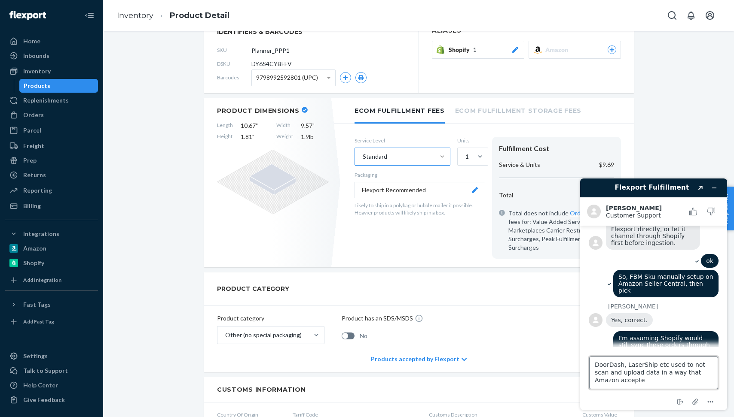
type textarea "DoorDash, LaserShip etc used to not scan and upload data in a way that Amazon a…"
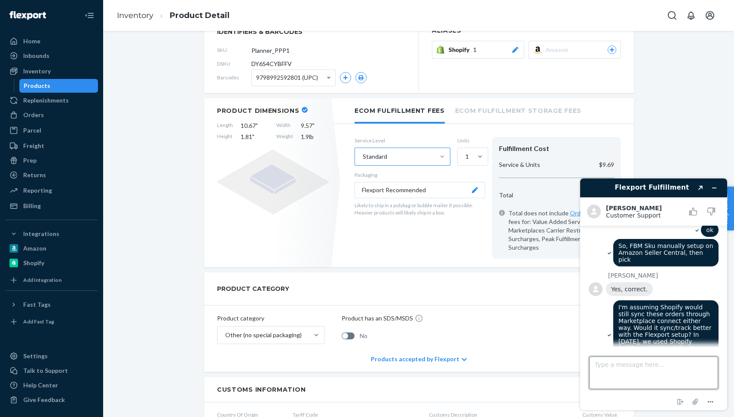
scroll to position [1503, 0]
click at [590, 373] on div "Additionally, since there is a sync, I'm assuming Amazon accepts all Flexport F…" at bounding box center [653, 394] width 130 height 43
click at [611, 357] on textarea "Type a message here..." at bounding box center [653, 373] width 129 height 33
type textarea "(I really appreciate all of the help)"
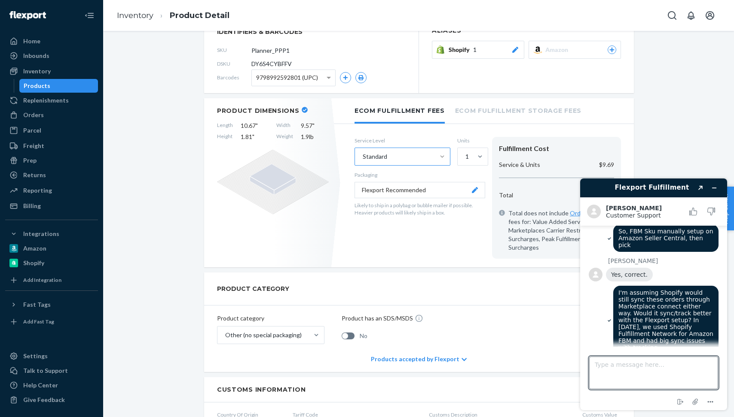
click at [598, 400] on div "DoorDash, LaserShip etc used to not scan and upload data in a way that Amazon a…" at bounding box center [653, 415] width 130 height 30
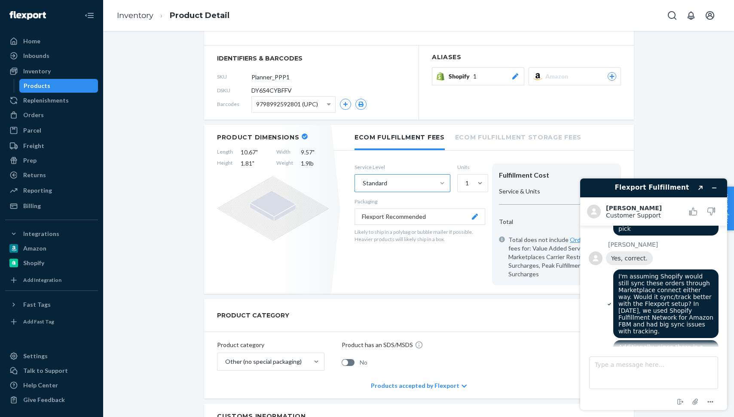
scroll to position [110, 0]
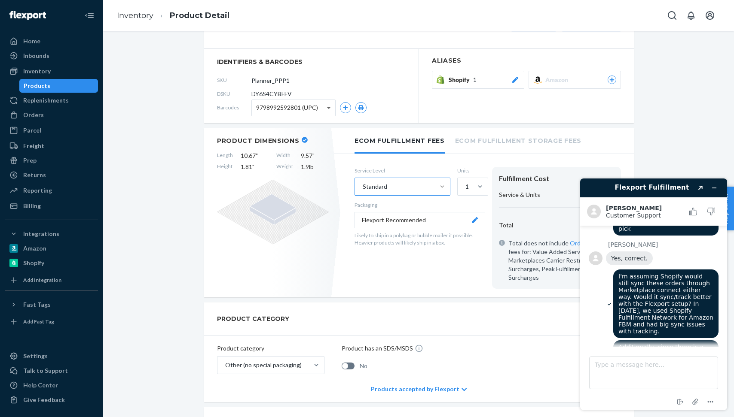
click at [328, 105] on span at bounding box center [329, 108] width 11 height 16
click at [171, 67] on div "New Inventory Reports are now available You have early access to new reports, p…" at bounding box center [419, 371] width 618 height 877
click at [344, 107] on icon "button" at bounding box center [345, 108] width 5 height 5
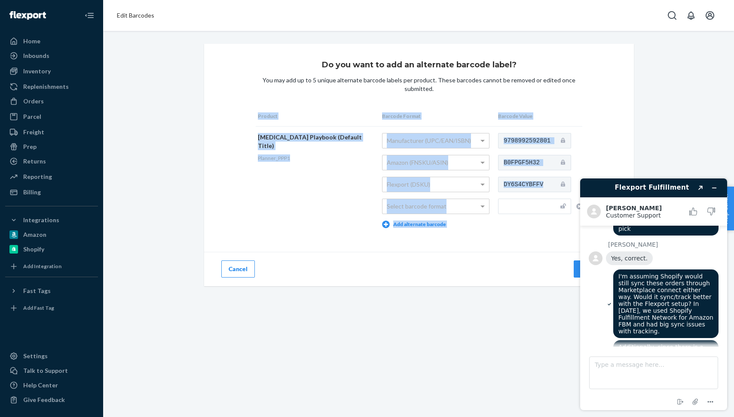
drag, startPoint x: 558, startPoint y: 185, endPoint x: 592, endPoint y: 166, distance: 39.4
click at [592, 166] on div "Do you want to add an alternate barcode label? You may add up to 5 unique alter…" at bounding box center [418, 165] width 429 height 243
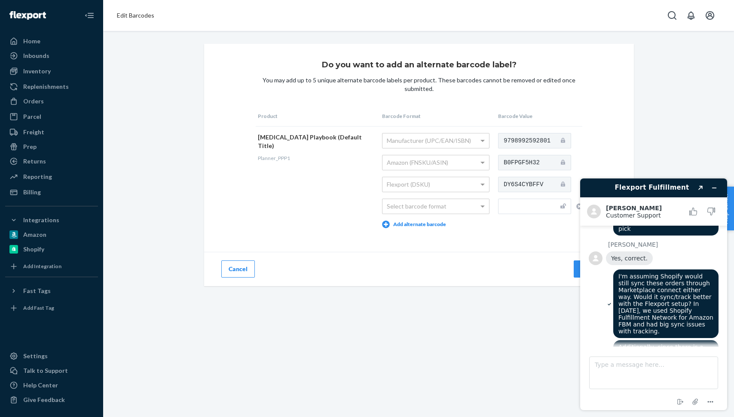
click at [570, 185] on div "DY6S4CYBFFV" at bounding box center [540, 184] width 84 height 15
click at [235, 267] on button "Cancel" at bounding box center [238, 269] width 34 height 17
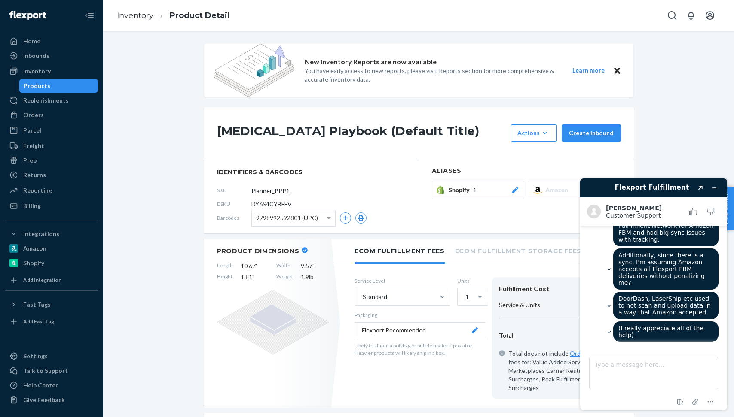
scroll to position [1627, 0]
drag, startPoint x: 614, startPoint y: 257, endPoint x: 682, endPoint y: 288, distance: 75.0
click at [682, 359] on div "That sync you triggered really won't result to anything since the SKU is FBA, i…" at bounding box center [653, 379] width 94 height 41
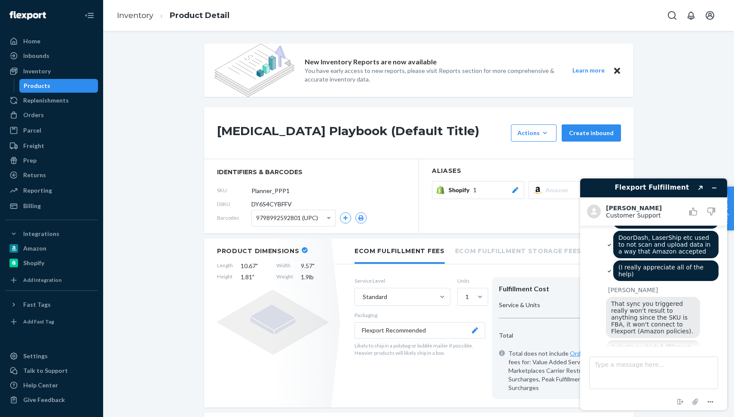
scroll to position [1689, 0]
drag, startPoint x: 608, startPoint y: 240, endPoint x: 691, endPoint y: 320, distance: 115.1
click at [691, 340] on div "Selecting which fulfillment is up to you tbh. The difference is: if you integra…" at bounding box center [653, 395] width 94 height 110
click at [694, 340] on div "Selecting which fulfillment is up to you tbh. The difference is: if you integra…" at bounding box center [653, 395] width 94 height 110
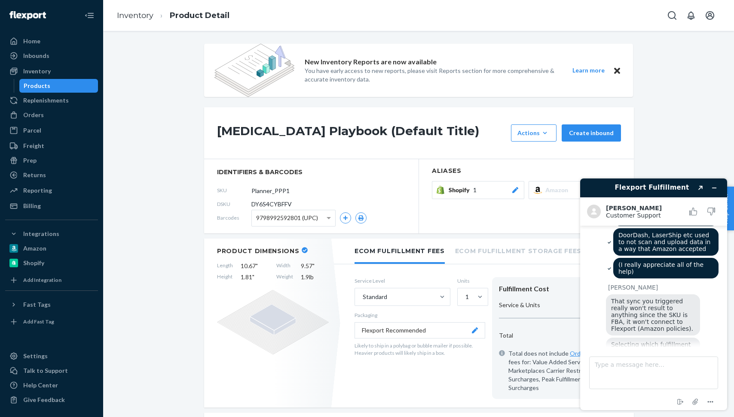
drag, startPoint x: 659, startPoint y: 268, endPoint x: 701, endPoint y: 331, distance: 75.9
click at [695, 338] on div "Selecting which fulfillment is up to you tbh. The difference is: if you integra…" at bounding box center [653, 393] width 94 height 110
drag, startPoint x: 625, startPoint y: 241, endPoint x: 694, endPoint y: 319, distance: 104.4
click at [694, 338] on div "Selecting which fulfillment is up to you tbh. The difference is: if you integra…" at bounding box center [653, 393] width 94 height 110
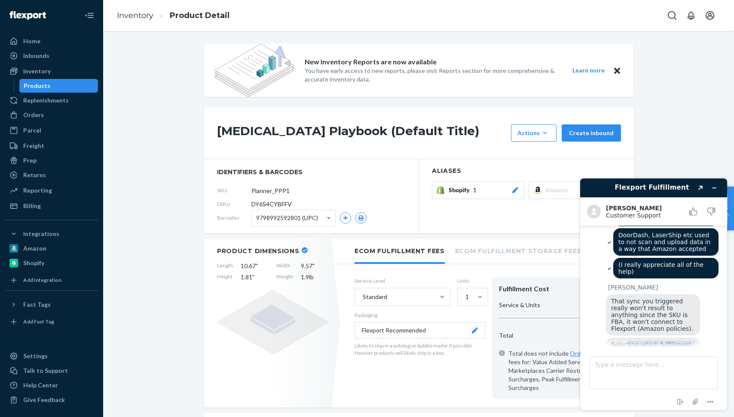
click at [709, 338] on div "Selecting which fulfillment is up to you tbh. The difference is: if you integra…" at bounding box center [662, 394] width 113 height 112
click at [649, 369] on textarea "Type a message here..." at bounding box center [653, 373] width 129 height 33
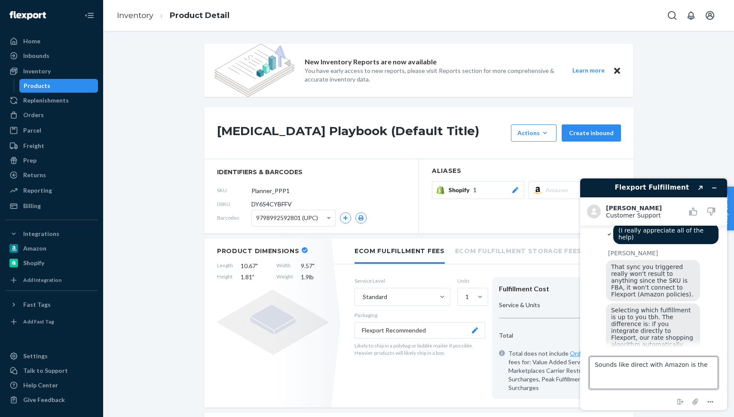
scroll to position [1725, 0]
drag, startPoint x: 706, startPoint y: 373, endPoint x: 577, endPoint y: 354, distance: 130.6
click at [577, 354] on div "Flexport Fulfillment Created with Sketch. [PERSON_NAME] Customer Support Custom…" at bounding box center [653, 295] width 161 height 246
type textarea "But if I sync directly with Amazon, Flexport picks the correct ones?"
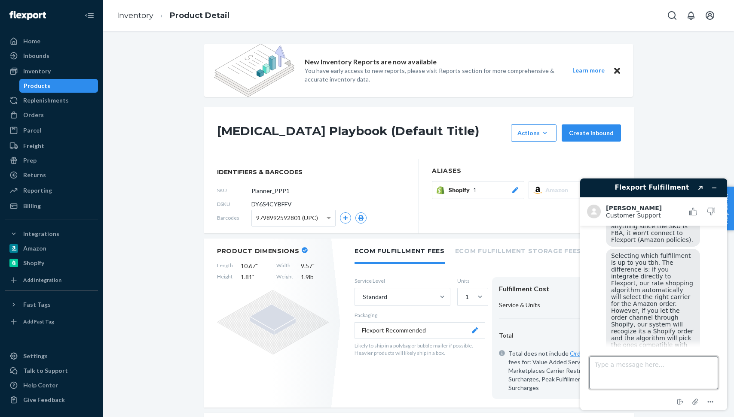
click at [613, 373] on textarea "Type a message here..." at bounding box center [653, 373] width 129 height 33
click at [674, 369] on textarea "I'll definitely do that" at bounding box center [653, 373] width 129 height 33
type textarea "I'll definitely do that."
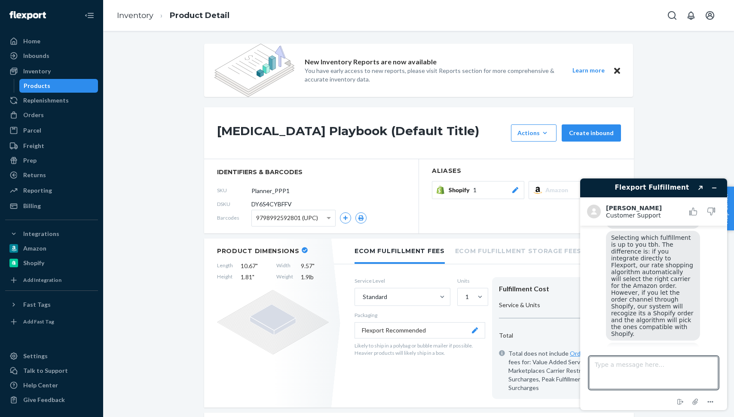
click at [624, 372] on textarea "Type a message here..." at bounding box center [653, 373] width 129 height 33
type textarea "So, since I've added the ASIN to the sku in the prior step, once I create the F…"
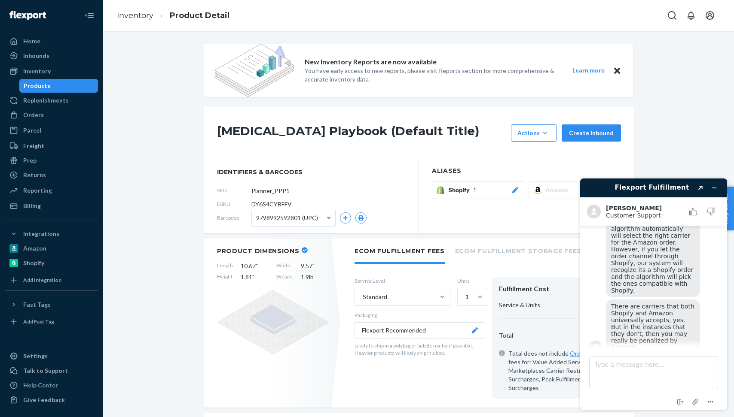
click at [331, 219] on span at bounding box center [329, 218] width 11 height 16
click at [328, 218] on span at bounding box center [328, 218] width 4 height 2
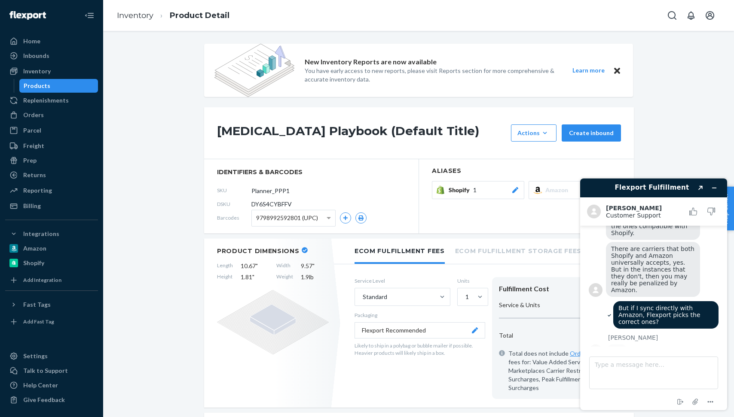
drag, startPoint x: 619, startPoint y: 305, endPoint x: 684, endPoint y: 337, distance: 72.2
click at [647, 368] on textarea "Type a message here..." at bounding box center [653, 373] width 129 height 33
drag, startPoint x: 621, startPoint y: 367, endPoint x: 598, endPoint y: 367, distance: 23.2
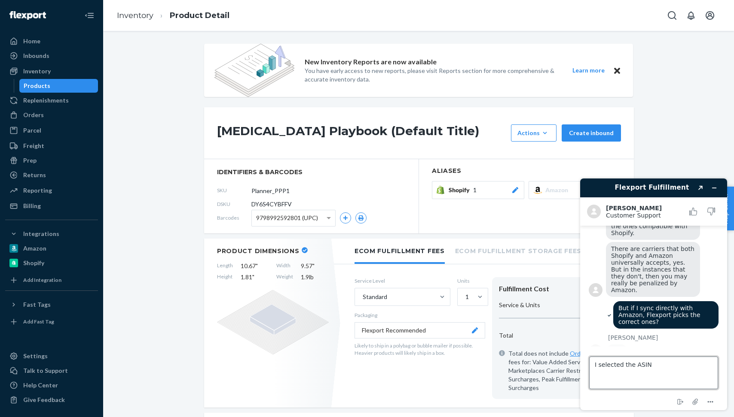
click at [598, 367] on textarea "I selected the ASIN" at bounding box center [653, 373] width 129 height 33
click at [644, 362] on textarea "I used the ASIN" at bounding box center [653, 373] width 129 height 33
type textarea "I used the ASIN for the FNSKU. There is a separate "sku" in Amazon, was the ASI…"
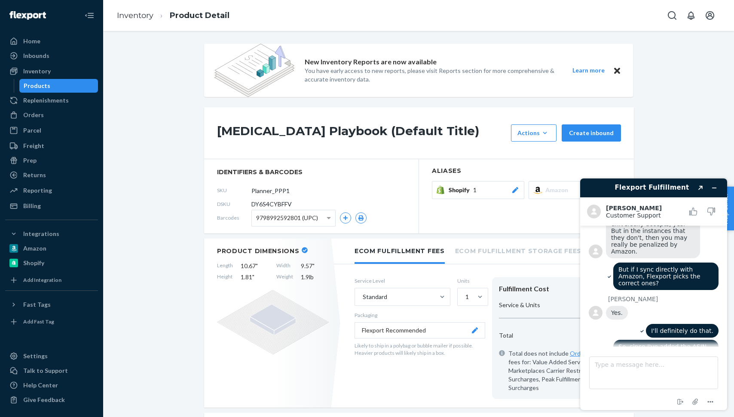
click at [582, 332] on div "Flexport Fulfillment Created with Sketch. [PERSON_NAME] Customer Support Custom…" at bounding box center [653, 295] width 147 height 232
click at [325, 218] on span at bounding box center [329, 218] width 11 height 16
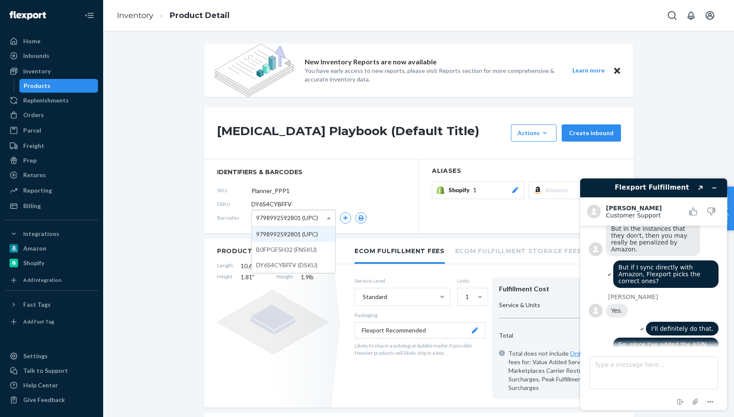
click at [562, 189] on span "Amazon" at bounding box center [558, 190] width 26 height 9
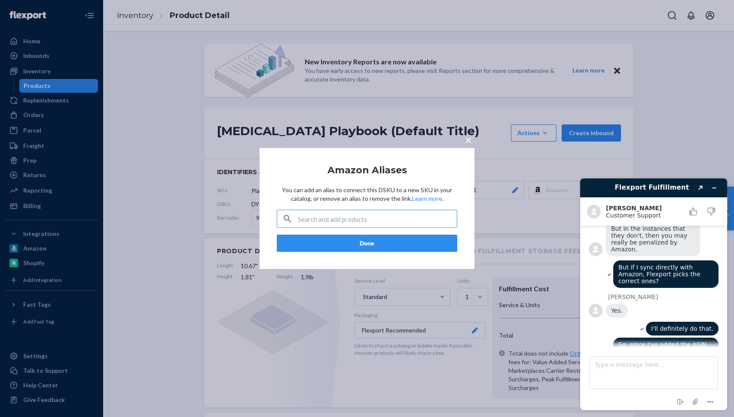
click at [409, 223] on input "text" at bounding box center [377, 218] width 159 height 17
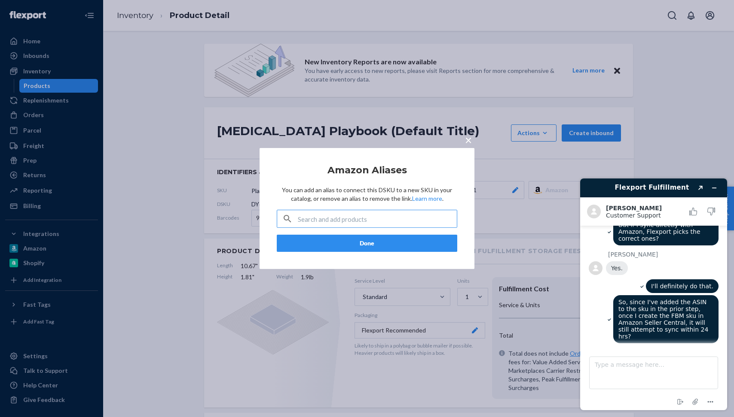
scroll to position [1981, 0]
click at [468, 142] on span "×" at bounding box center [468, 140] width 7 height 15
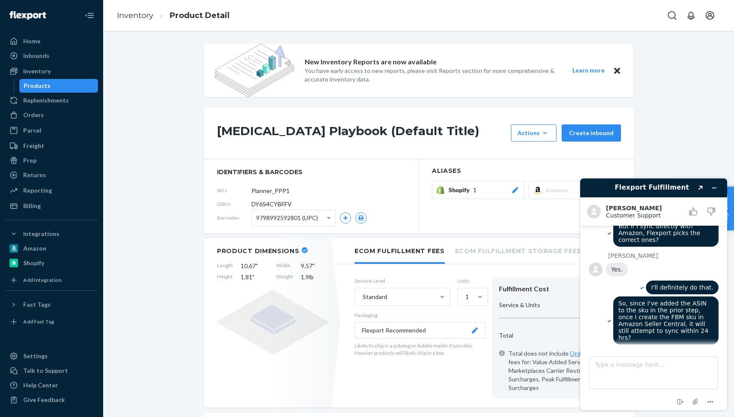
drag, startPoint x: 614, startPoint y: 323, endPoint x: 676, endPoint y: 338, distance: 64.5
click at [639, 369] on textarea "Type a message here..." at bounding box center [653, 373] width 129 height 33
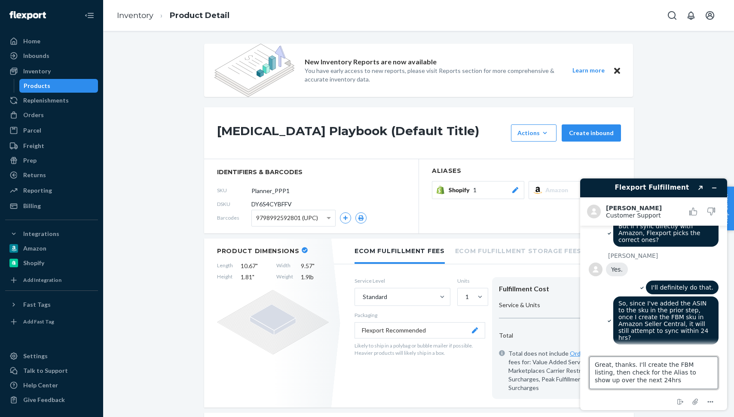
type textarea "Great, thanks. I'll create the FBM listing, then check for the Alias to show up…"
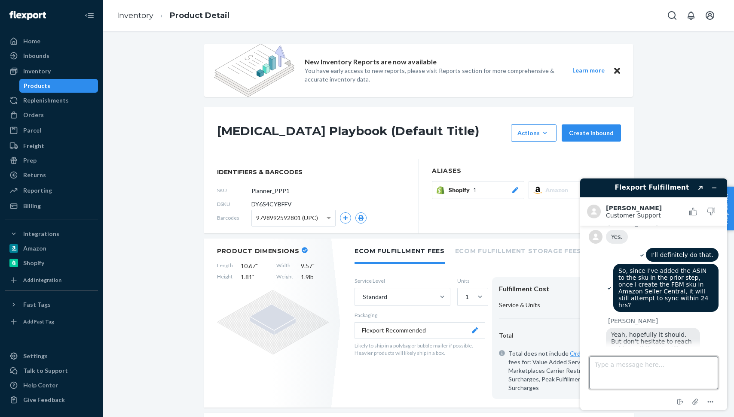
scroll to position [2013, 0]
click at [652, 362] on textarea "Type a message here..." at bounding box center [653, 373] width 129 height 33
type textarea "T"
click at [674, 362] on textarea "Type a message here..." at bounding box center [653, 373] width 129 height 33
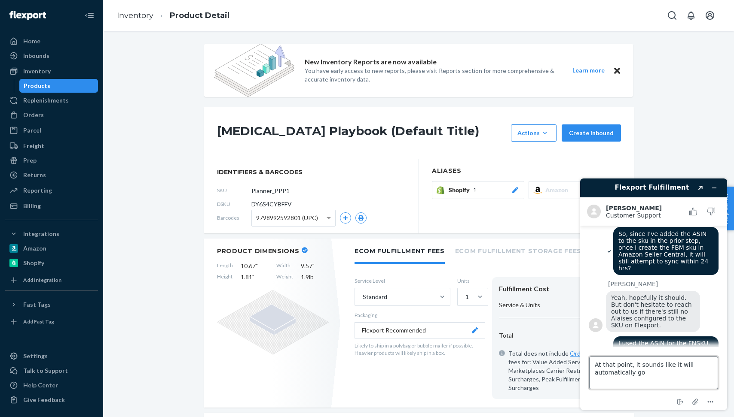
scroll to position [2050, 0]
type textarea "At that point, it sounds like it will automatically go live on Amazon?"
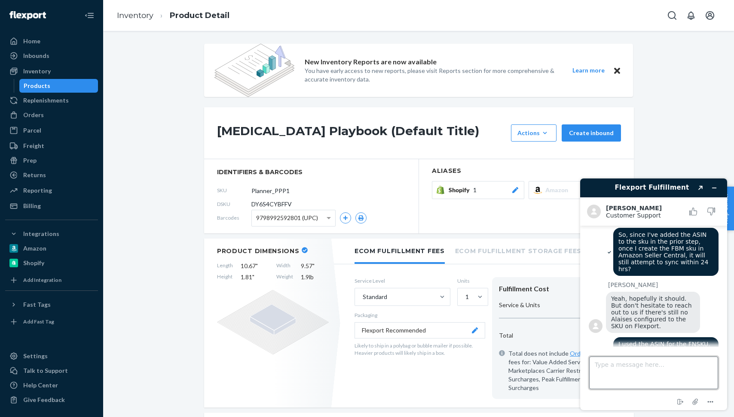
scroll to position [2074, 0]
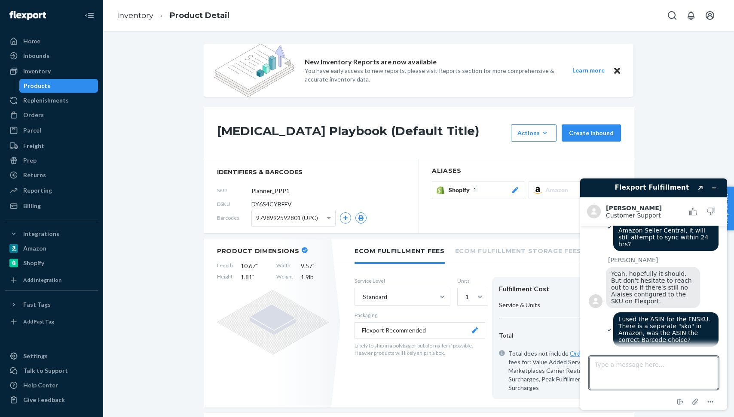
click at [693, 209] on icon "Rate this chat as good" at bounding box center [693, 211] width 5 height 7
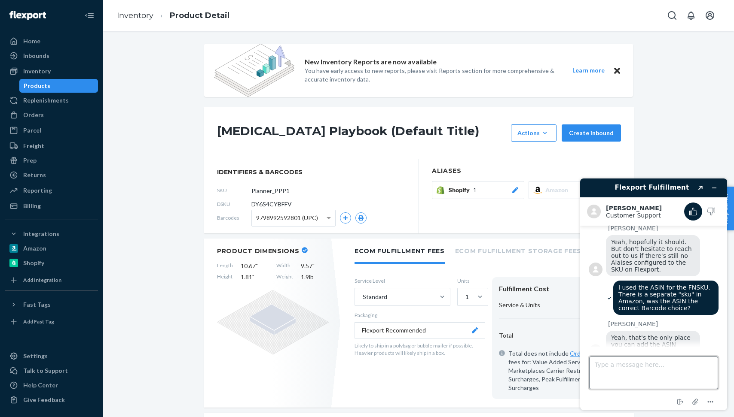
click at [655, 369] on textarea "Type a message here..." at bounding box center [653, 373] width 129 height 33
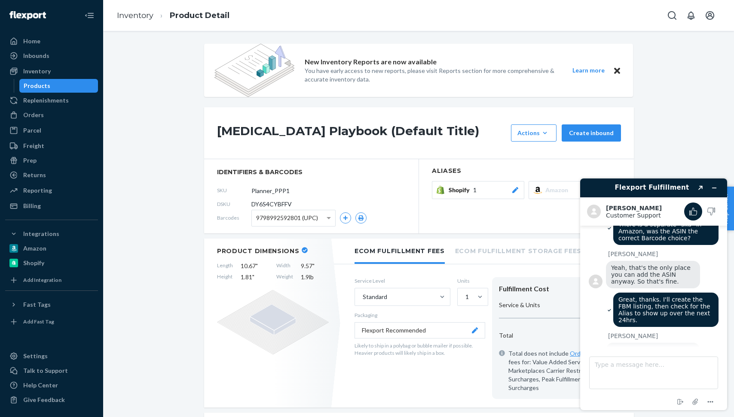
scroll to position [2178, 0]
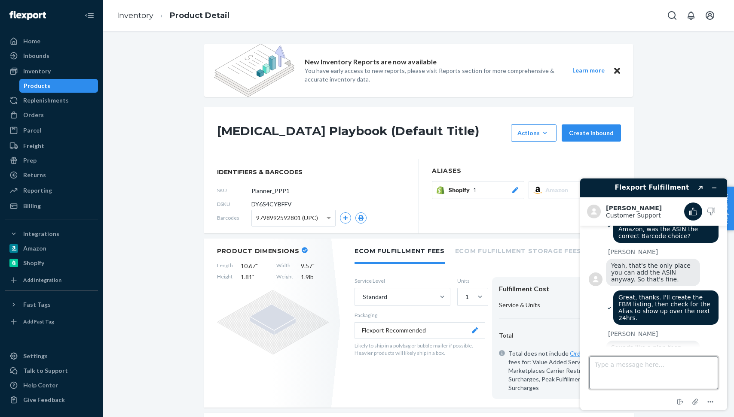
click at [642, 358] on textarea "Type a message here..." at bounding box center [653, 373] width 129 height 33
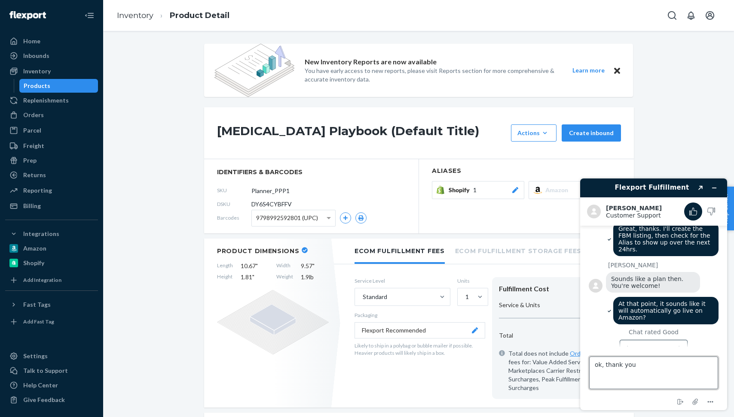
type textarea "ok, thank you!"
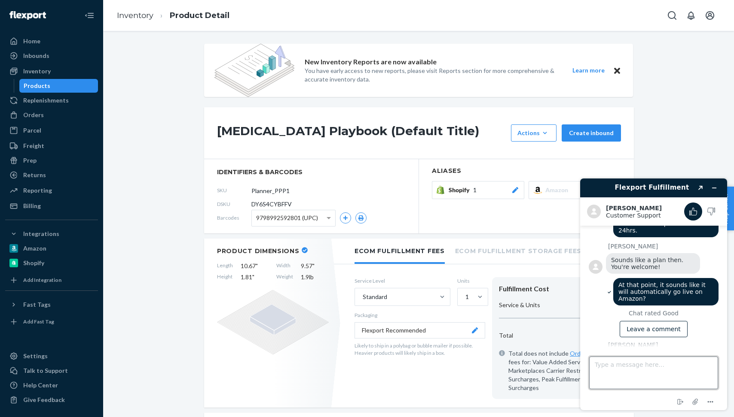
scroll to position [2265, 0]
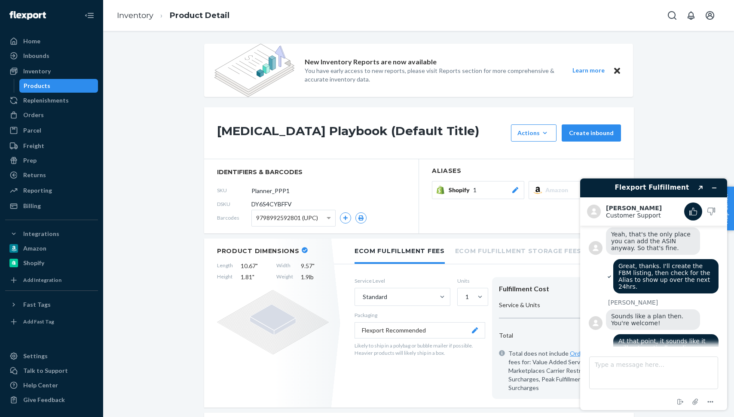
scroll to position [2200, 0]
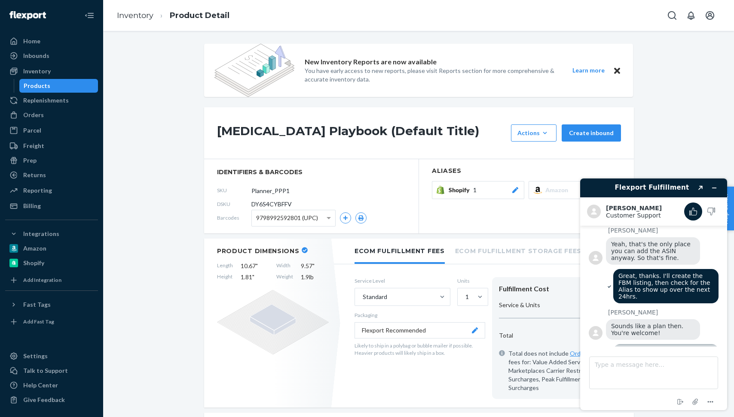
drag, startPoint x: 654, startPoint y: 270, endPoint x: 698, endPoint y: 315, distance: 62.9
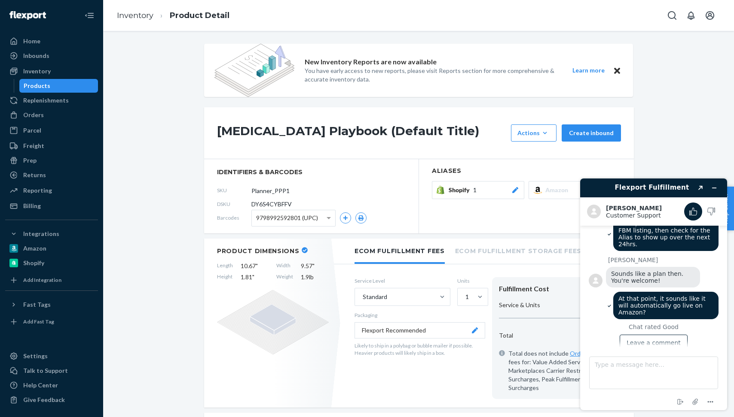
scroll to position [2265, 0]
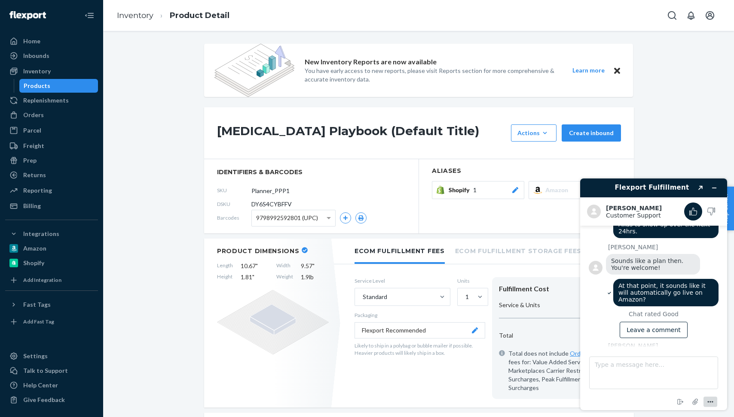
click at [708, 401] on icon "Menu" at bounding box center [710, 402] width 10 height 10
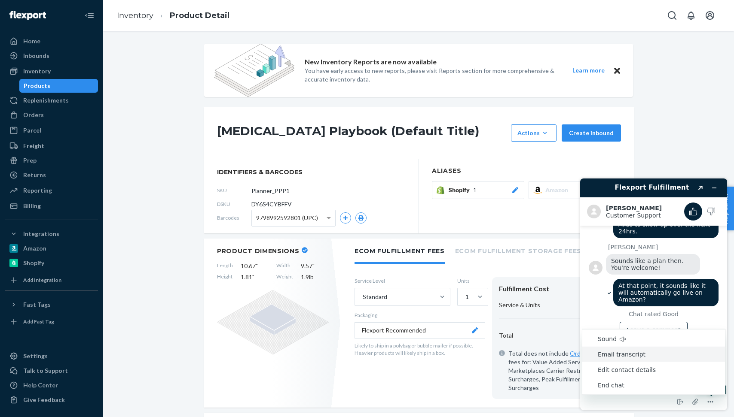
click at [682, 359] on li "Email transcript" at bounding box center [653, 354] width 143 height 15
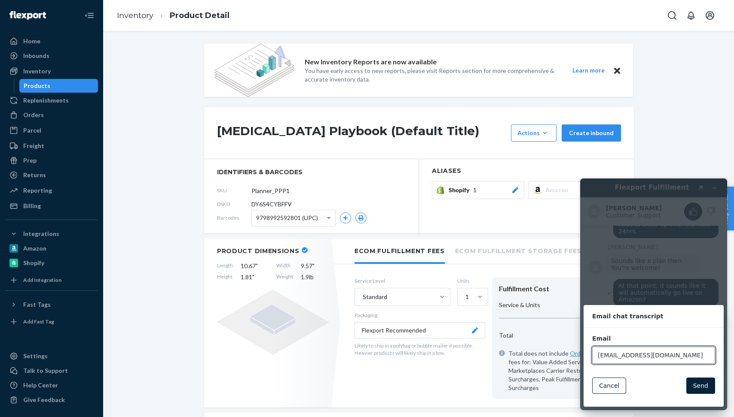
scroll to position [2302, 0]
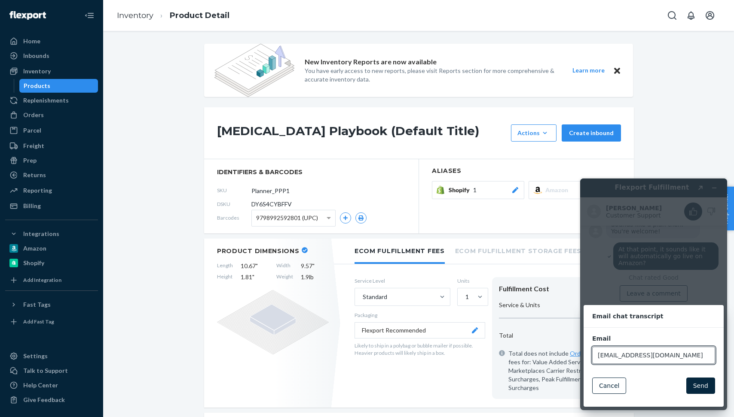
click at [696, 379] on button "Send" at bounding box center [700, 386] width 29 height 16
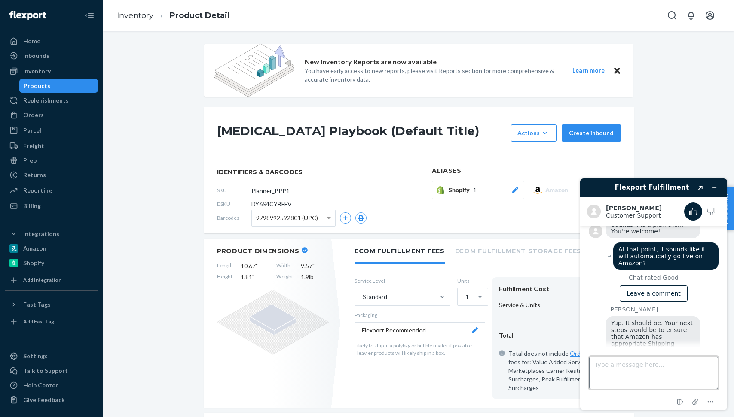
click at [688, 368] on textarea "Type a message here..." at bounding box center [653, 373] width 129 height 33
type textarea "You too!"
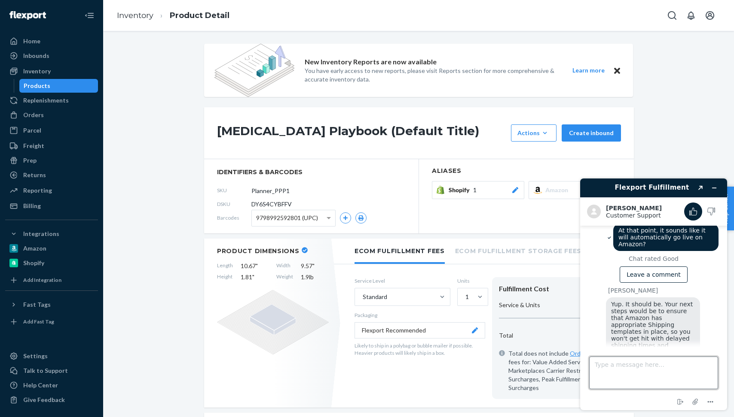
scroll to position [2320, 0]
click at [681, 404] on icon "End chat" at bounding box center [680, 402] width 10 height 10
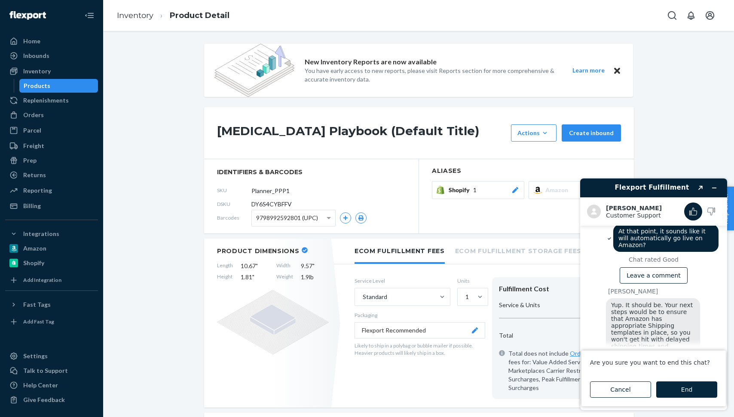
click at [688, 391] on button "End" at bounding box center [686, 390] width 61 height 16
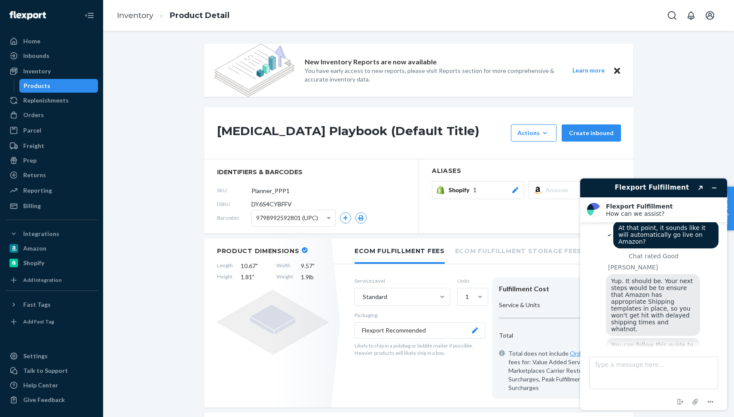
scroll to position [2307, 0]
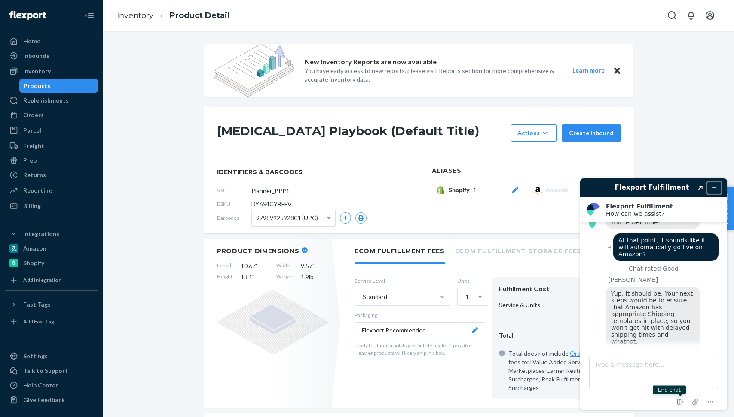
click at [713, 186] on icon "Minimize widget" at bounding box center [714, 188] width 6 height 6
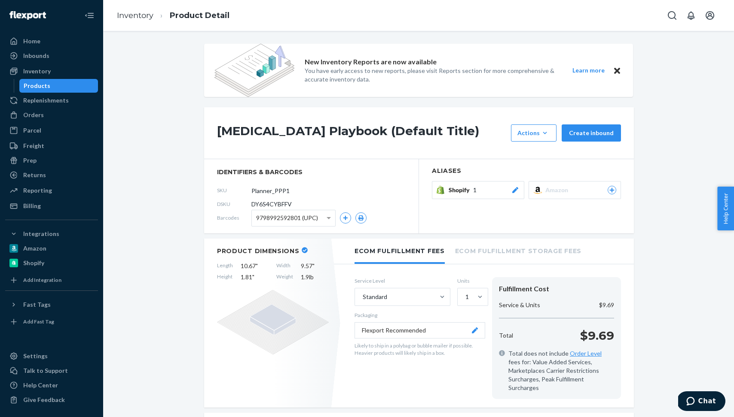
click at [581, 192] on div "Amazon" at bounding box center [580, 190] width 71 height 9
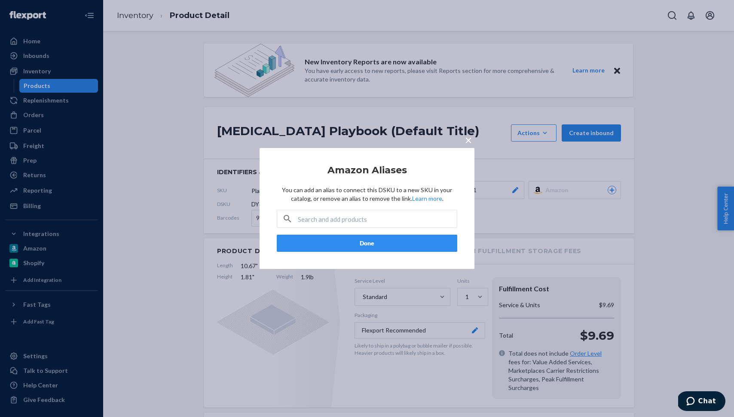
click at [688, 134] on div "× Amazon Aliases You can add an alias to connect this DSKU to a new SKU in your…" at bounding box center [367, 208] width 734 height 417
